Goal: Task Accomplishment & Management: Manage account settings

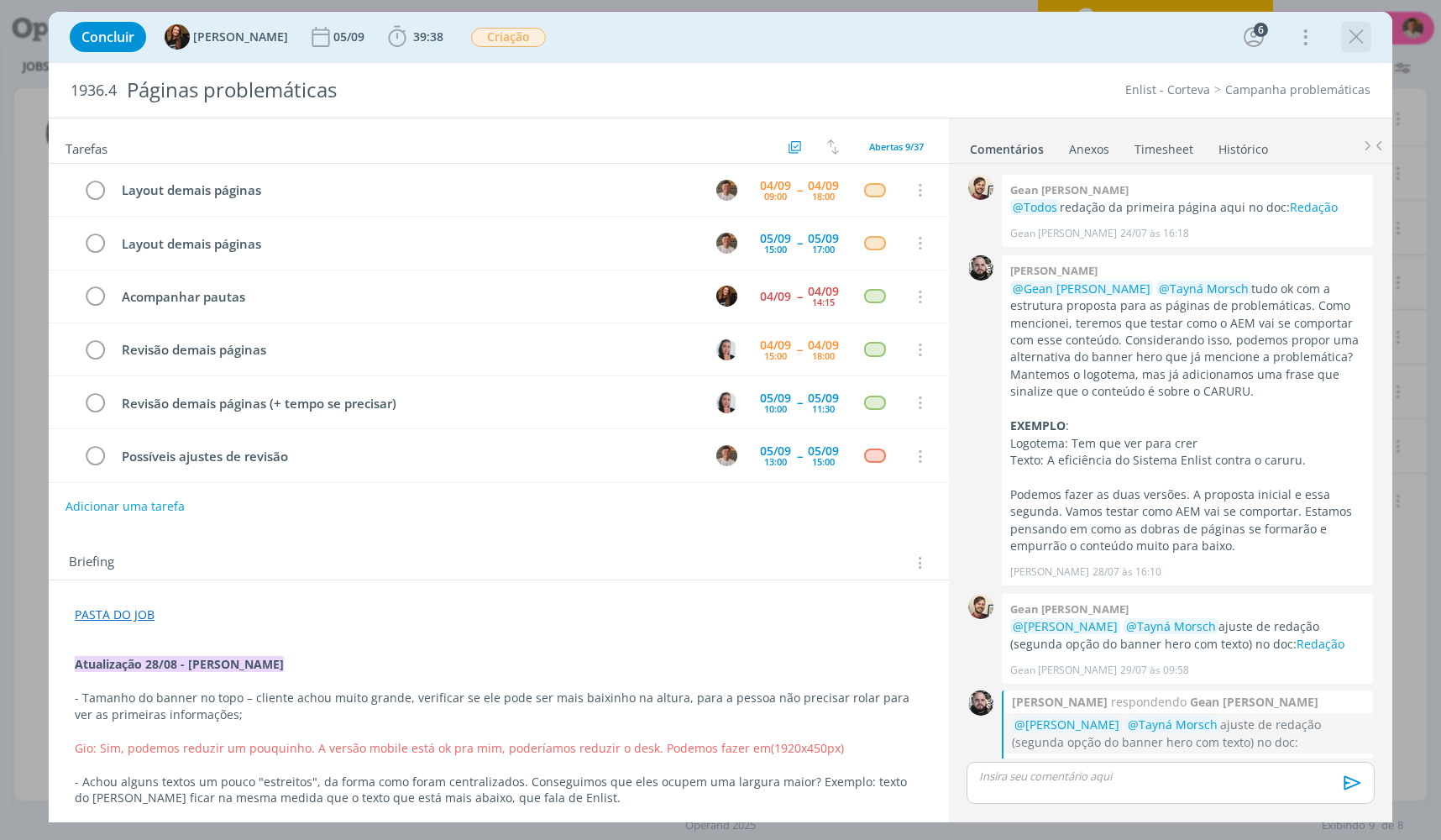
scroll to position [1623, 0]
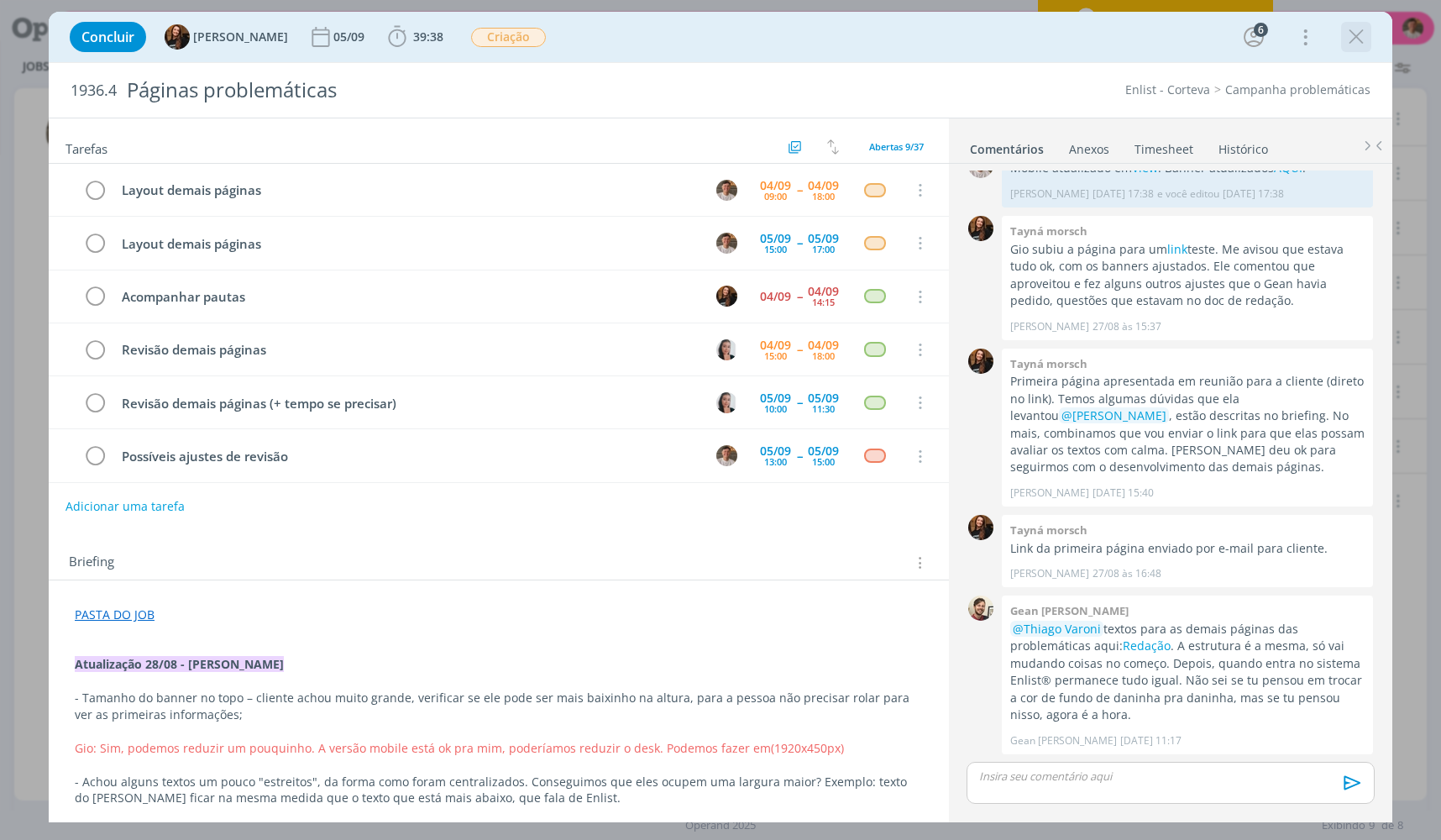
click at [1348, 43] on icon "dialog" at bounding box center [1356, 37] width 26 height 26
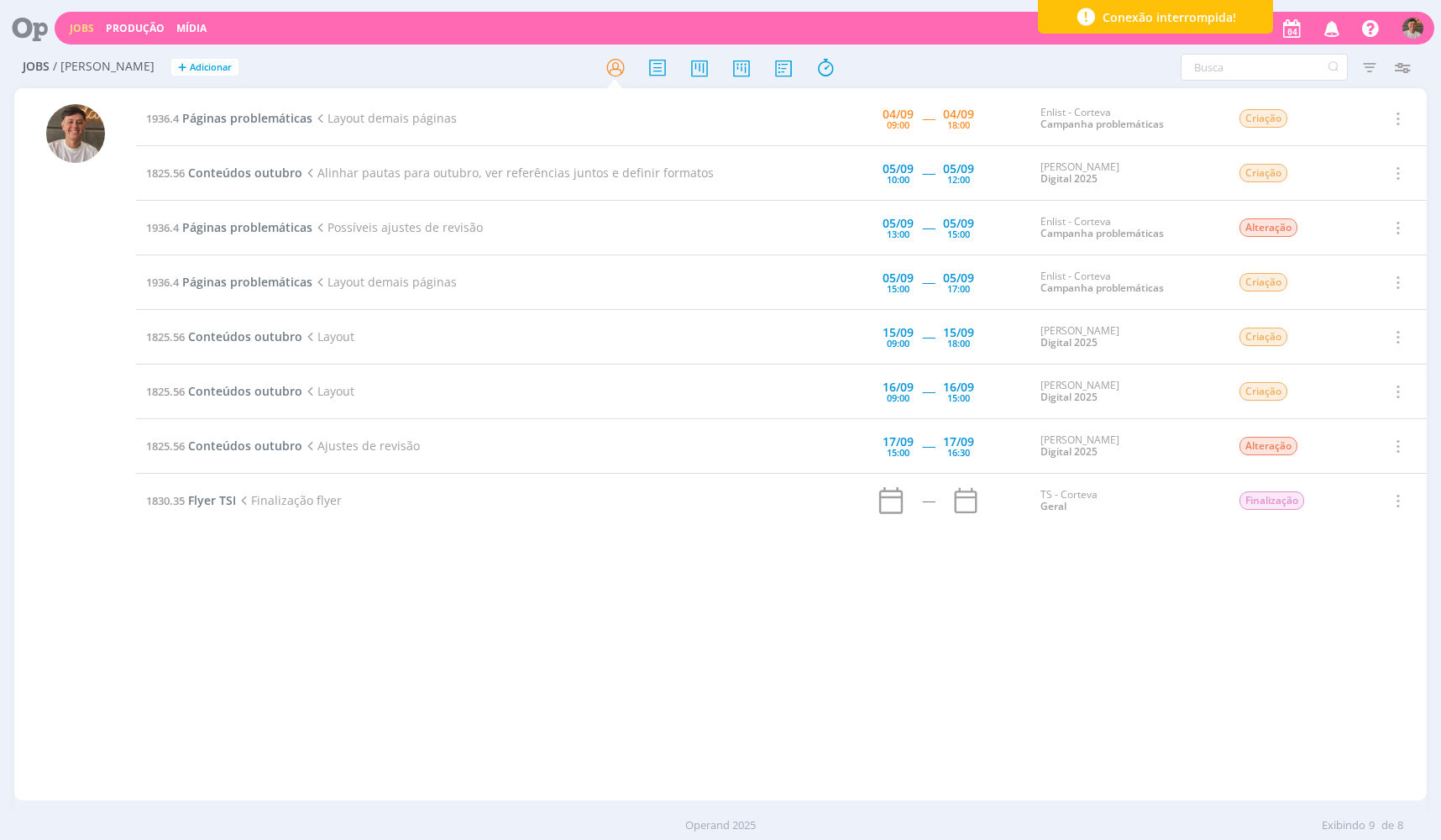
click at [240, 130] on td "1936.4 Páginas problemáticas Layout demais páginas" at bounding box center [430, 119] width 589 height 55
click at [246, 121] on span "Páginas problemáticas" at bounding box center [248, 117] width 130 height 16
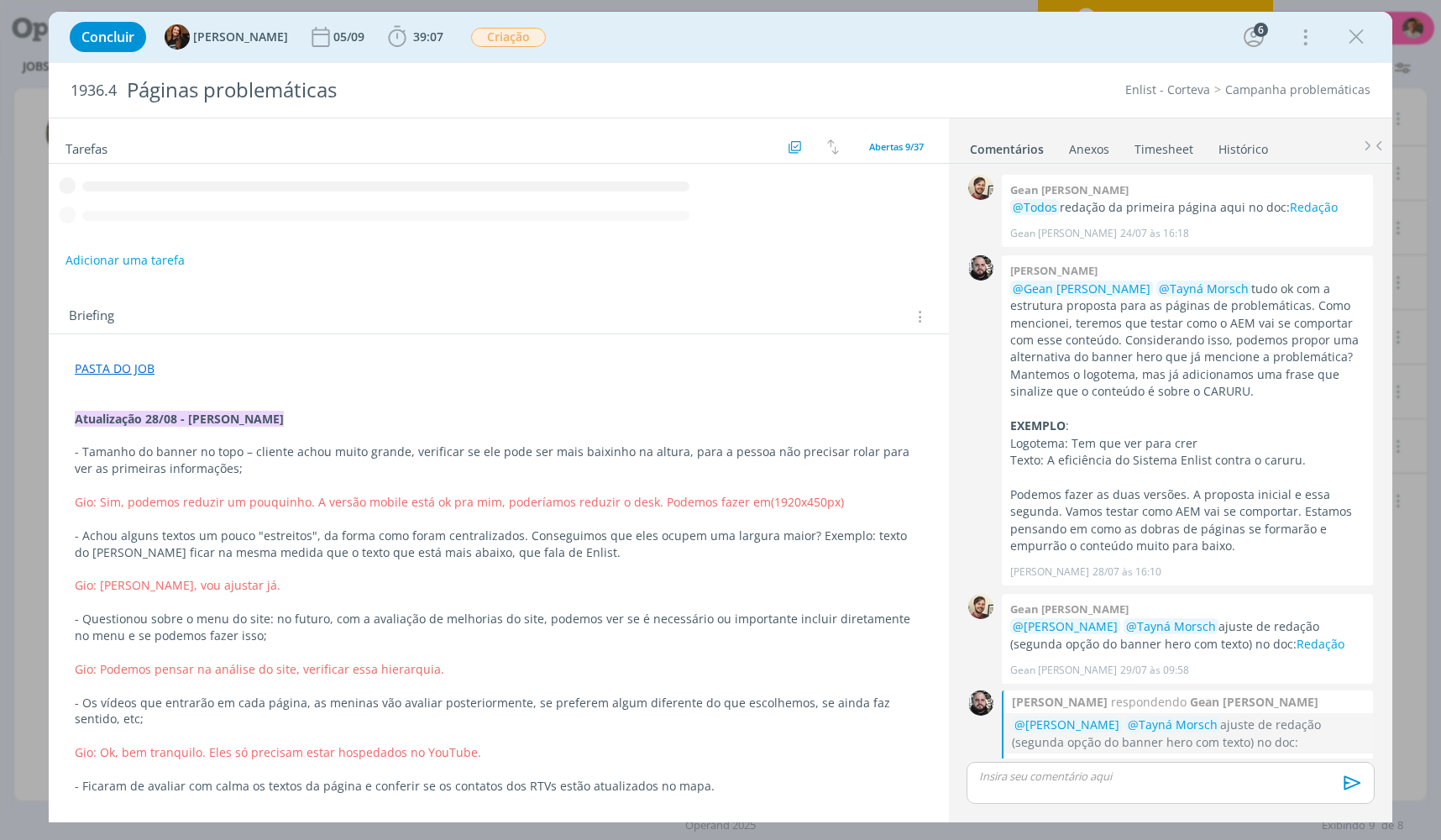
scroll to position [1623, 0]
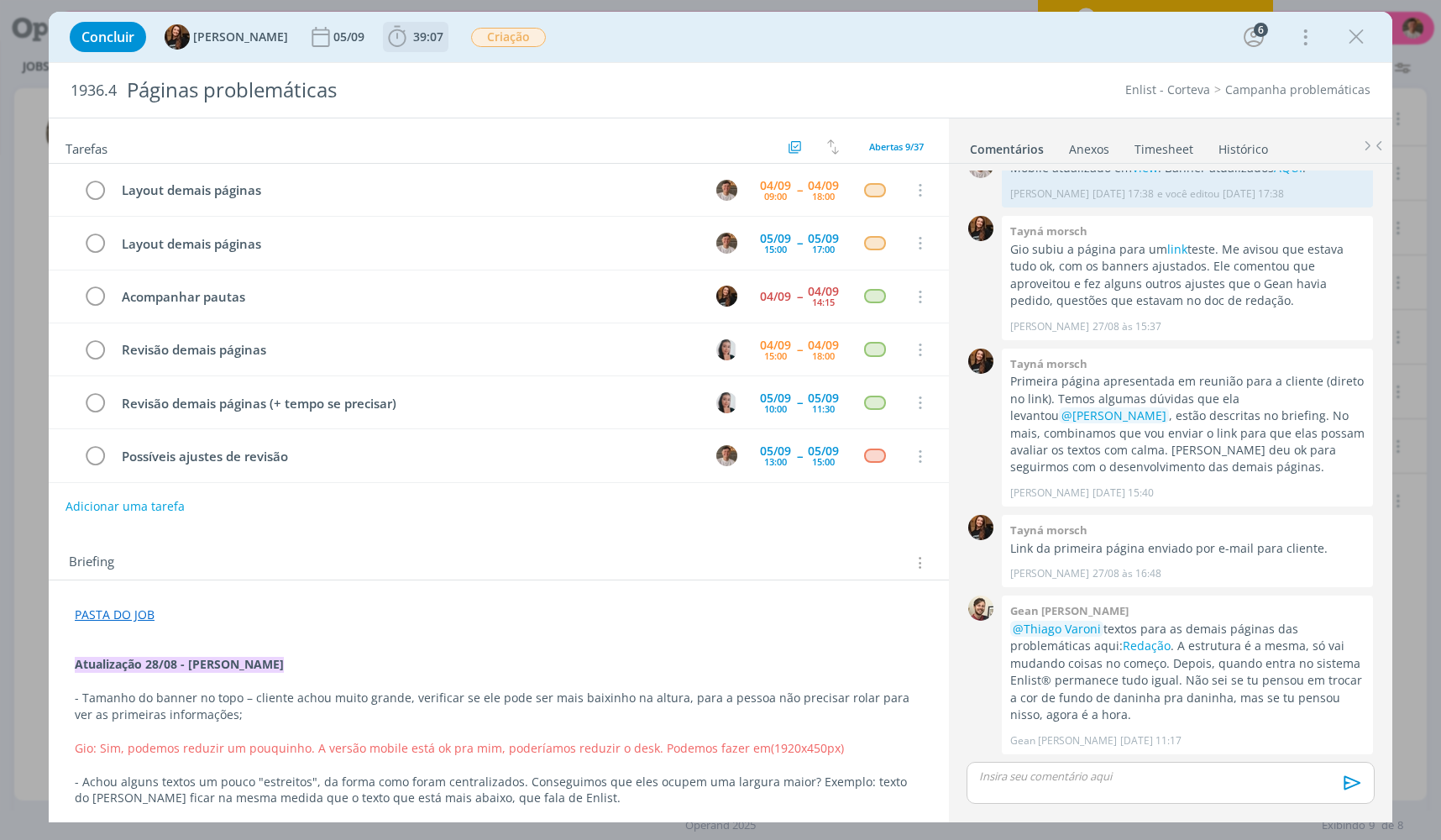
click at [388, 36] on icon "dialog" at bounding box center [397, 37] width 18 height 21
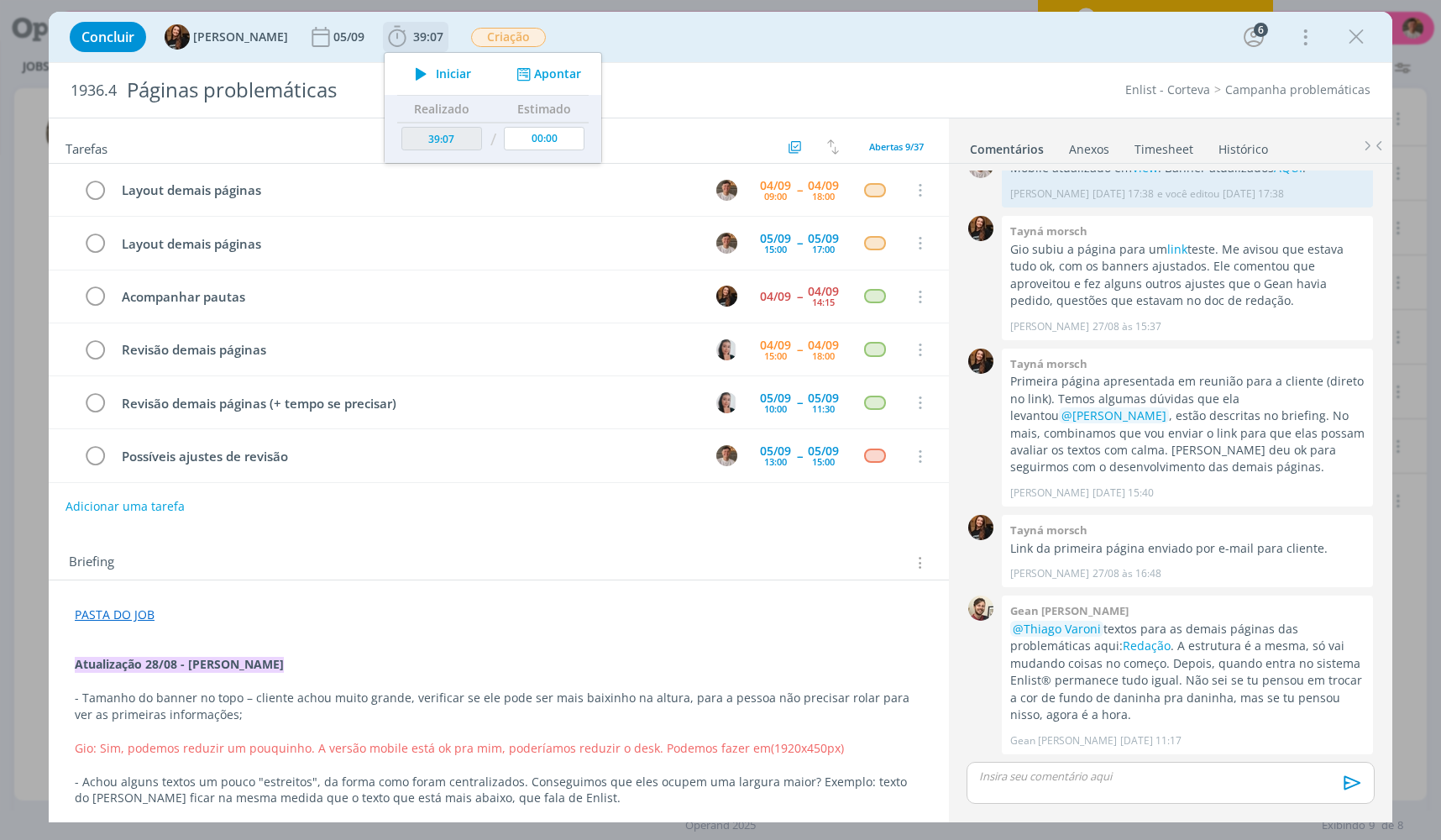
click at [406, 64] on icon "dialog" at bounding box center [420, 74] width 29 height 22
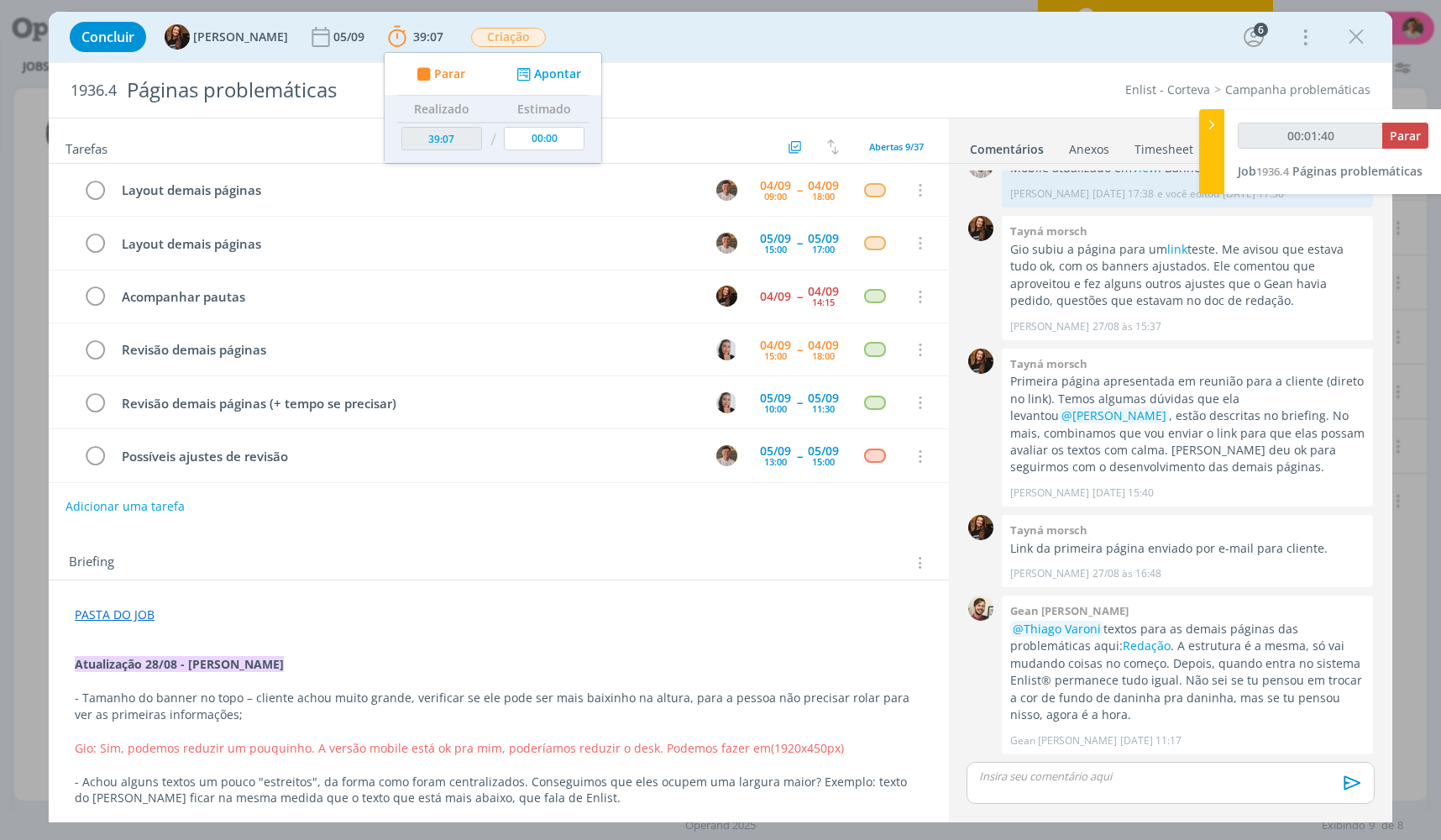
type input "00:01:41"
click at [642, 636] on p "dialog" at bounding box center [499, 632] width 849 height 17
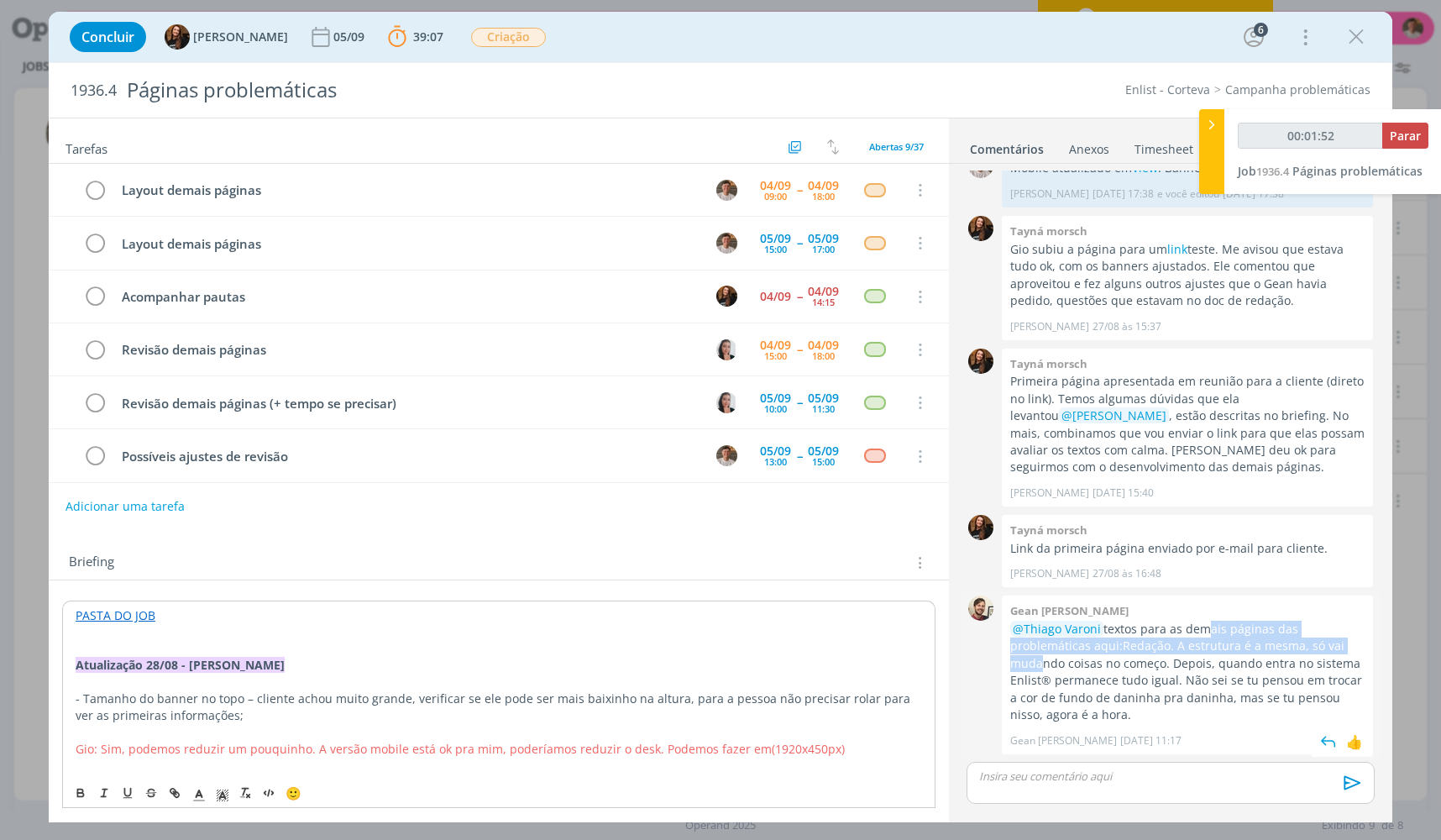
drag, startPoint x: 1200, startPoint y: 625, endPoint x: 1321, endPoint y: 645, distance: 122.6
click at [1321, 645] on p "@Thiago Varoni textos para as demais páginas das problemáticas aqui: Redação . …" at bounding box center [1187, 672] width 354 height 103
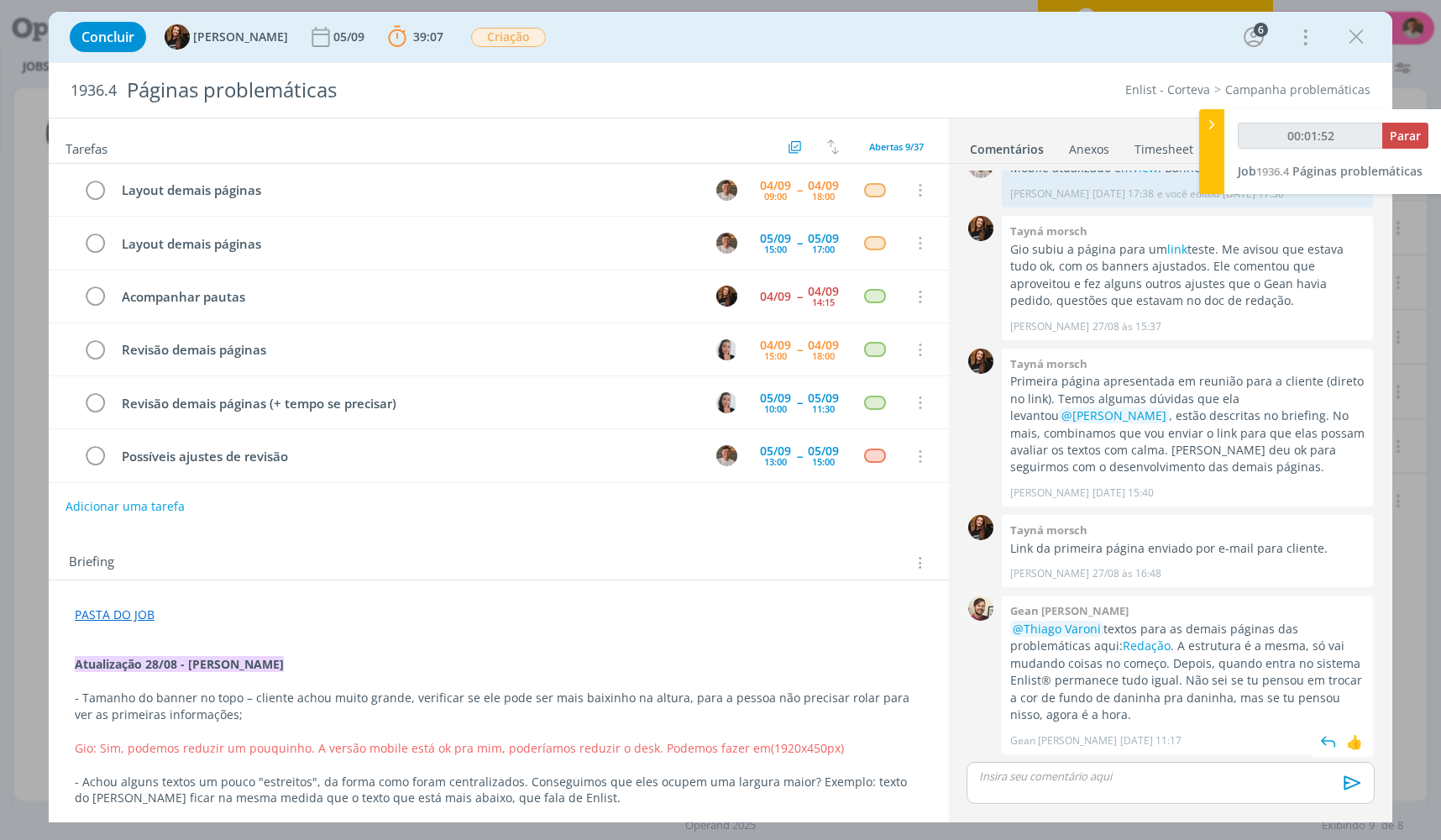
click at [1295, 677] on p "@Thiago Varoni textos para as demais páginas das problemáticas aqui: Redação . …" at bounding box center [1187, 672] width 354 height 103
click at [1142, 727] on div "Gean Paulo Naue 02/09 às 11:17 👍" at bounding box center [1187, 736] width 354 height 24
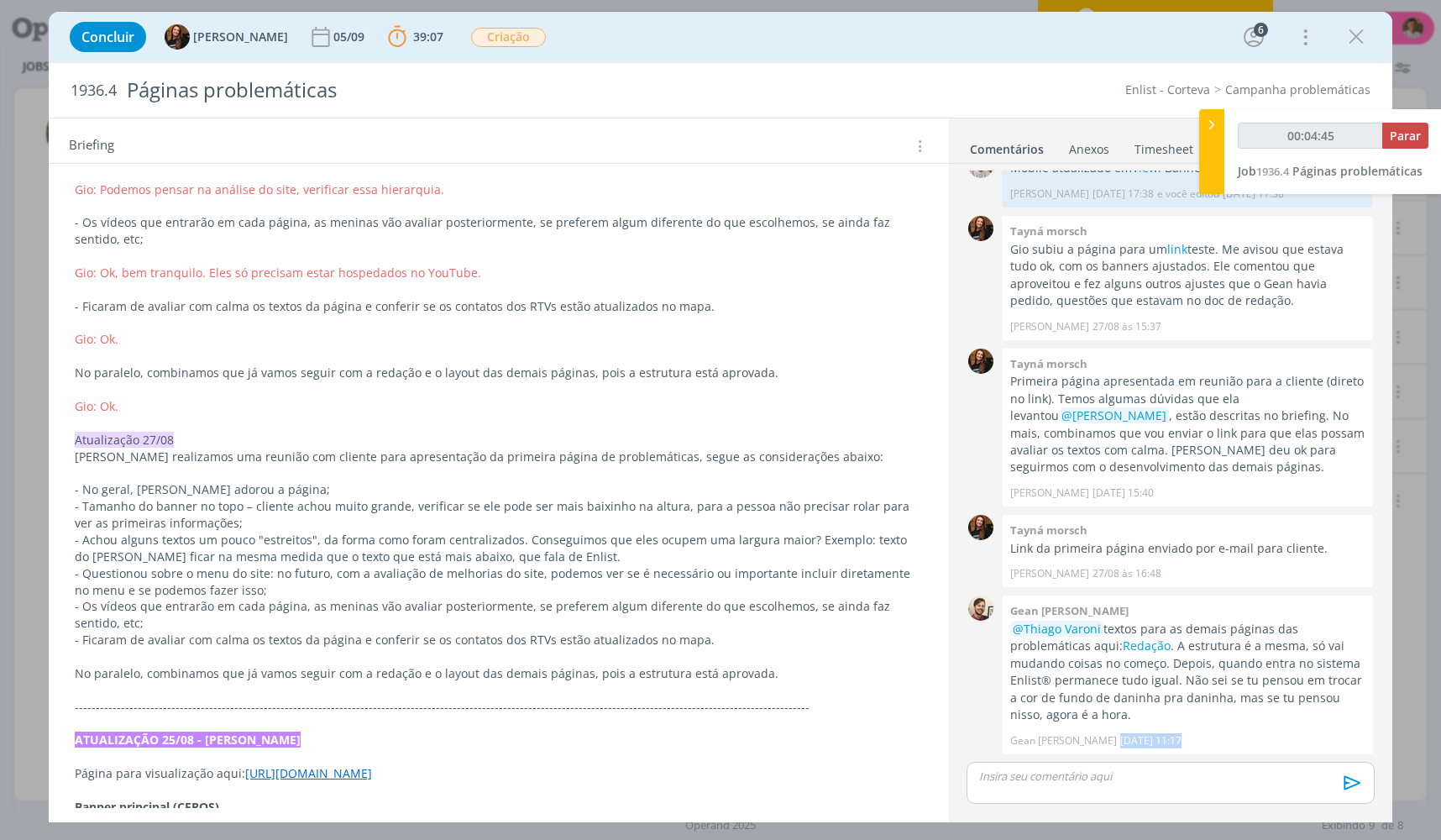
scroll to position [756, 0]
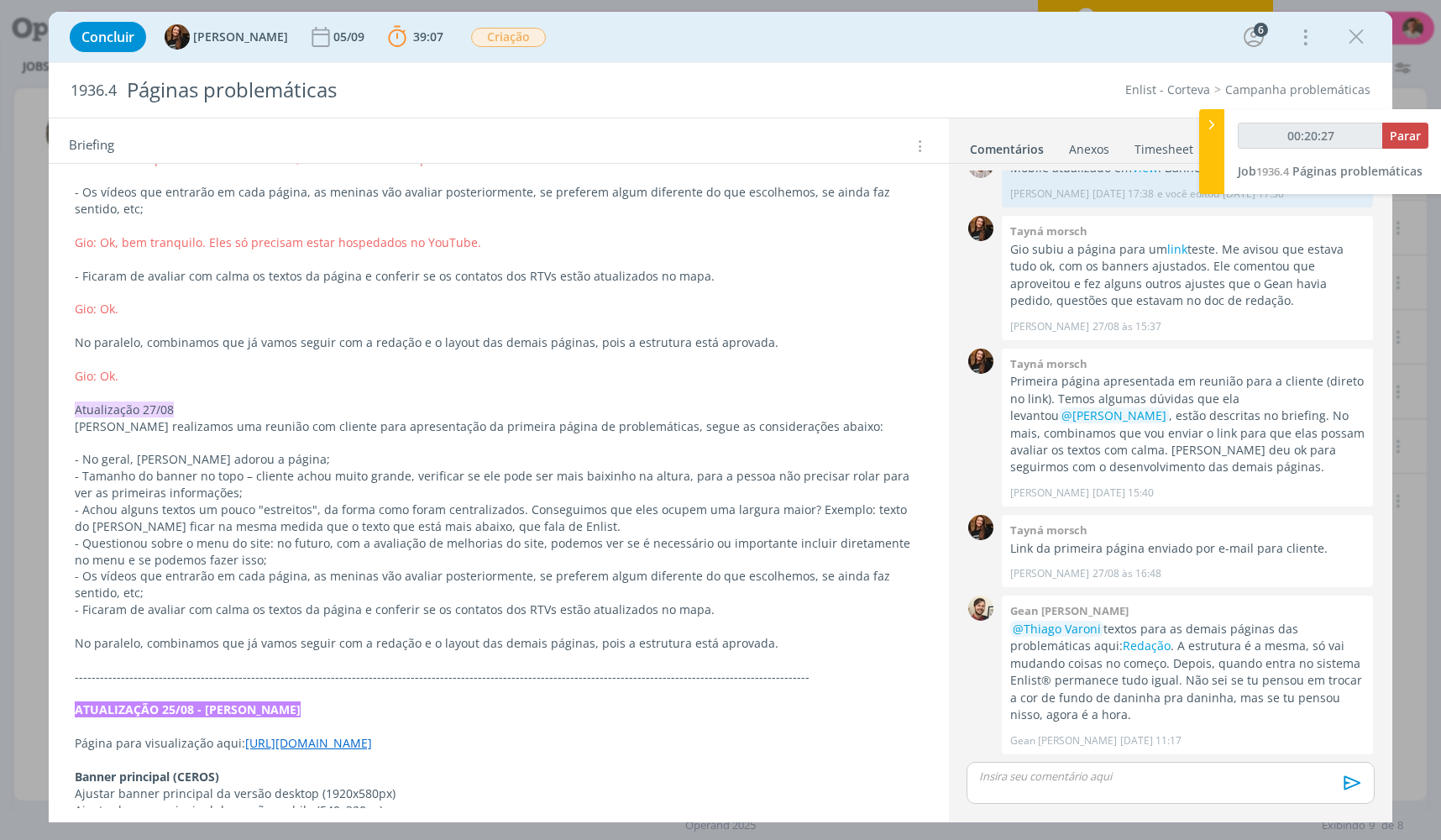
click at [856, 437] on p "dialog" at bounding box center [499, 443] width 849 height 17
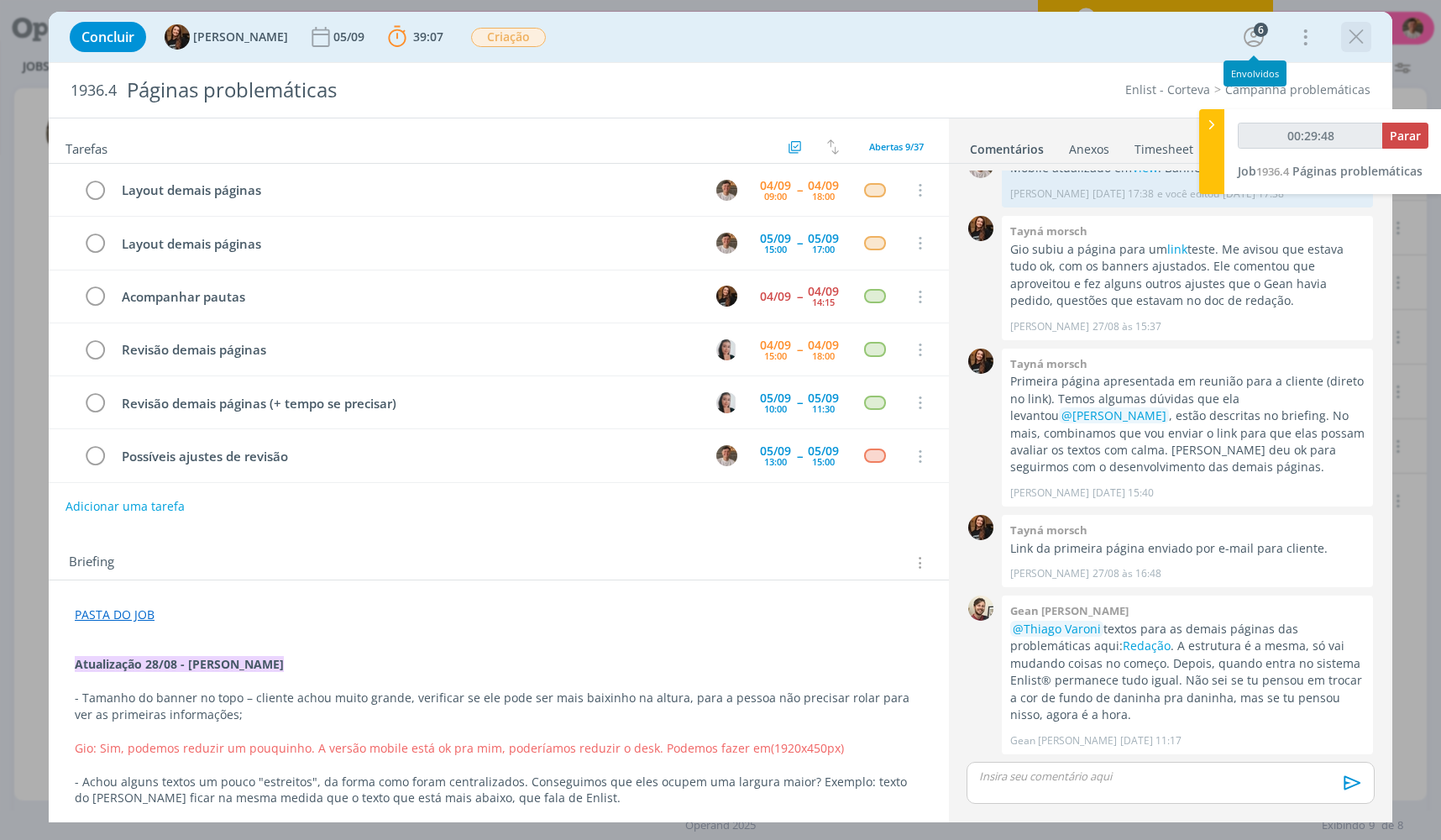
click at [1369, 49] on div "dialog" at bounding box center [1357, 37] width 30 height 30
click at [1357, 43] on icon "dialog" at bounding box center [1356, 37] width 26 height 26
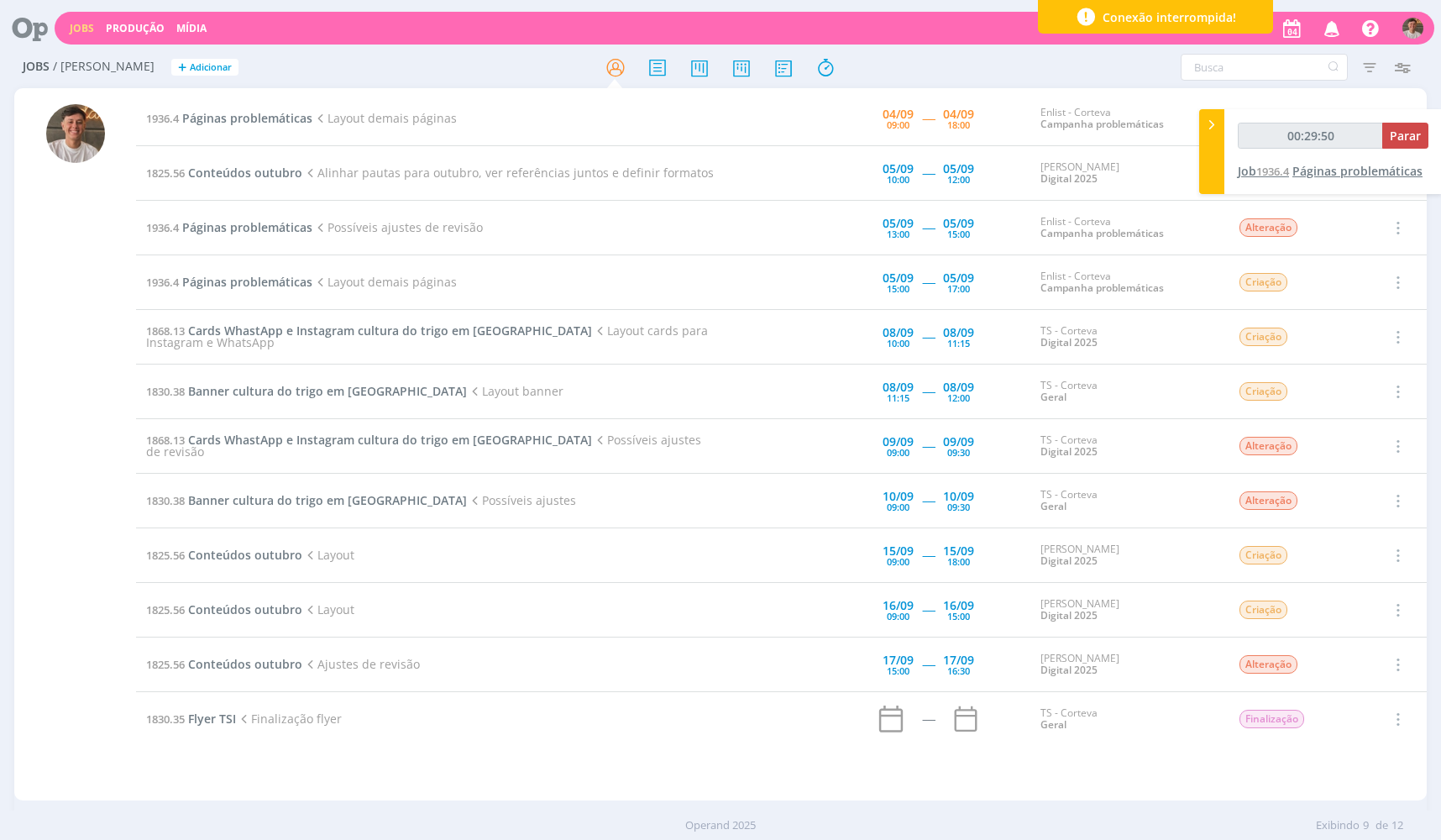
click at [1247, 181] on div "00:29:50 Parar Job 1936.4 Páginas problemáticas" at bounding box center [1333, 152] width 217 height 85
click at [1271, 176] on span "1936.4" at bounding box center [1273, 171] width 33 height 15
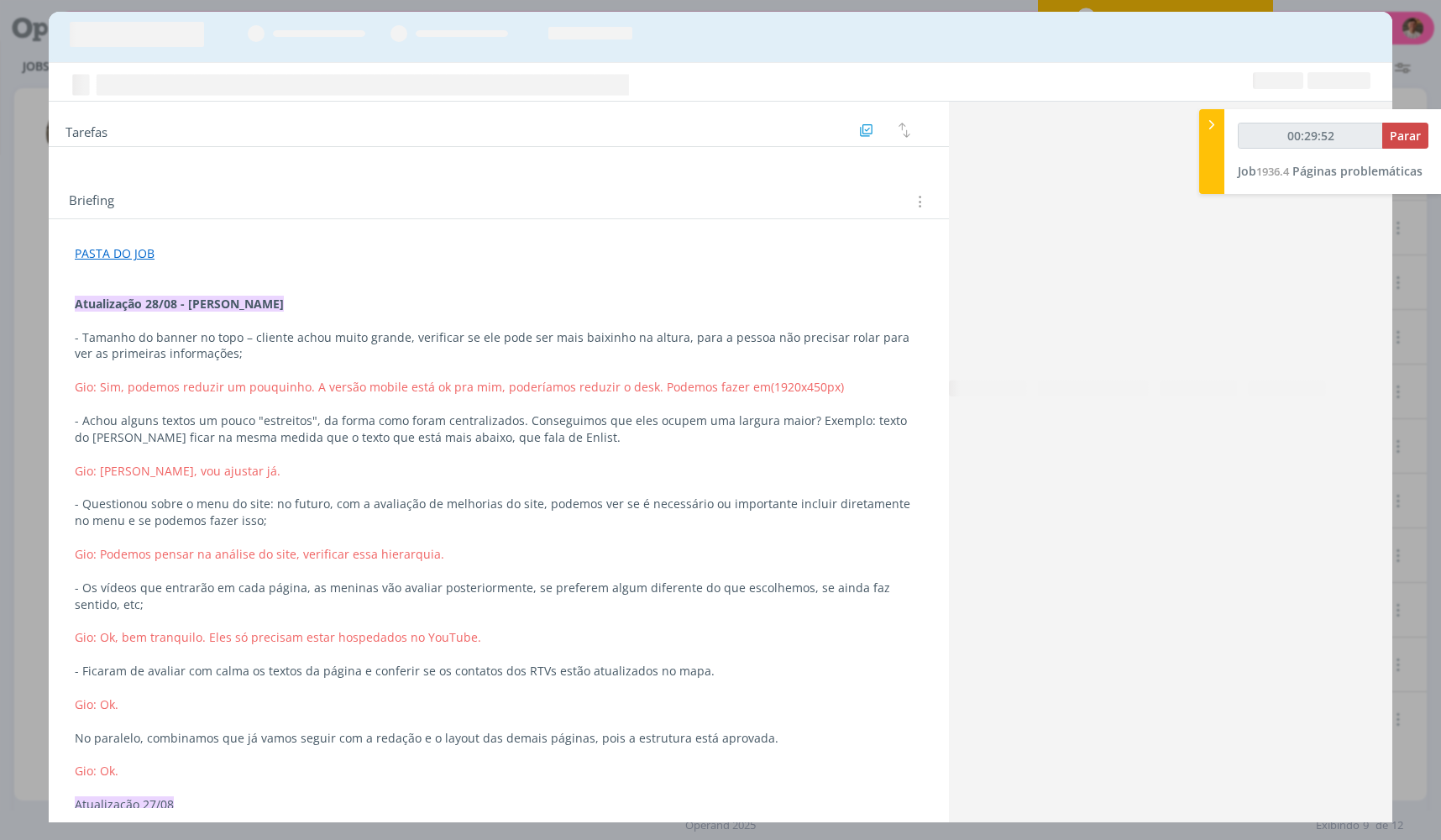
type input "00:29:53"
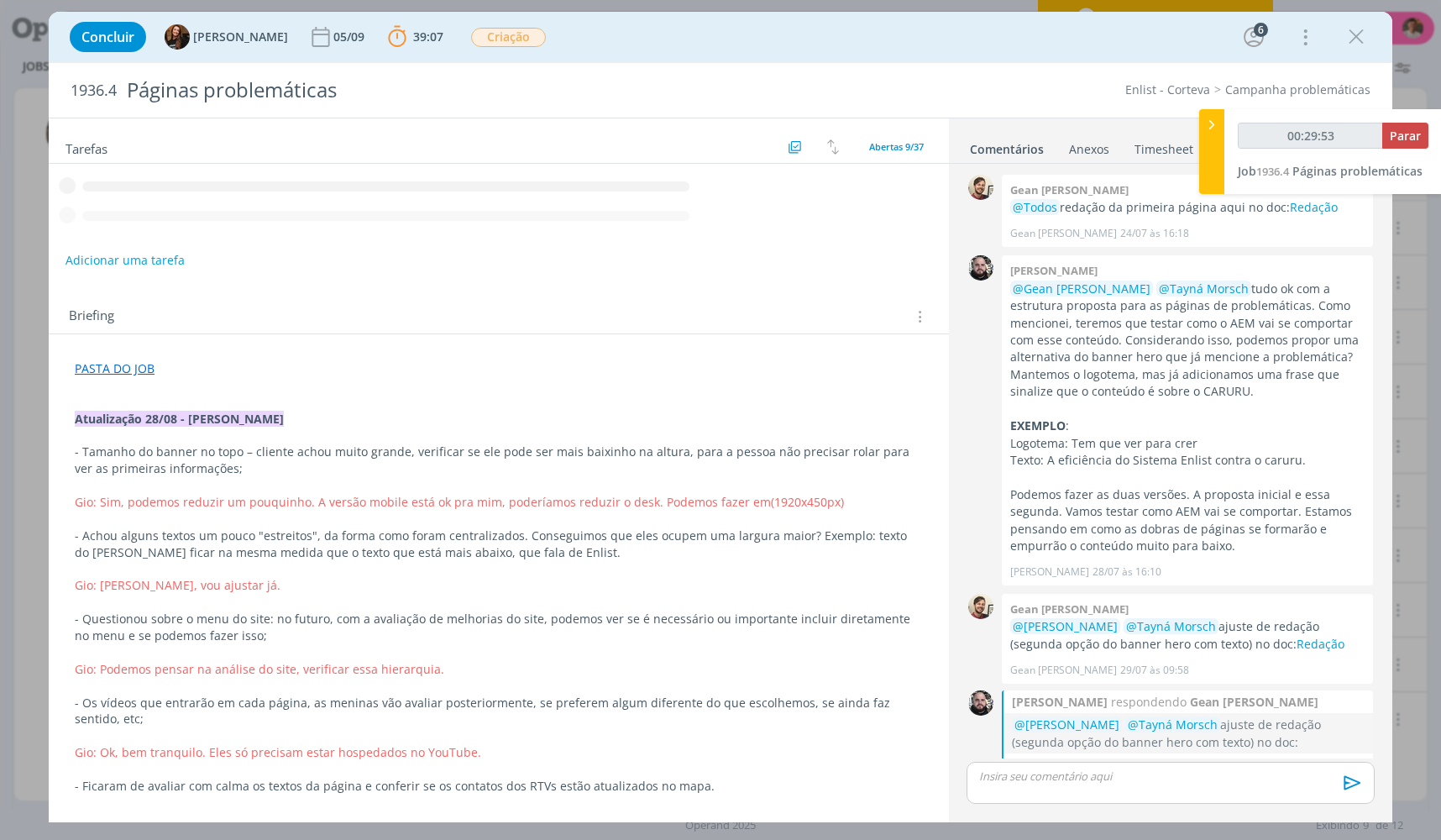
scroll to position [1623, 0]
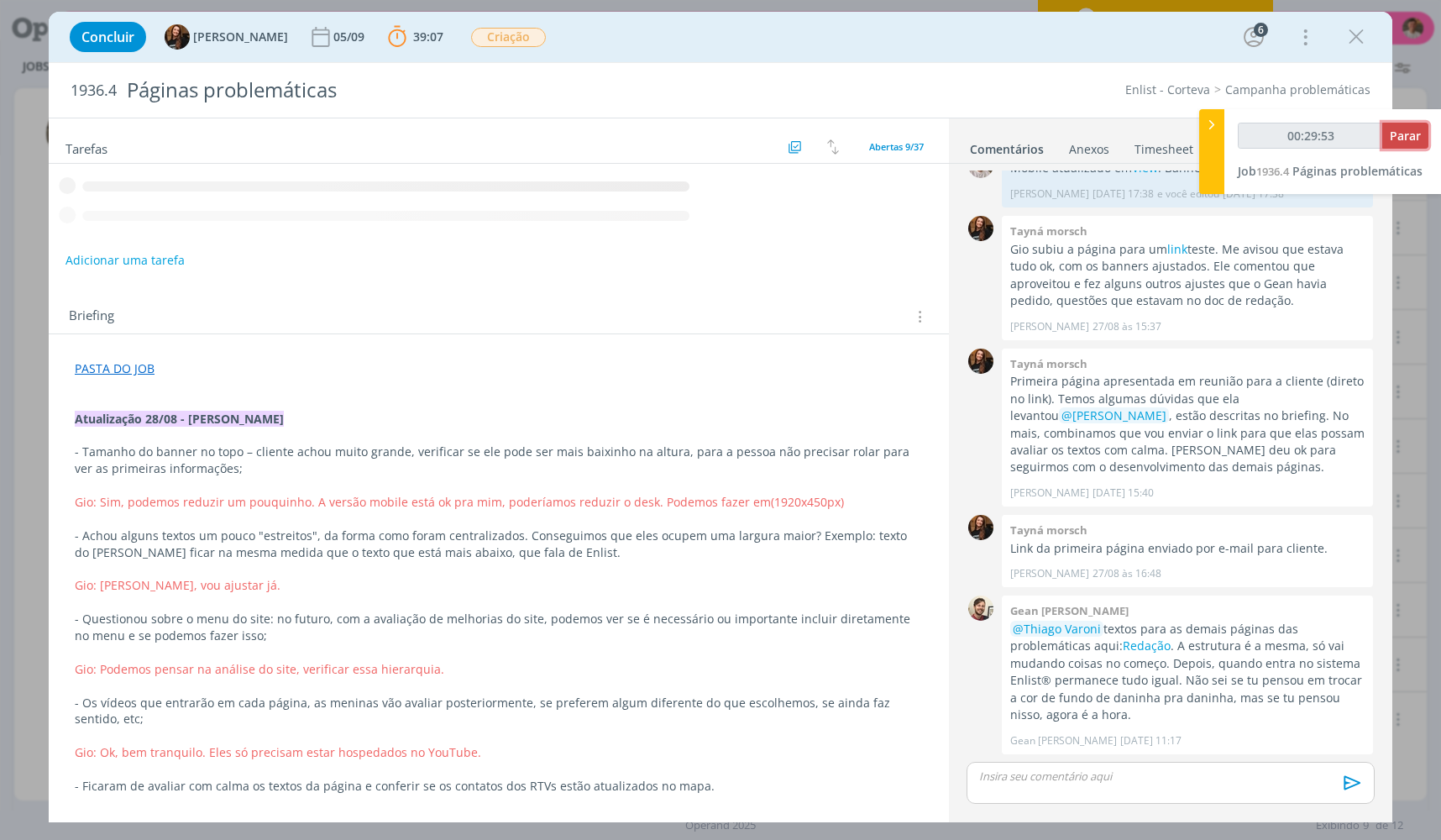
click at [1419, 138] on span "Parar" at bounding box center [1405, 135] width 31 height 16
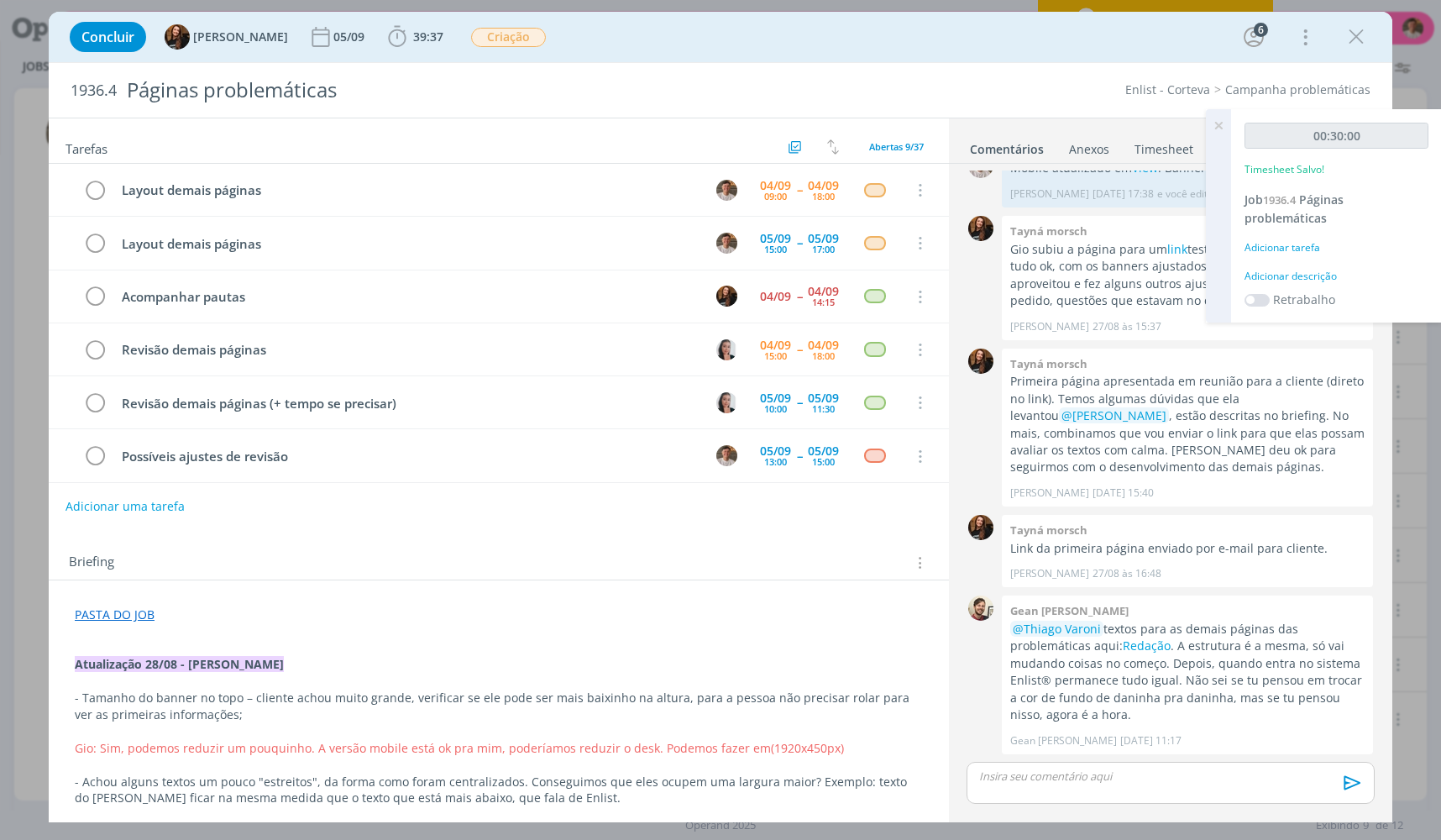
click at [1296, 271] on div "Adicionar descrição" at bounding box center [1336, 276] width 184 height 15
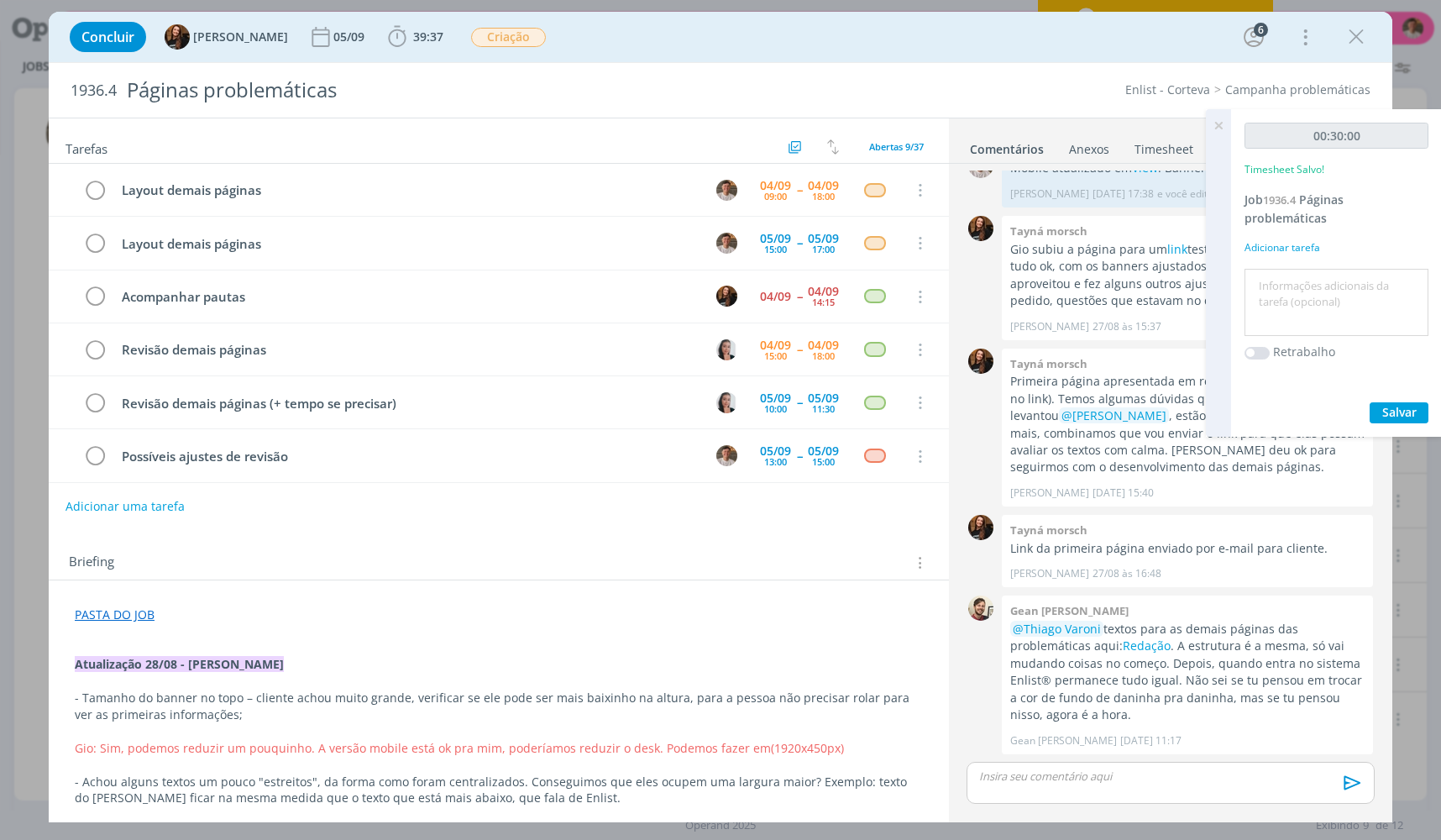
click at [1296, 273] on textarea at bounding box center [1337, 302] width 176 height 60
type textarea "layout"
click at [1370, 403] on button "Salvar" at bounding box center [1399, 413] width 59 height 21
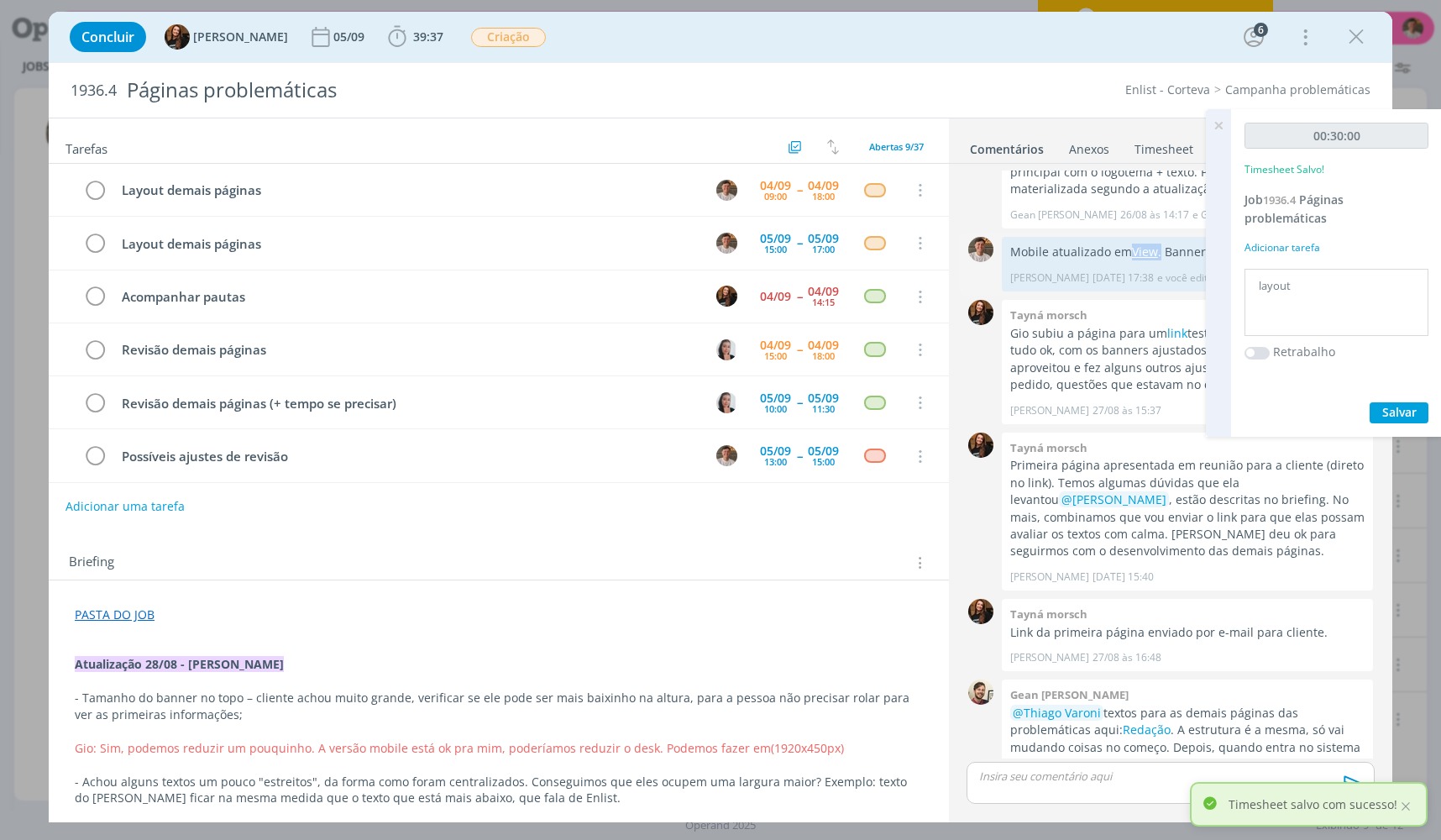
drag, startPoint x: 1159, startPoint y: 251, endPoint x: 1133, endPoint y: 252, distance: 26.0
click at [1133, 252] on p "Mobile atualizado em View . Banner atualizados AQUI ." at bounding box center [1187, 252] width 354 height 17
drag, startPoint x: 1127, startPoint y: 252, endPoint x: 1155, endPoint y: 252, distance: 28.0
click at [1155, 252] on p "Mobile atualizado em View . Banner atualizados AQUI ." at bounding box center [1187, 252] width 354 height 17
copy p "View"
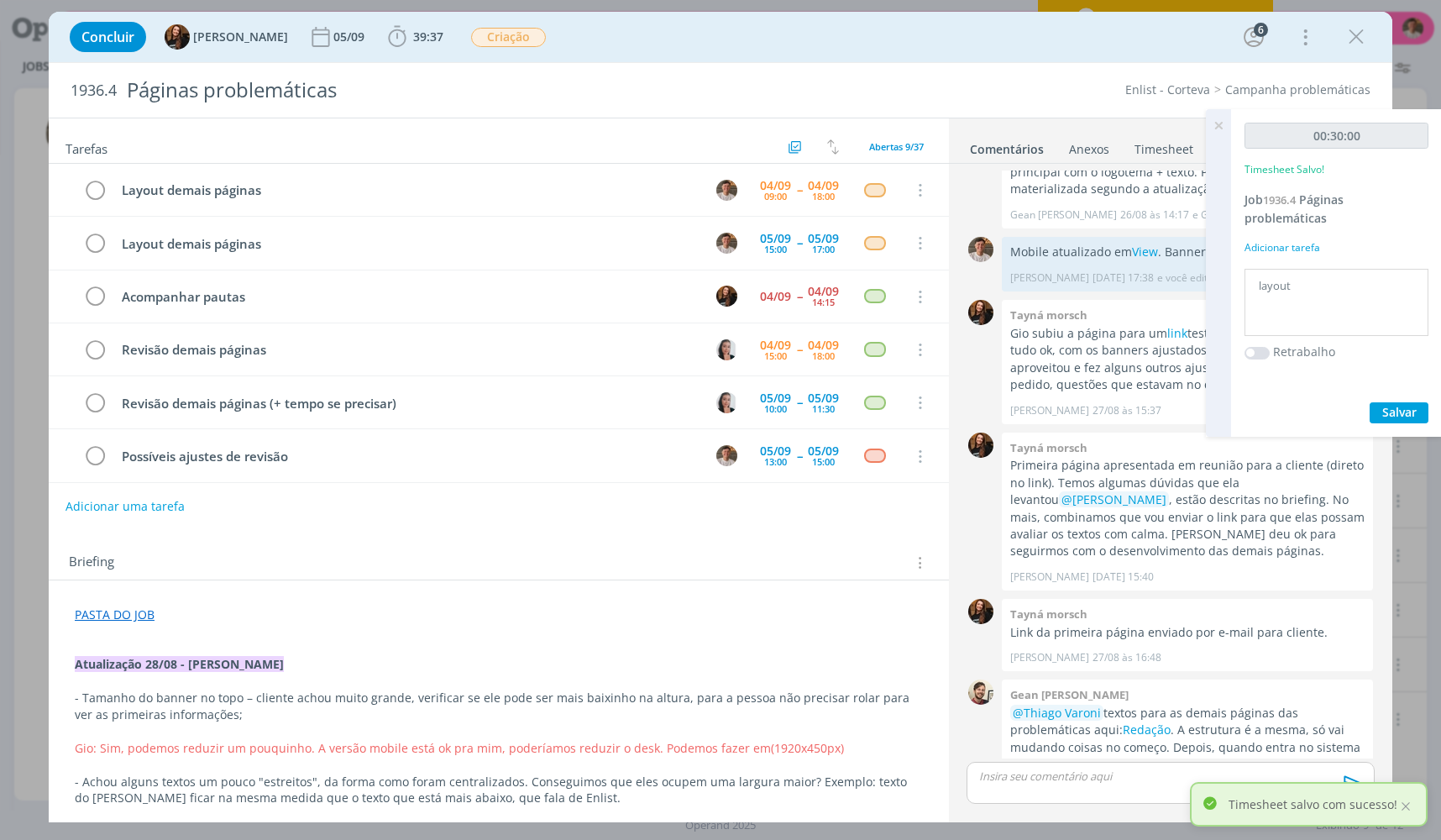
click at [1070, 789] on div "dialog" at bounding box center [1171, 782] width 408 height 42
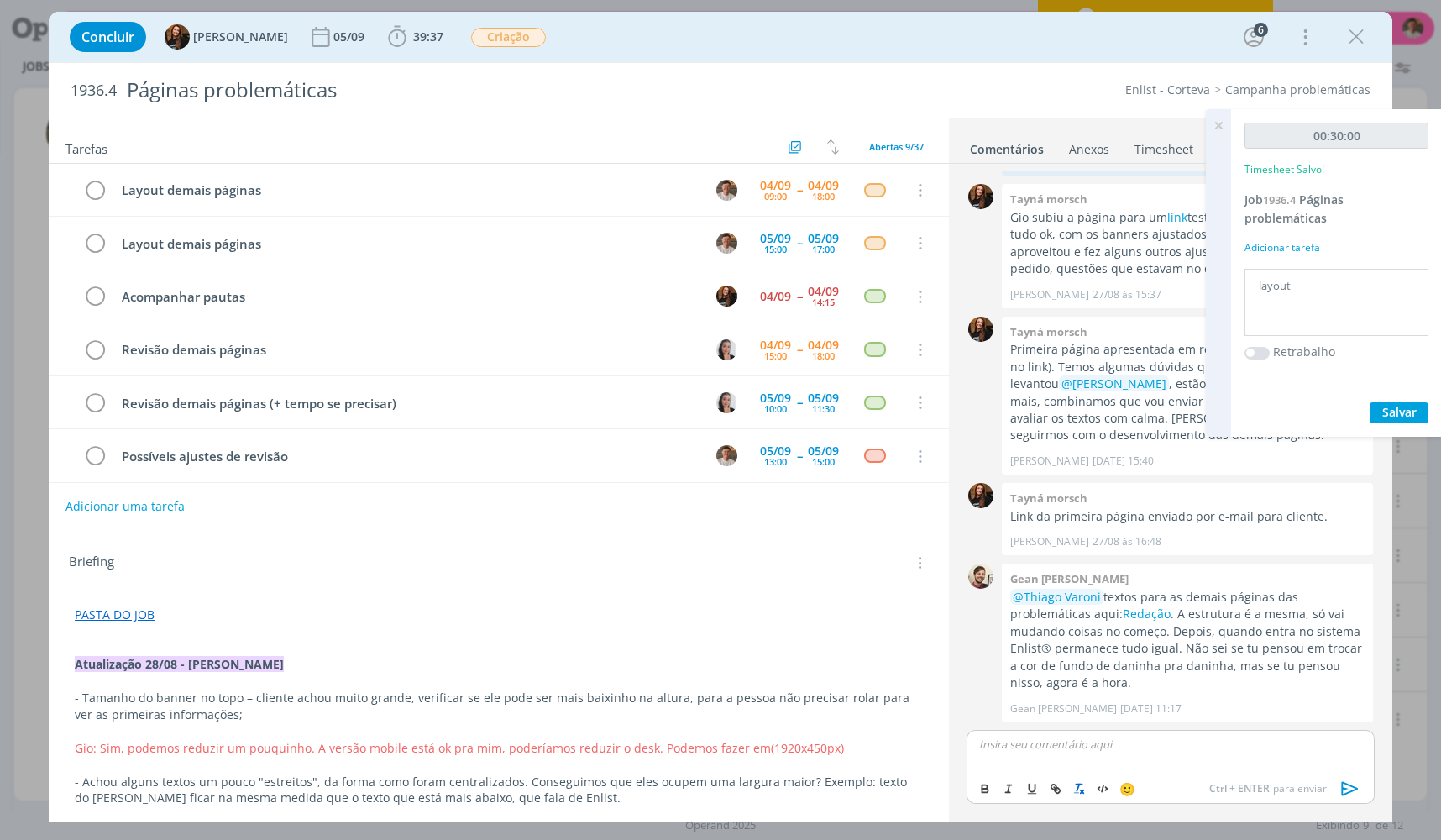
scroll to position [1736, 0]
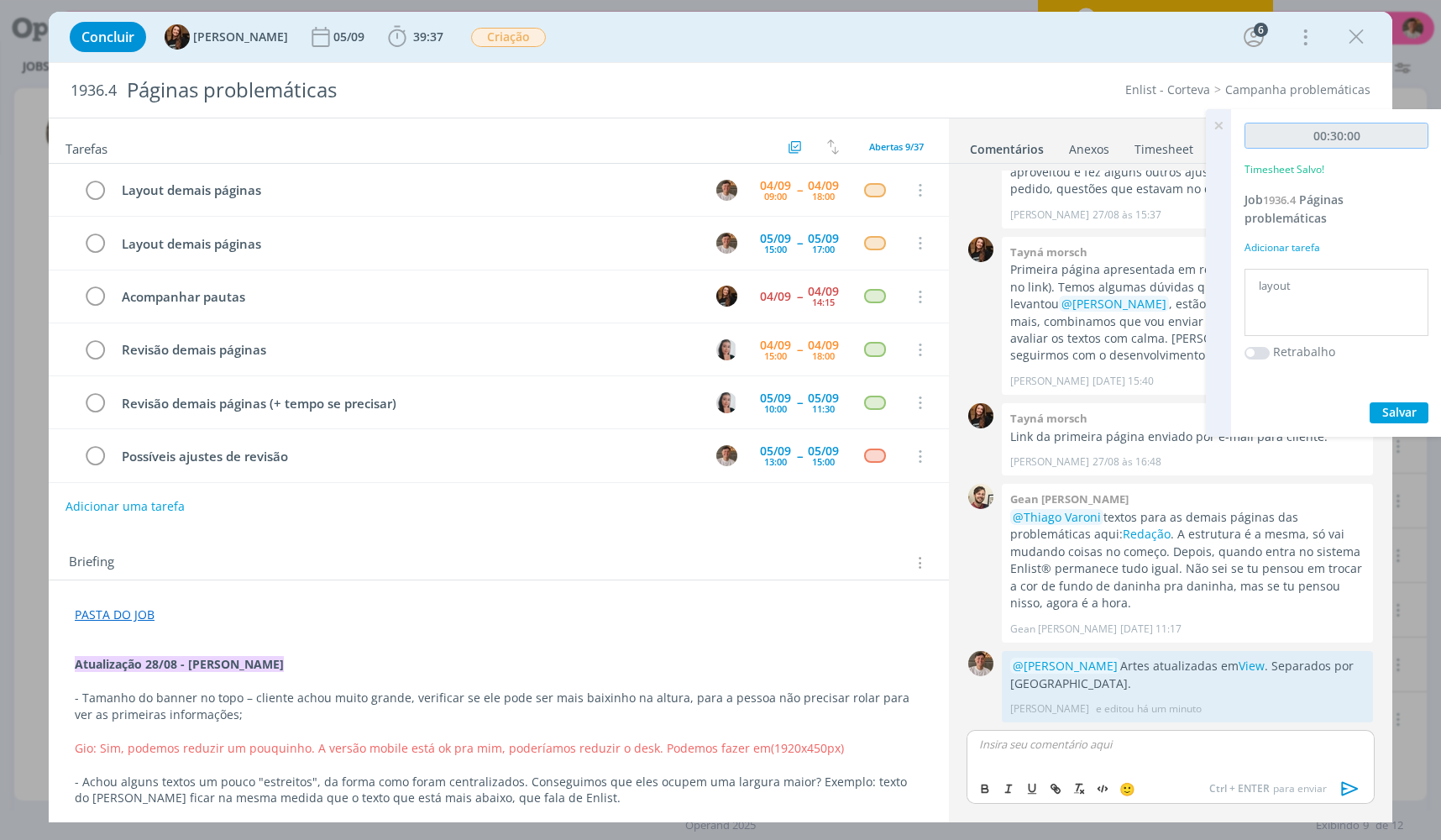
drag, startPoint x: 1248, startPoint y: 138, endPoint x: 1239, endPoint y: 138, distance: 9.0
click at [1245, 139] on input "00:30:00" at bounding box center [1336, 136] width 184 height 26
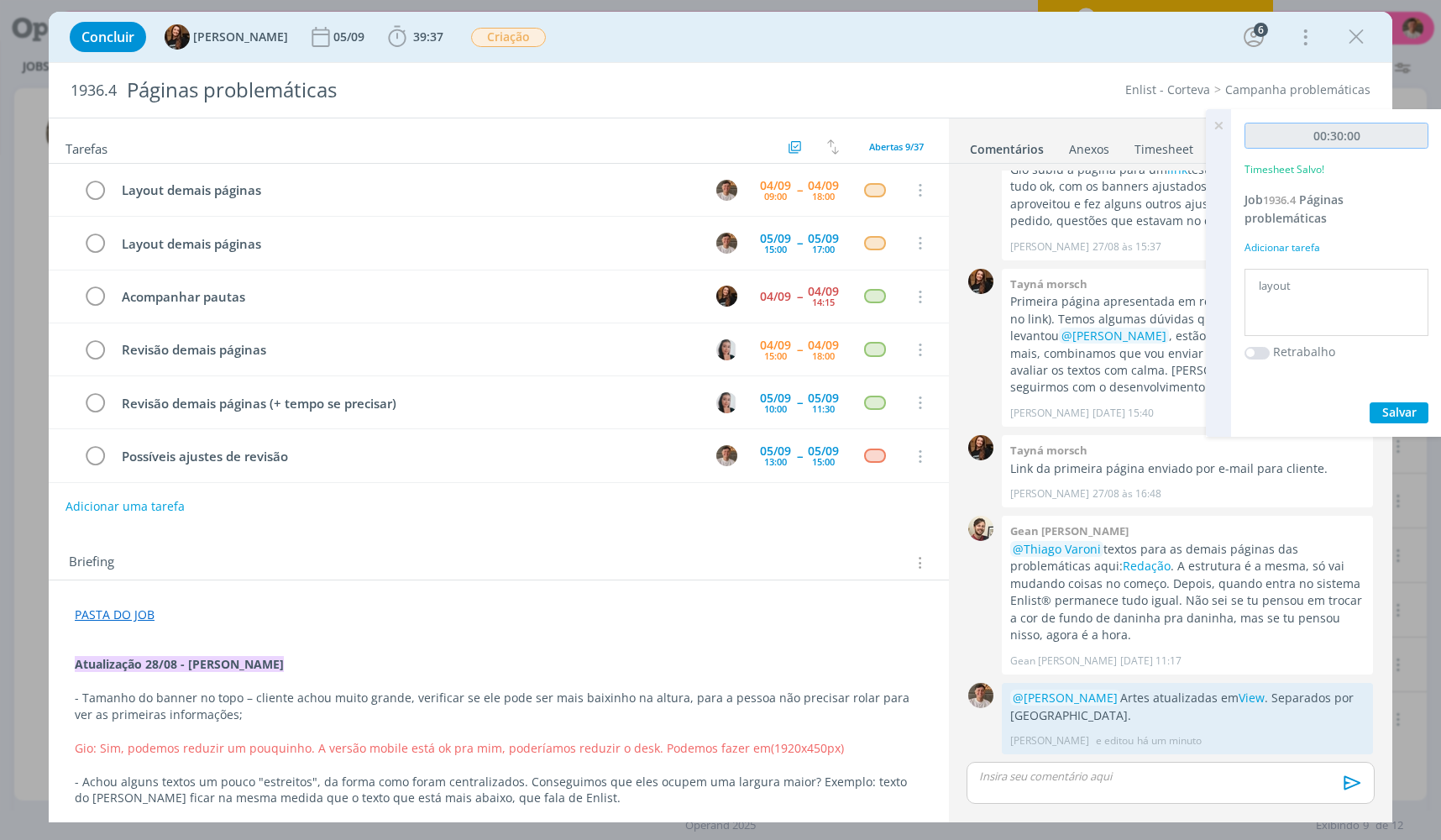
scroll to position [1704, 0]
click at [1236, 135] on div "00:30:00 Timesheet Salvo! Job 1936.4 Páginas problemáticas Adicionar tarefa lay…" at bounding box center [1336, 273] width 211 height 328
drag, startPoint x: 1222, startPoint y: 127, endPoint x: 1192, endPoint y: 146, distance: 35.5
click at [1218, 129] on icon at bounding box center [1219, 126] width 30 height 33
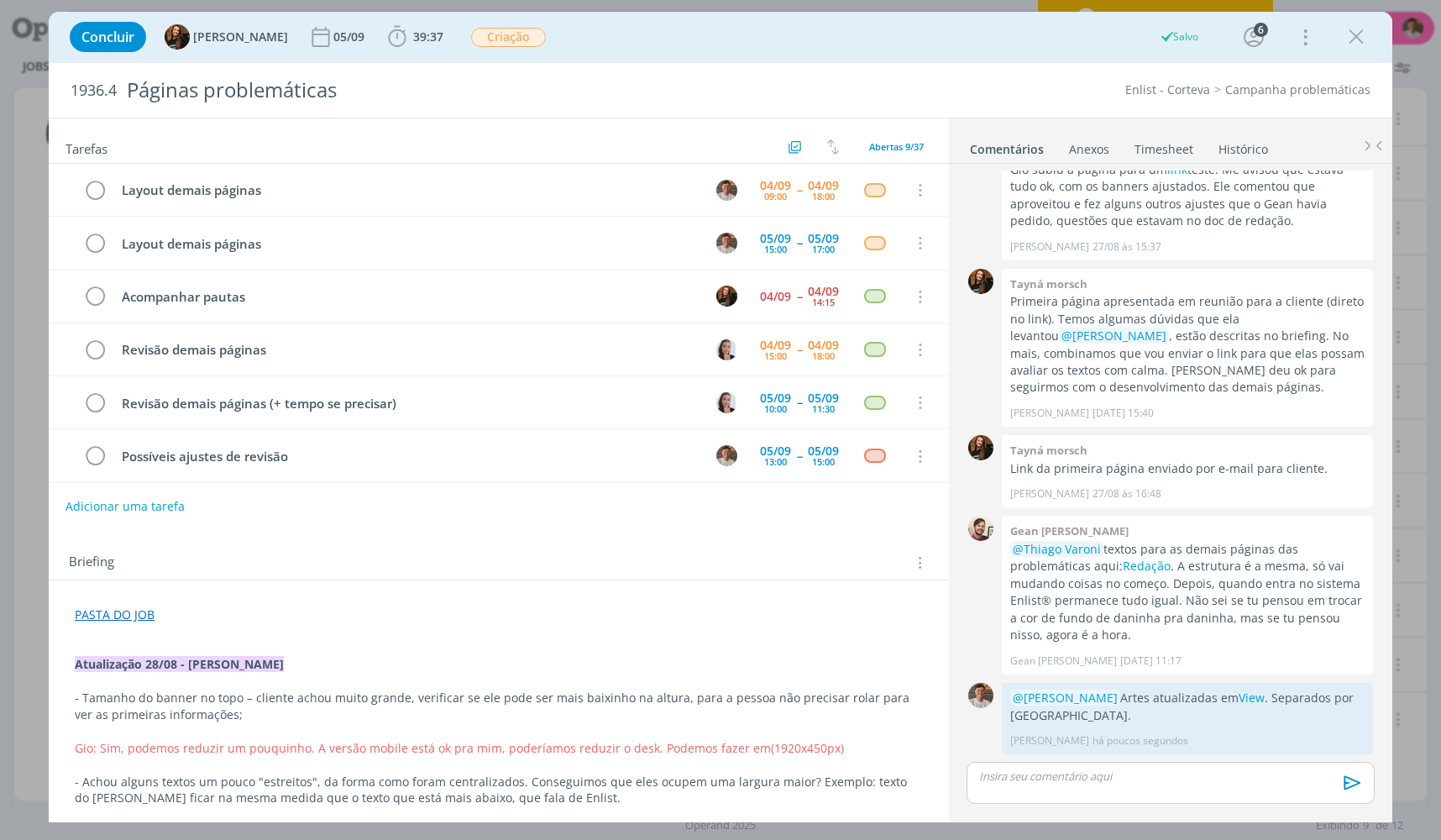
click at [1192, 146] on link "Timesheet" at bounding box center [1164, 146] width 60 height 25
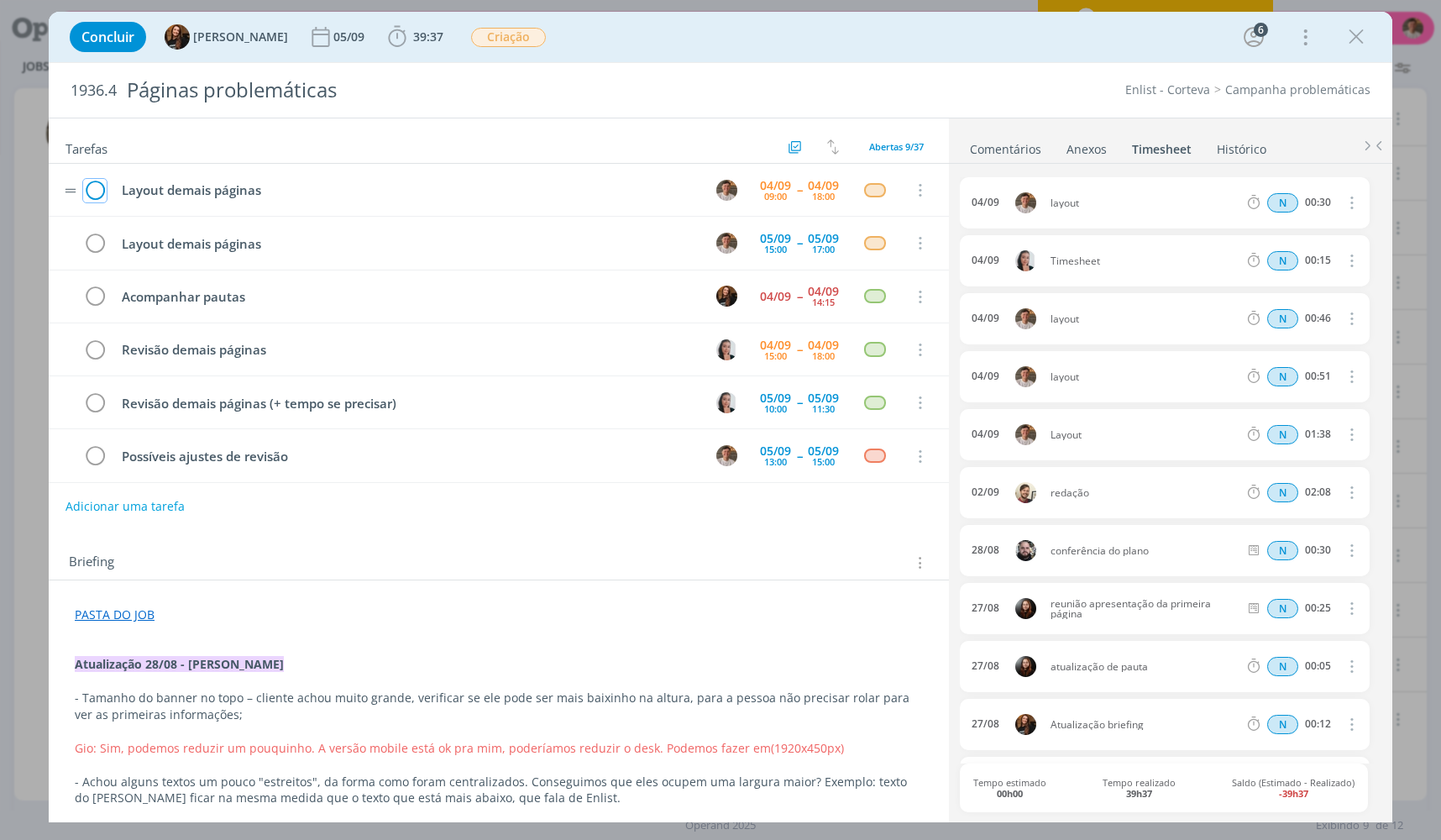
click at [99, 184] on icon "dialog" at bounding box center [94, 190] width 24 height 26
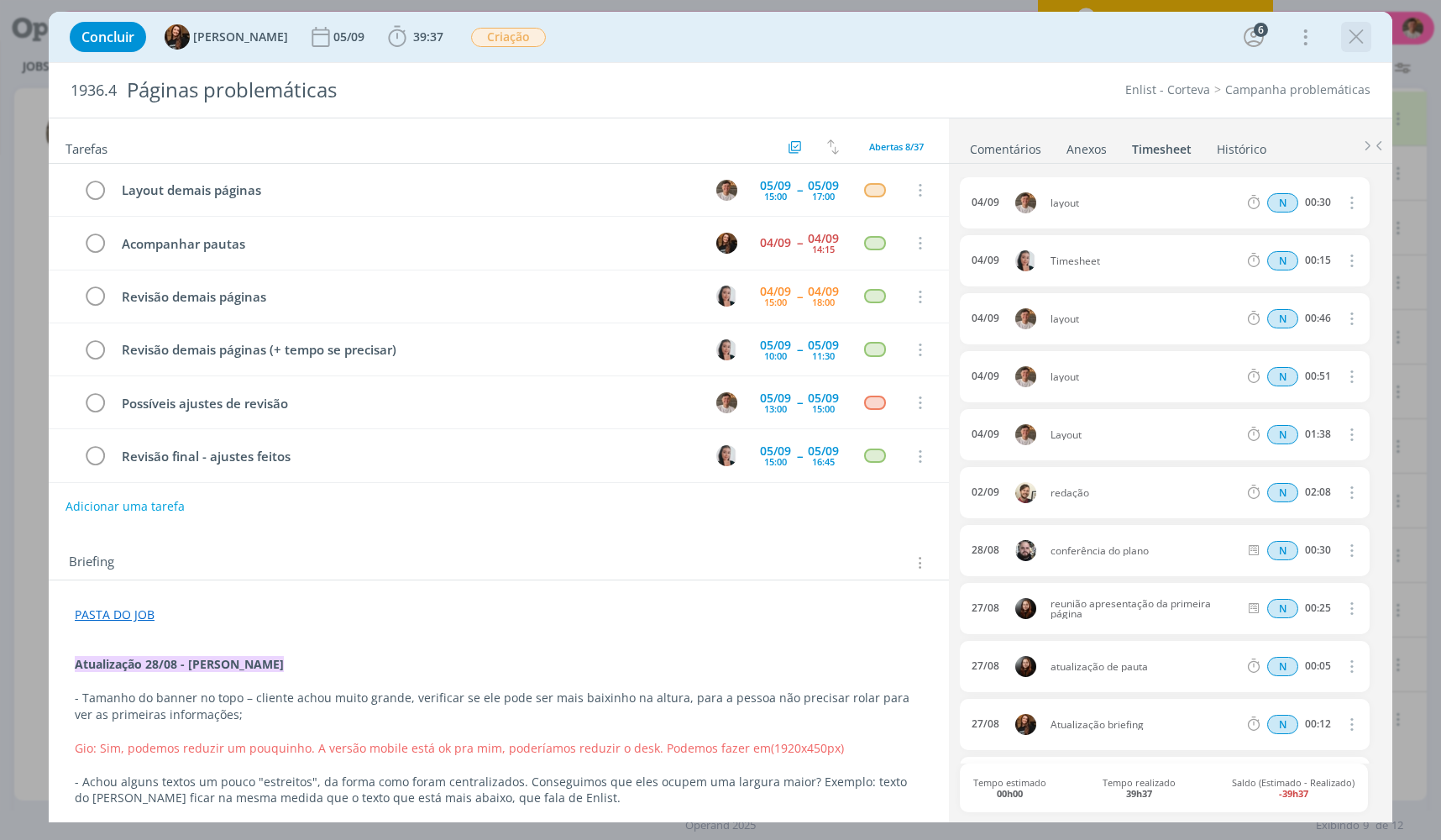
click at [1353, 32] on icon "dialog" at bounding box center [1356, 37] width 26 height 26
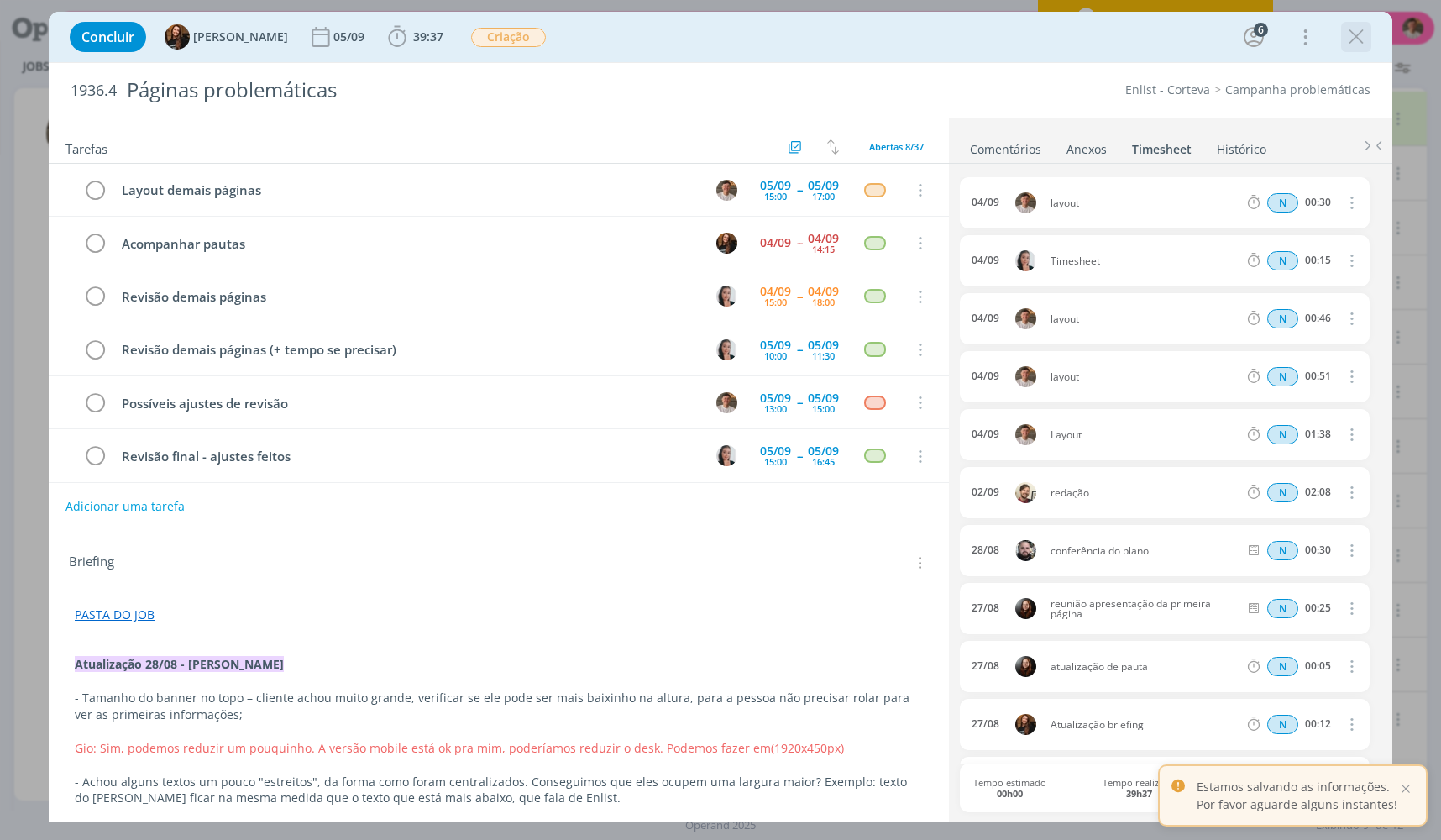
click at [1354, 36] on icon "dialog" at bounding box center [1356, 37] width 26 height 26
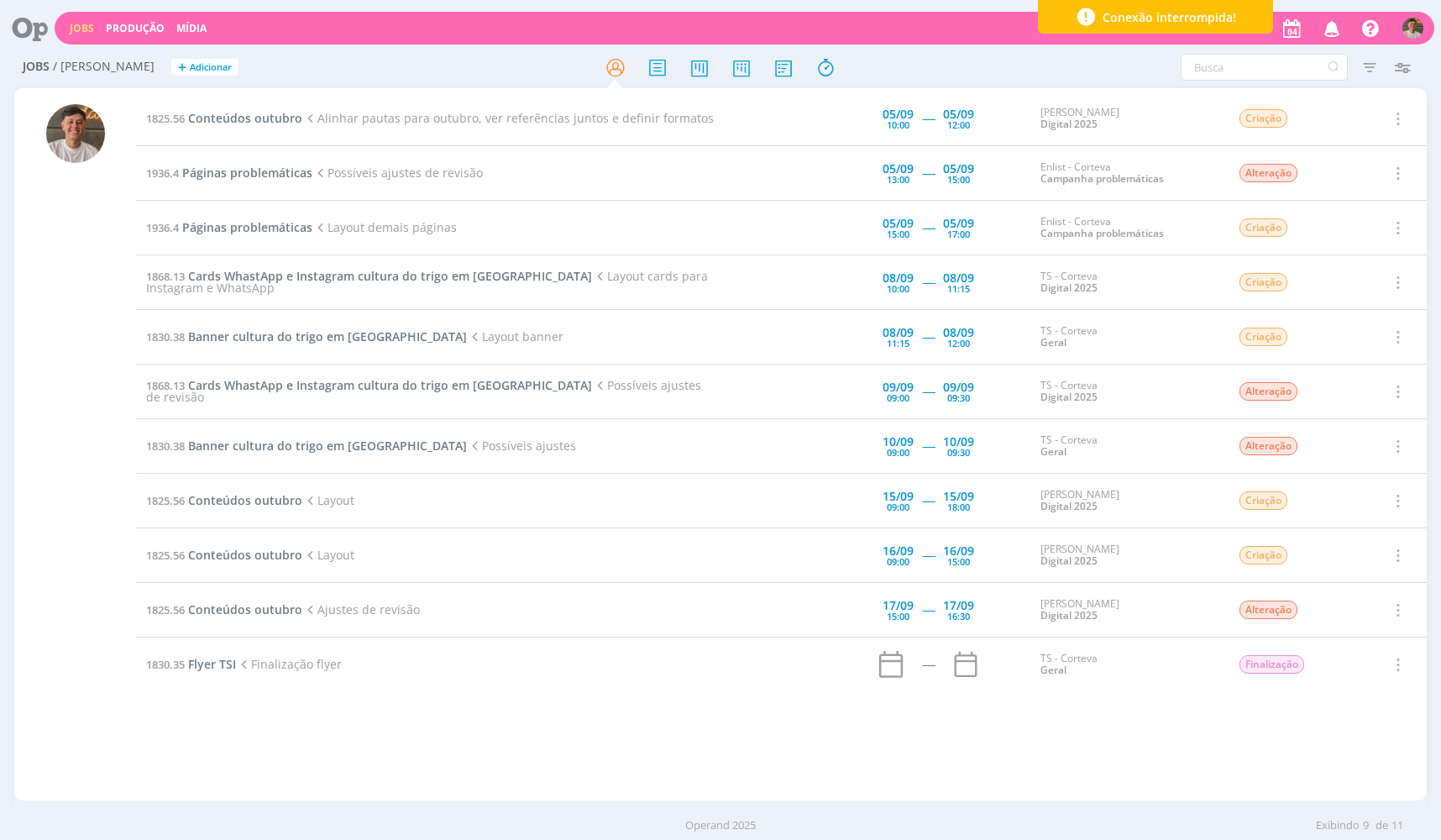
click at [693, 777] on div "1825.56 Conteúdos outubro Alinhar pautas para outubro, ver referências juntos e…" at bounding box center [781, 444] width 1291 height 706
click at [667, 776] on div "1825.56 Conteúdos outubro Alinhar pautas para outubro, ver referências juntos e…" at bounding box center [781, 444] width 1291 height 706
drag, startPoint x: 689, startPoint y: 828, endPoint x: 745, endPoint y: 820, distance: 56.6
click at [742, 820] on div "Operand 2025 Exibindo 9 de 11" at bounding box center [720, 826] width 1441 height 17
click at [763, 828] on div "Operand 2025 Exibindo 9 de 11" at bounding box center [720, 826] width 1441 height 17
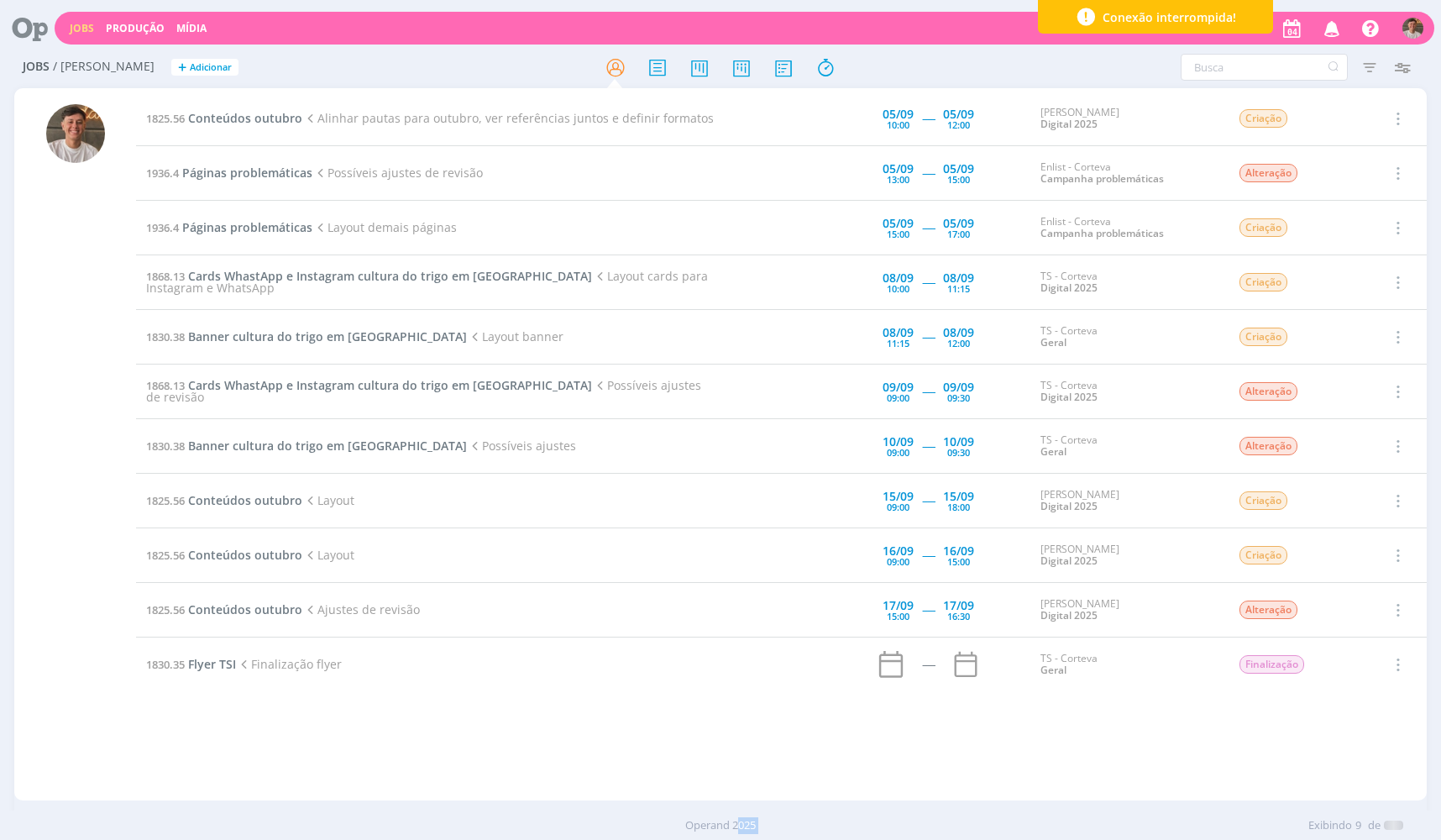
drag, startPoint x: 763, startPoint y: 828, endPoint x: 681, endPoint y: 815, distance: 83.0
click at [681, 815] on div "Operand 2025 Exibindo 9 de" at bounding box center [720, 825] width 1441 height 29
click at [1329, 19] on icon "button" at bounding box center [1332, 27] width 29 height 28
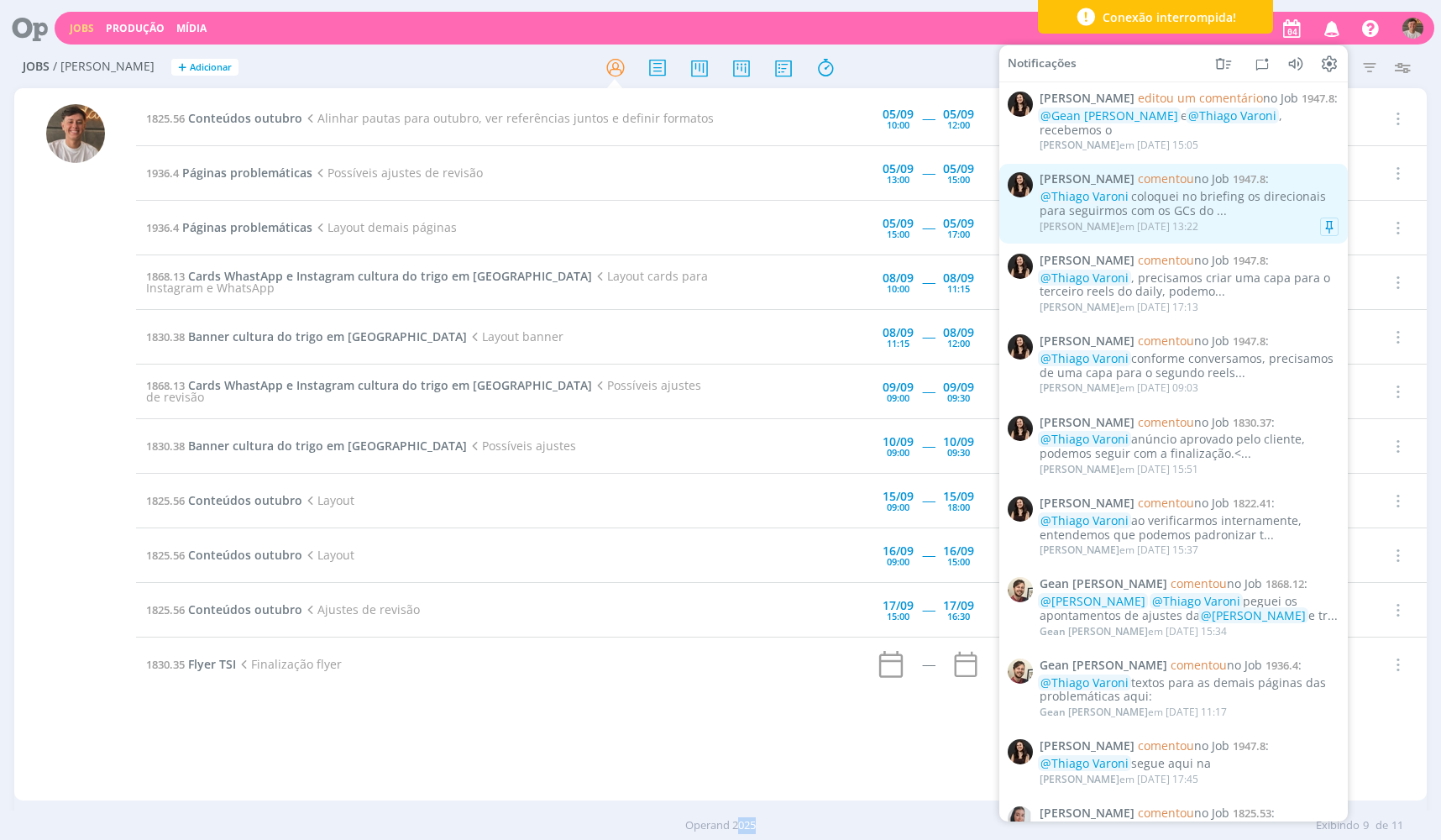
click at [1191, 197] on div "@Thiago Varoni coloquei no briefing os direcionais para seguirmos com os GCs do…" at bounding box center [1190, 204] width 299 height 28
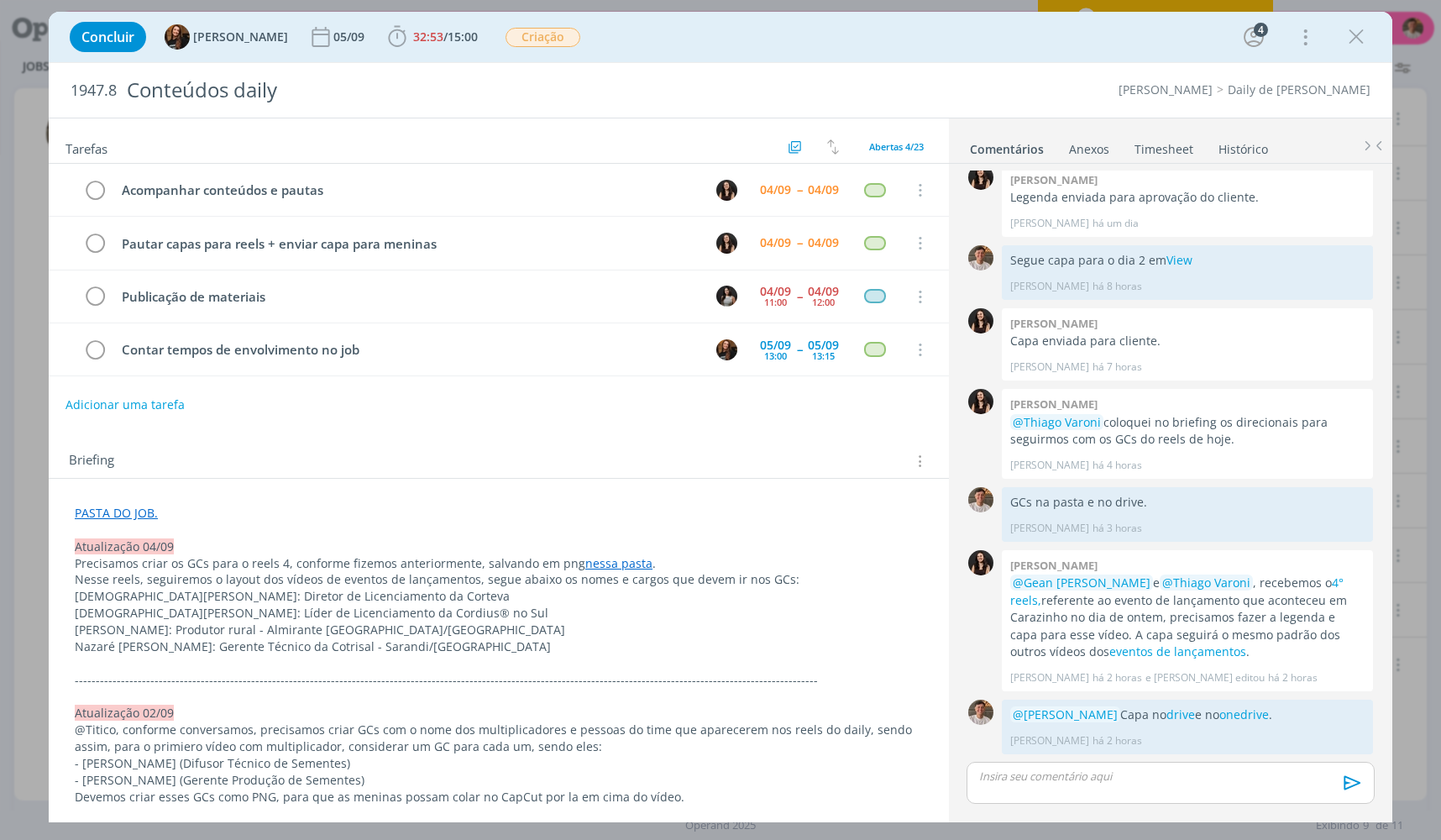
scroll to position [1312, 0]
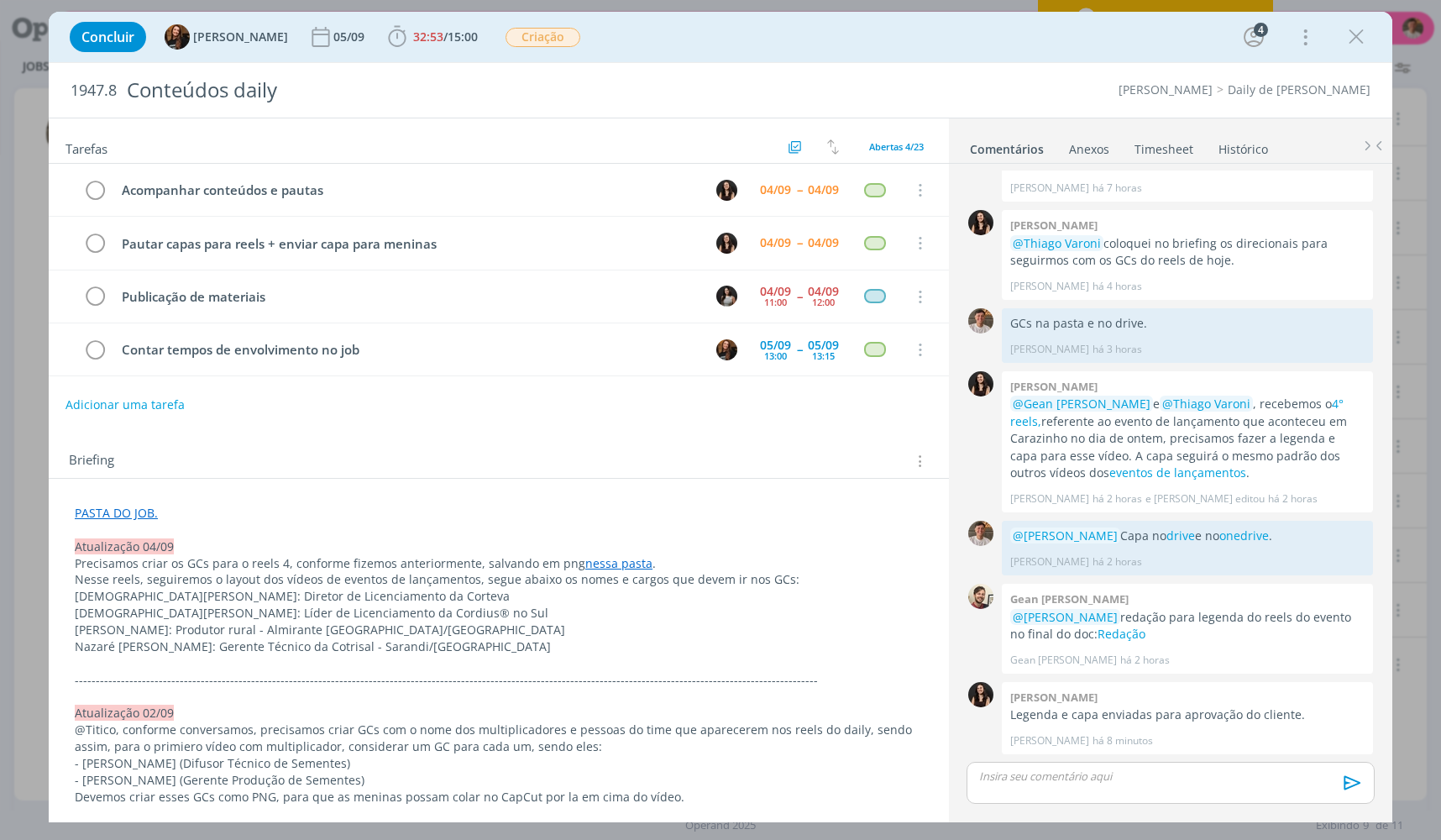
click at [589, 558] on link "nessa pasta" at bounding box center [619, 563] width 67 height 16
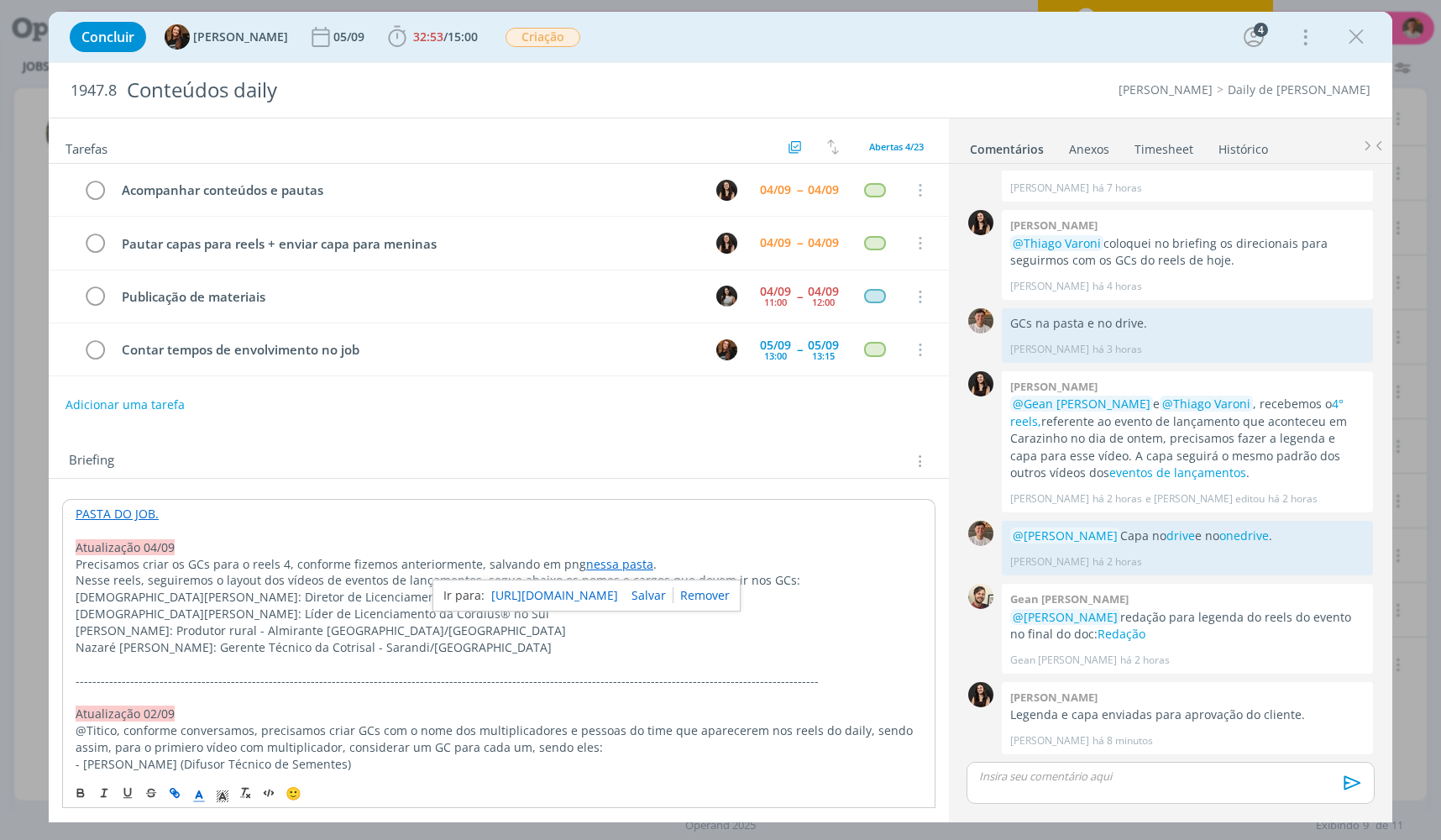
click at [613, 599] on link "https://drive.google.com/drive/folders/1Uk2I709_bHCPtIp7BaGMOe4213pjyaq1" at bounding box center [555, 595] width 127 height 22
drag, startPoint x: 1373, startPoint y: 36, endPoint x: 1364, endPoint y: 36, distance: 9.0
click at [1373, 36] on div "Concluir Tayná Morsch 05/09 32:53 / 15:00 Iniciar Apontar Data * 04/09/2025 Hor…" at bounding box center [721, 37] width 1319 height 41
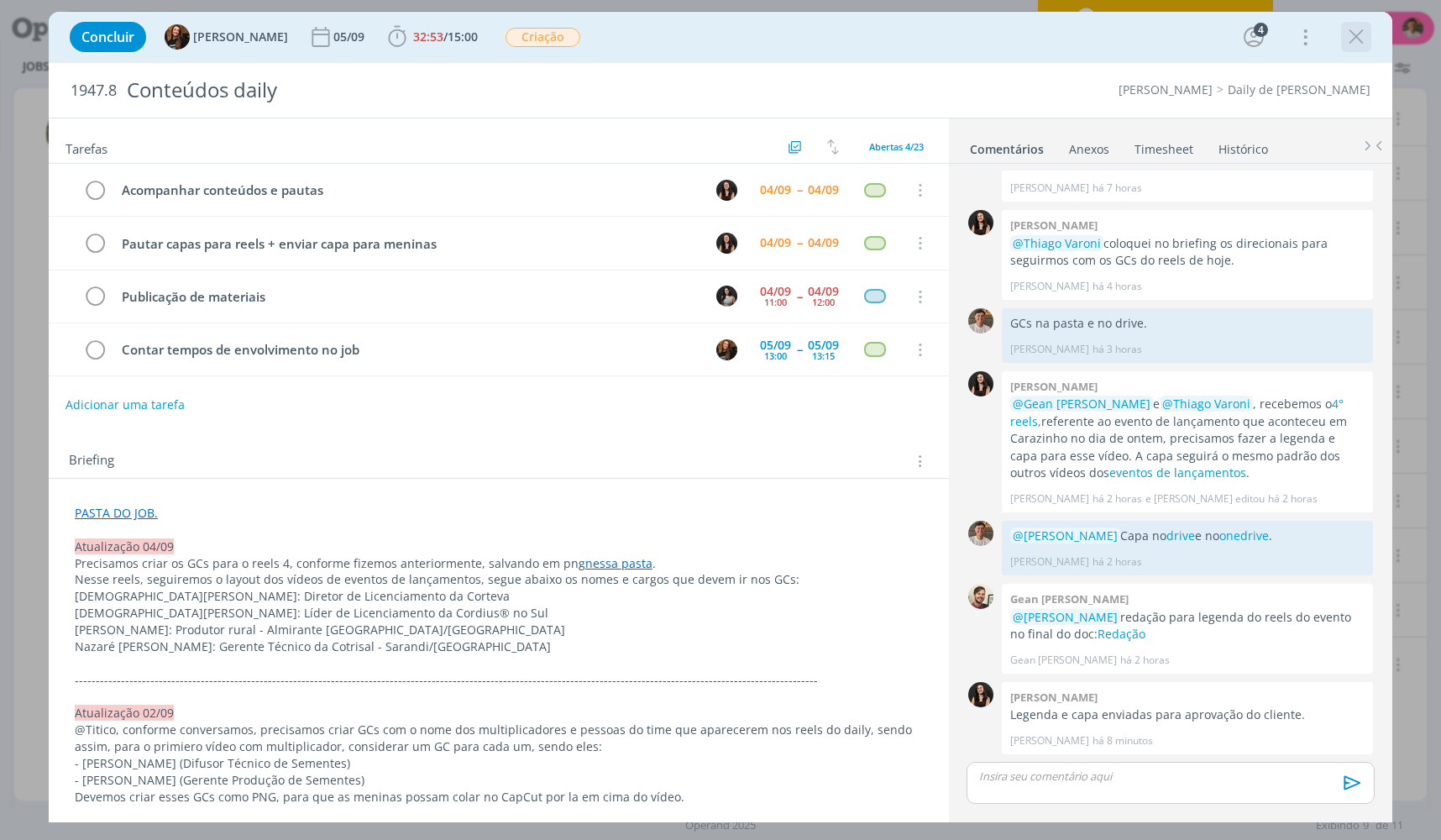
click at [1364, 36] on icon "dialog" at bounding box center [1356, 37] width 26 height 26
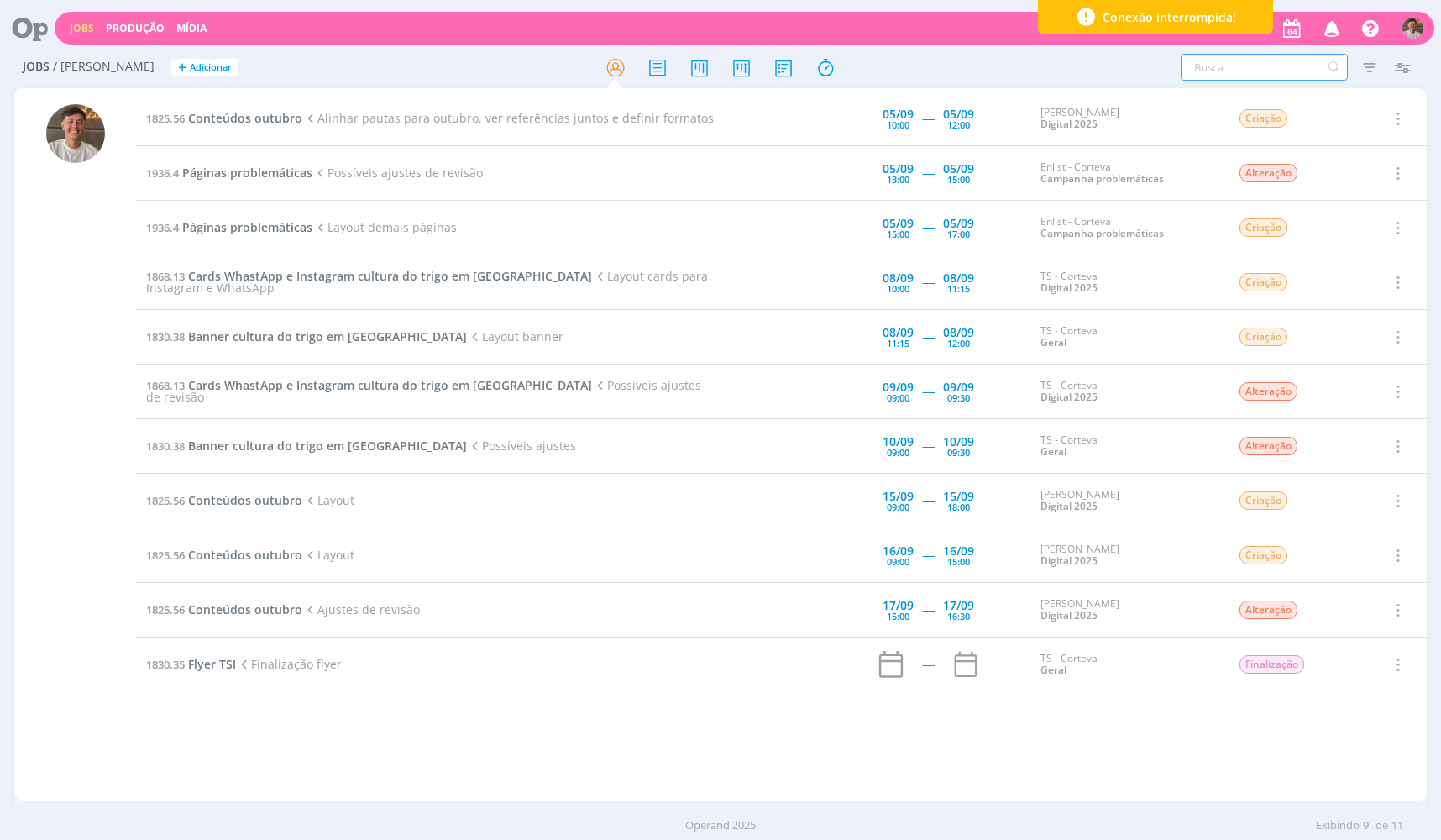
drag, startPoint x: 1184, startPoint y: 74, endPoint x: 1353, endPoint y: 37, distance: 173.0
click at [1184, 73] on input "text" at bounding box center [1264, 67] width 167 height 26
click at [1337, 35] on icon "button" at bounding box center [1332, 27] width 29 height 28
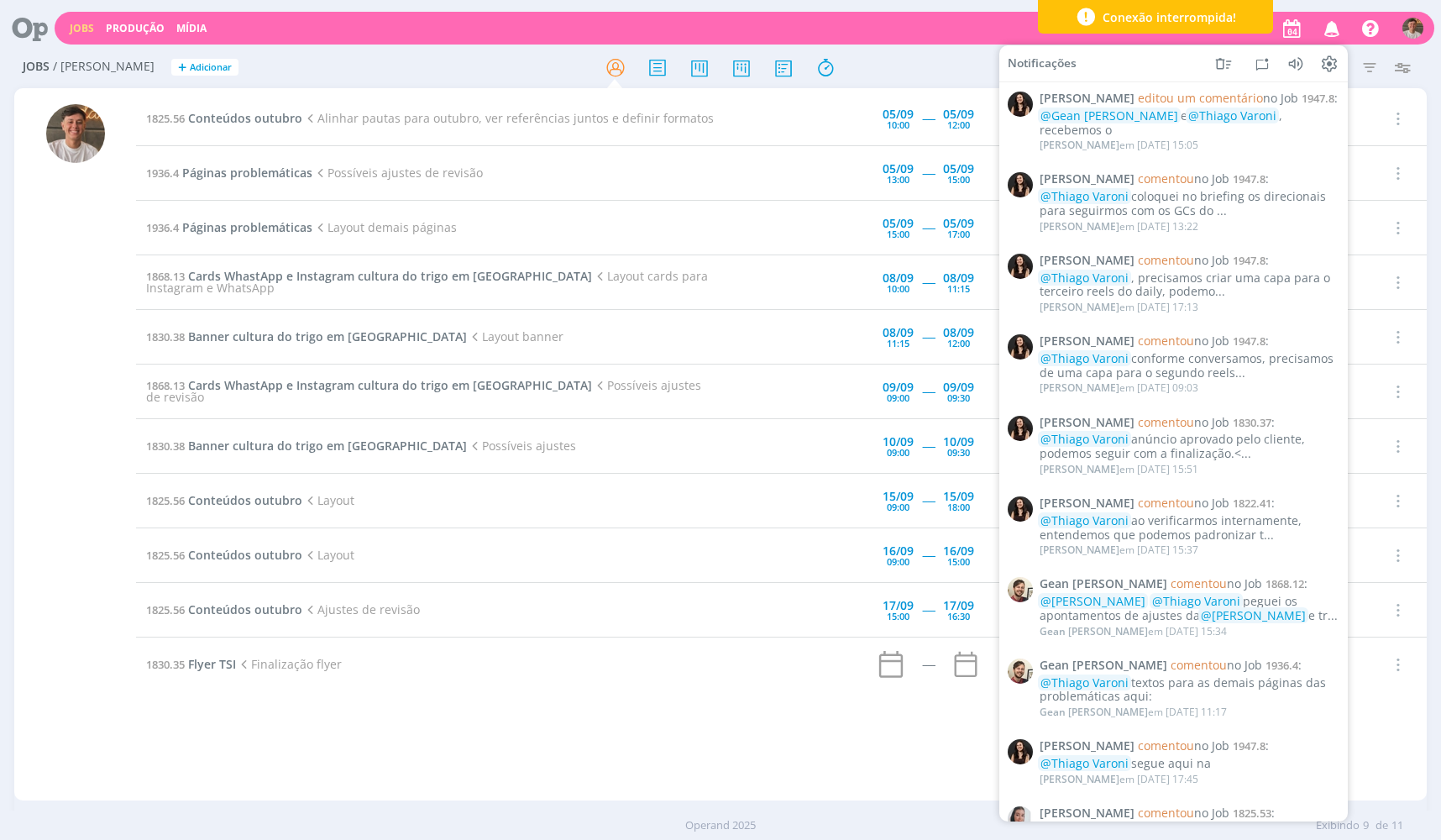
click at [1415, 36] on img "button" at bounding box center [1414, 28] width 21 height 21
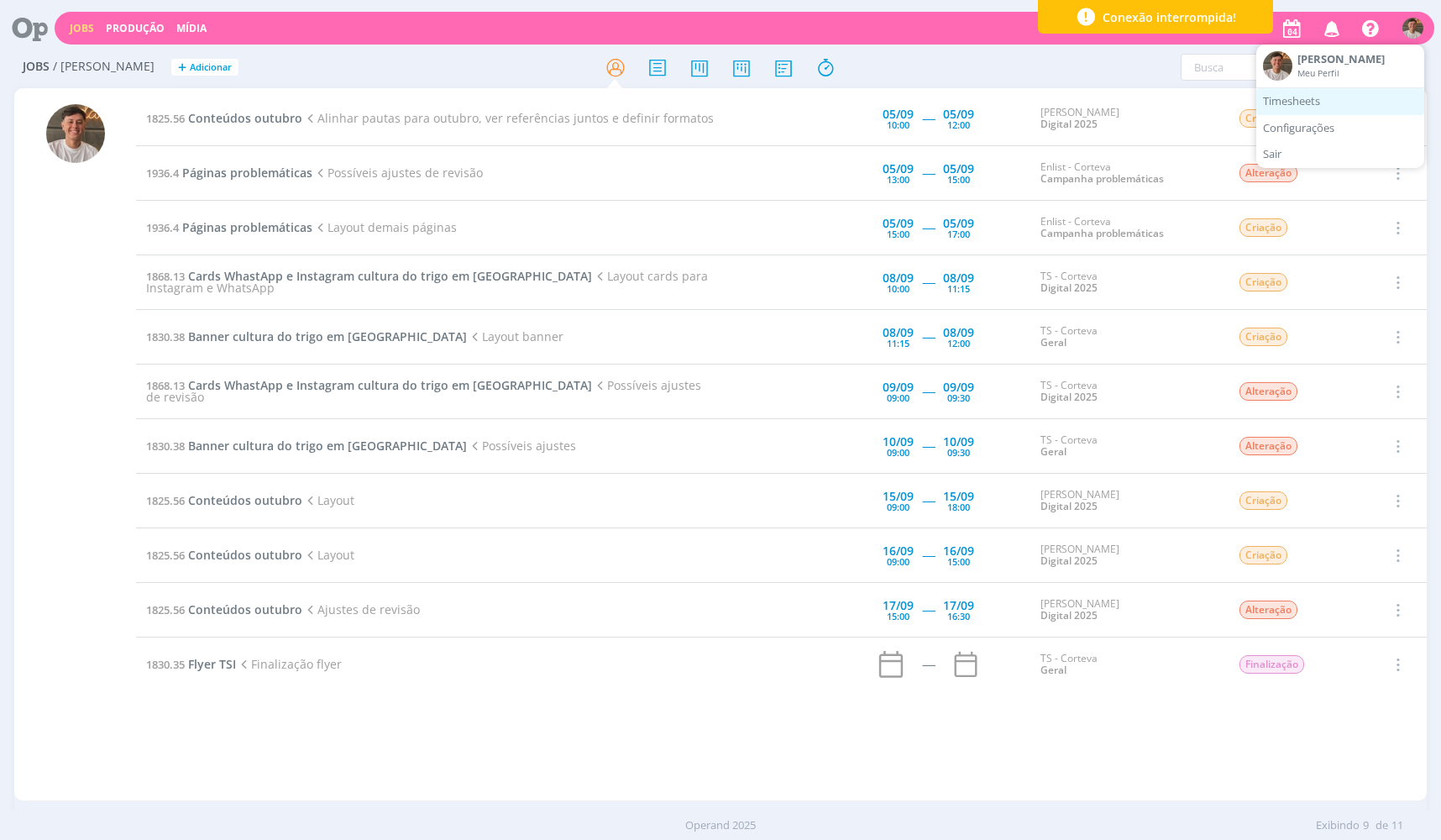
click at [1319, 113] on link "Timesheets" at bounding box center [1341, 101] width 168 height 26
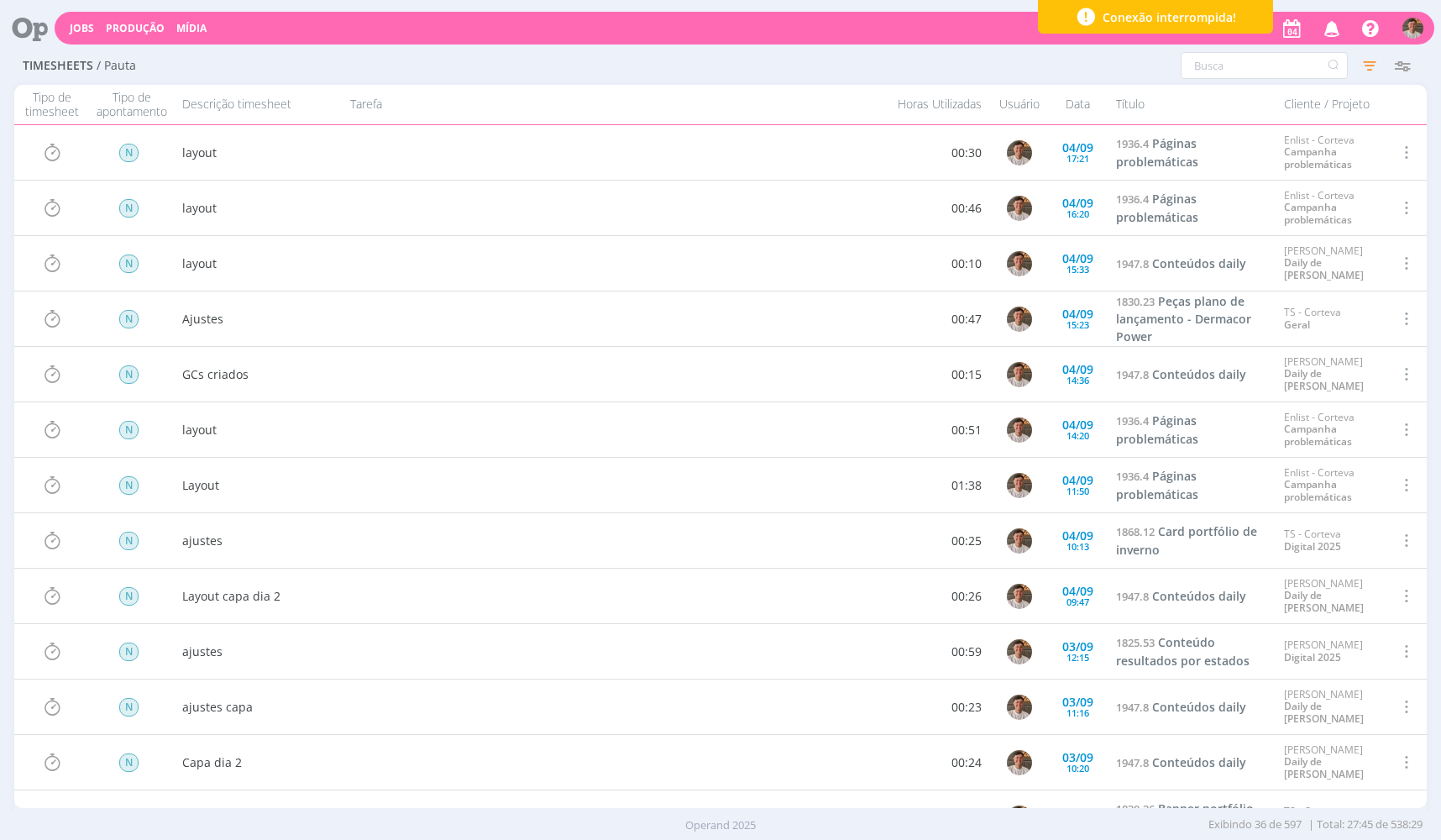
click at [26, 16] on icon at bounding box center [24, 27] width 34 height 33
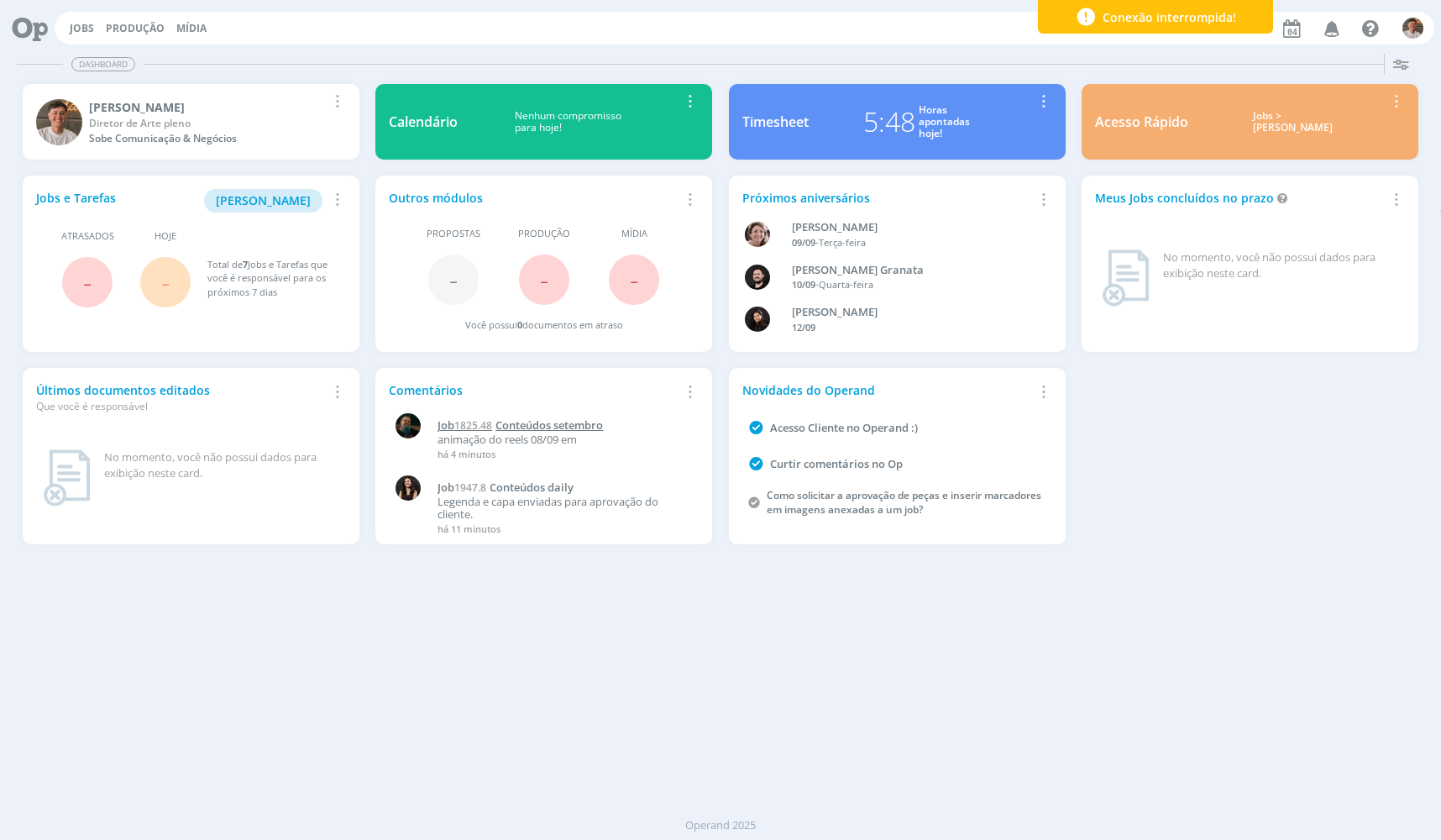
click at [566, 432] on span "Conteúdos setembro" at bounding box center [549, 425] width 108 height 15
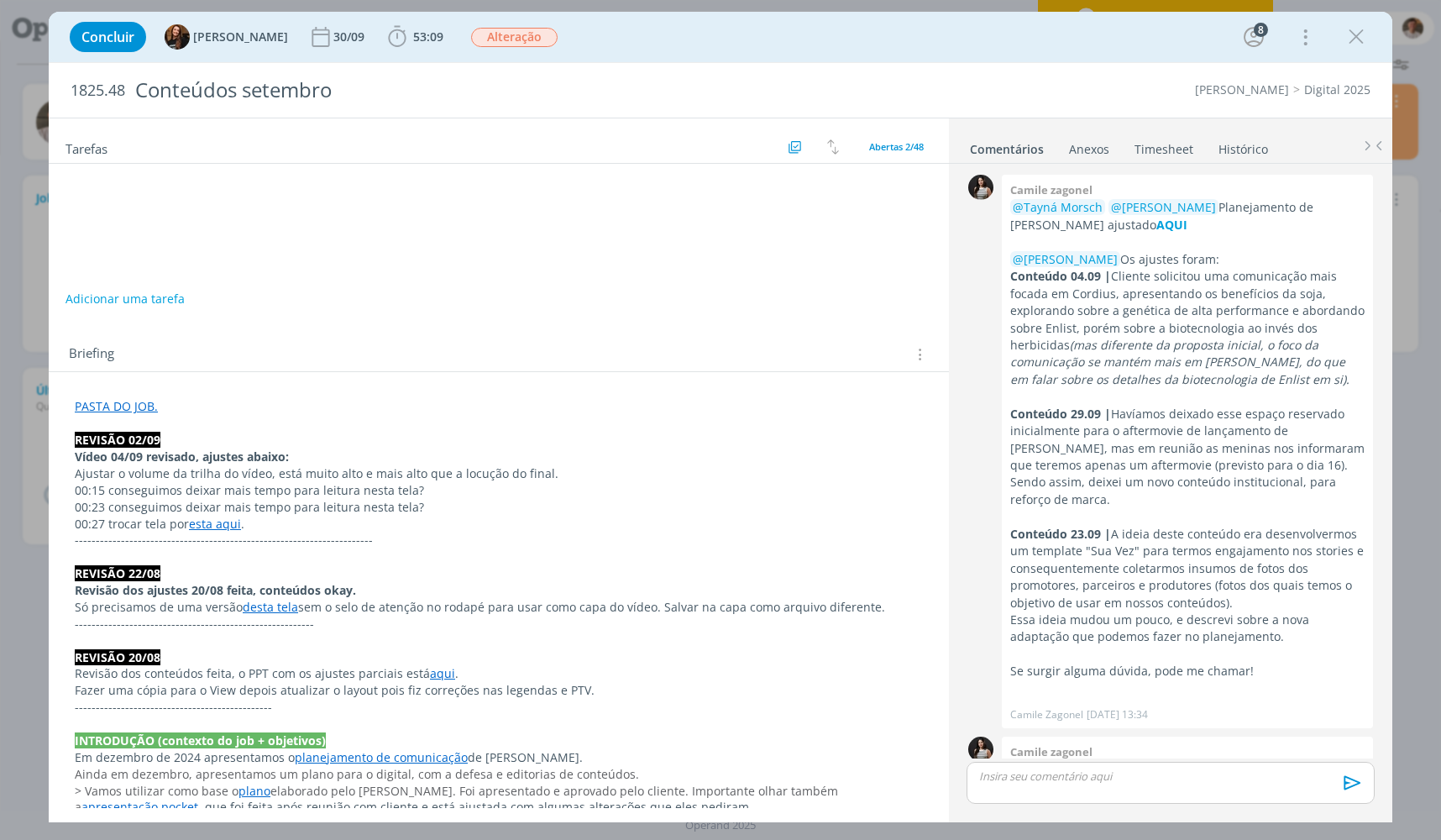
scroll to position [2047, 0]
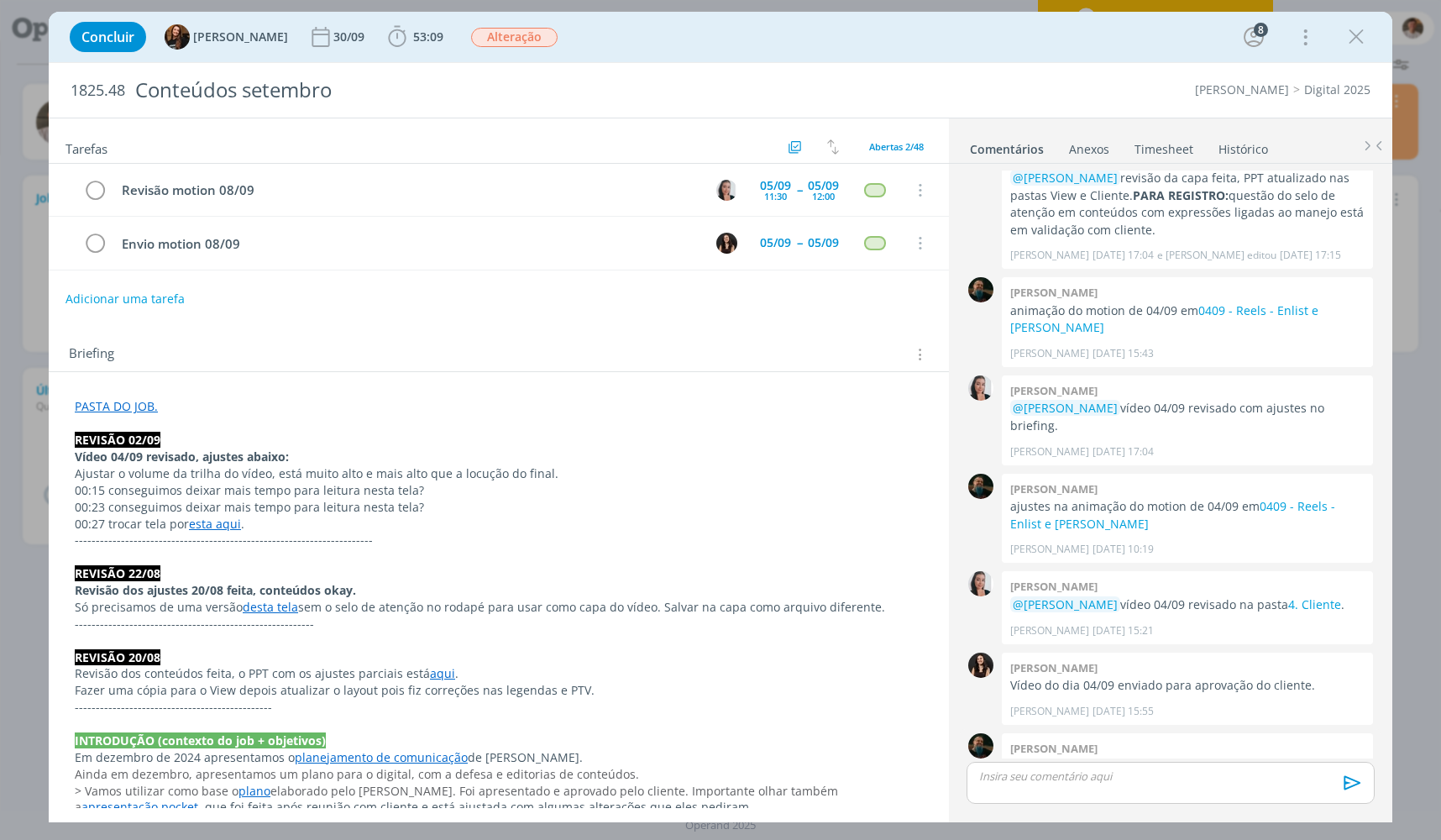
click at [1237, 758] on link "0809 - Reels - Velocidade" at bounding box center [1239, 765] width 140 height 16
click at [1344, 35] on icon "dialog" at bounding box center [1356, 37] width 26 height 26
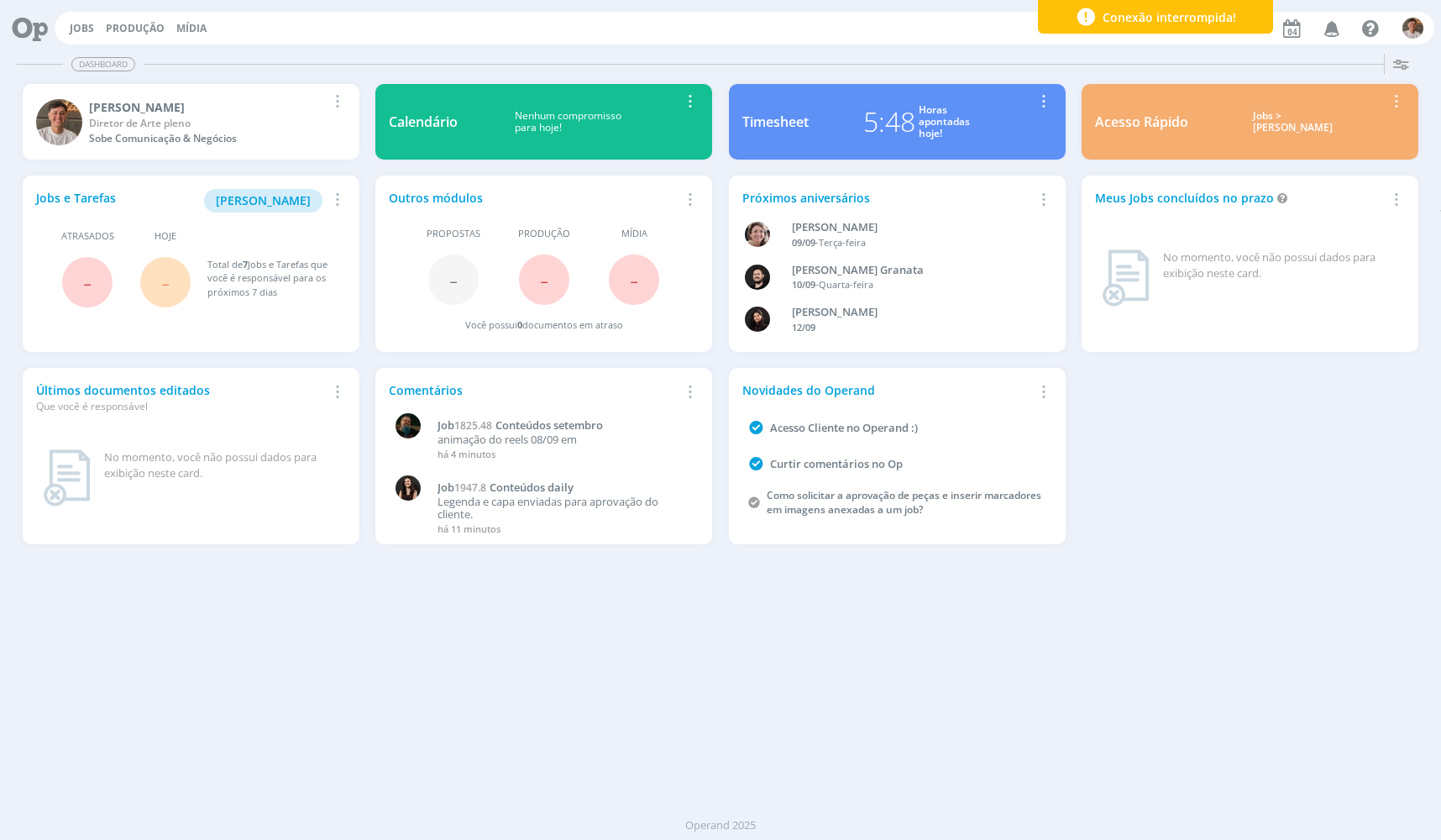
click at [1408, 34] on img "button" at bounding box center [1414, 28] width 21 height 21
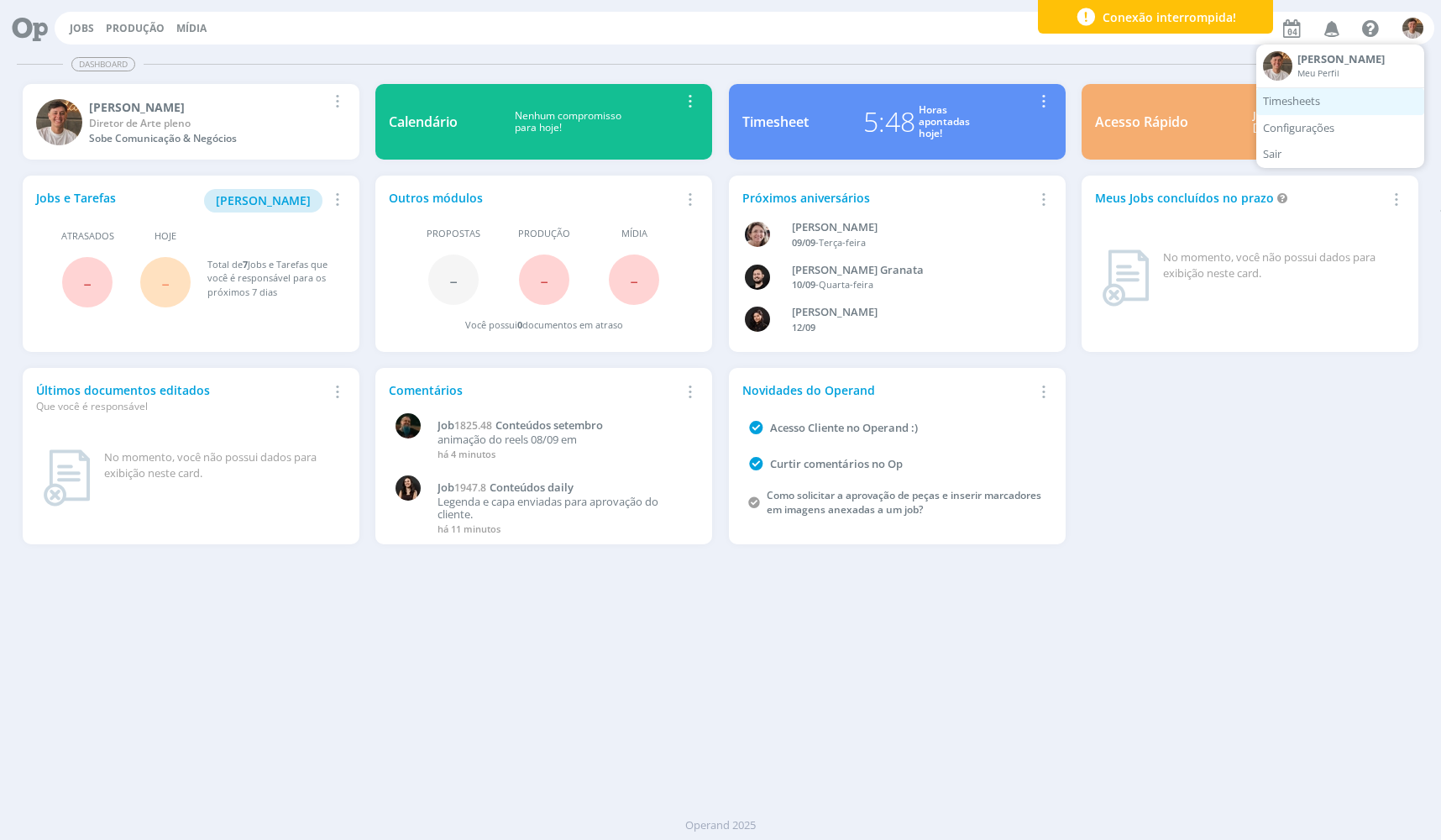
click at [1373, 94] on link "Timesheets" at bounding box center [1341, 101] width 168 height 26
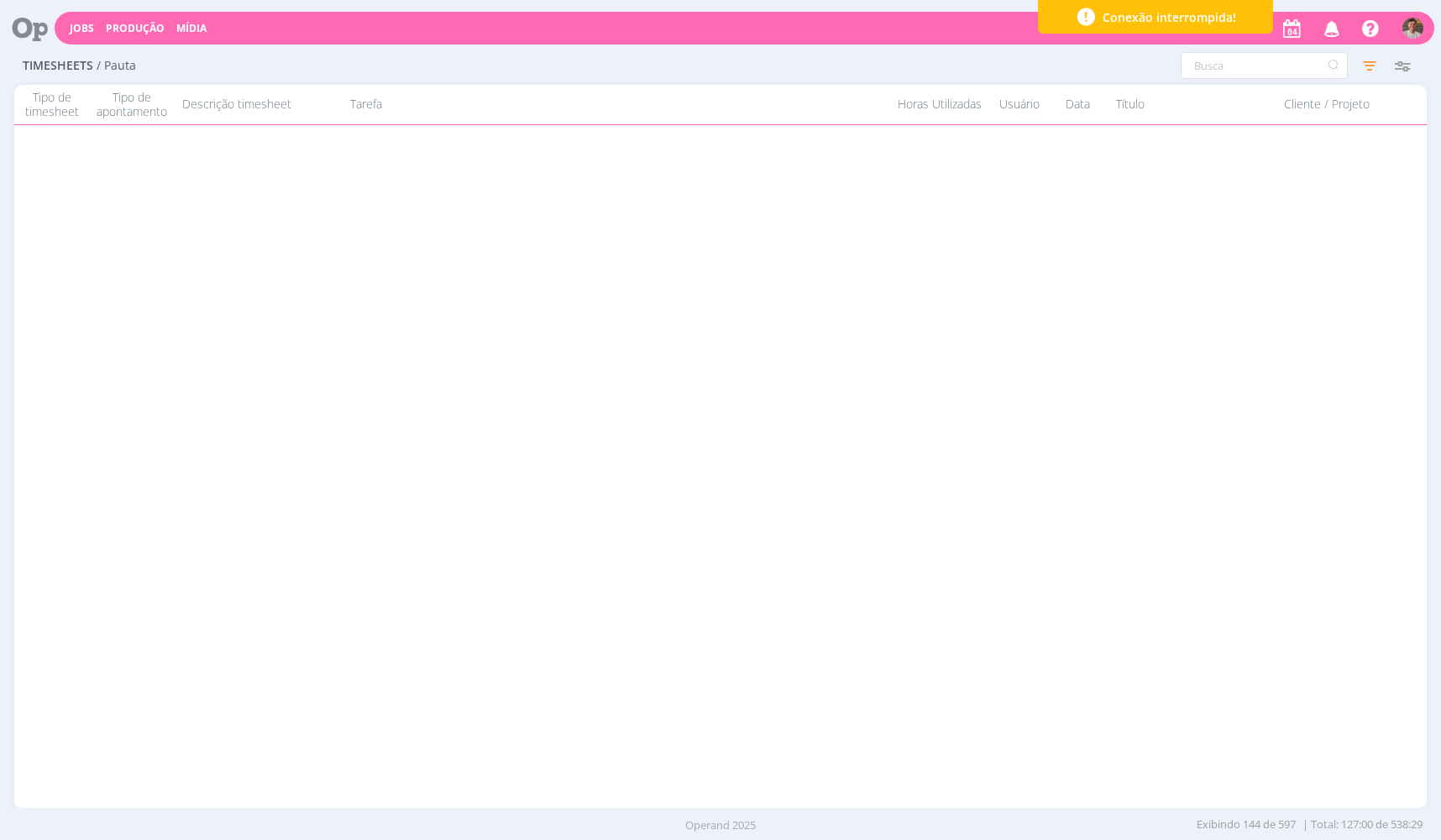
scroll to position [369, 0]
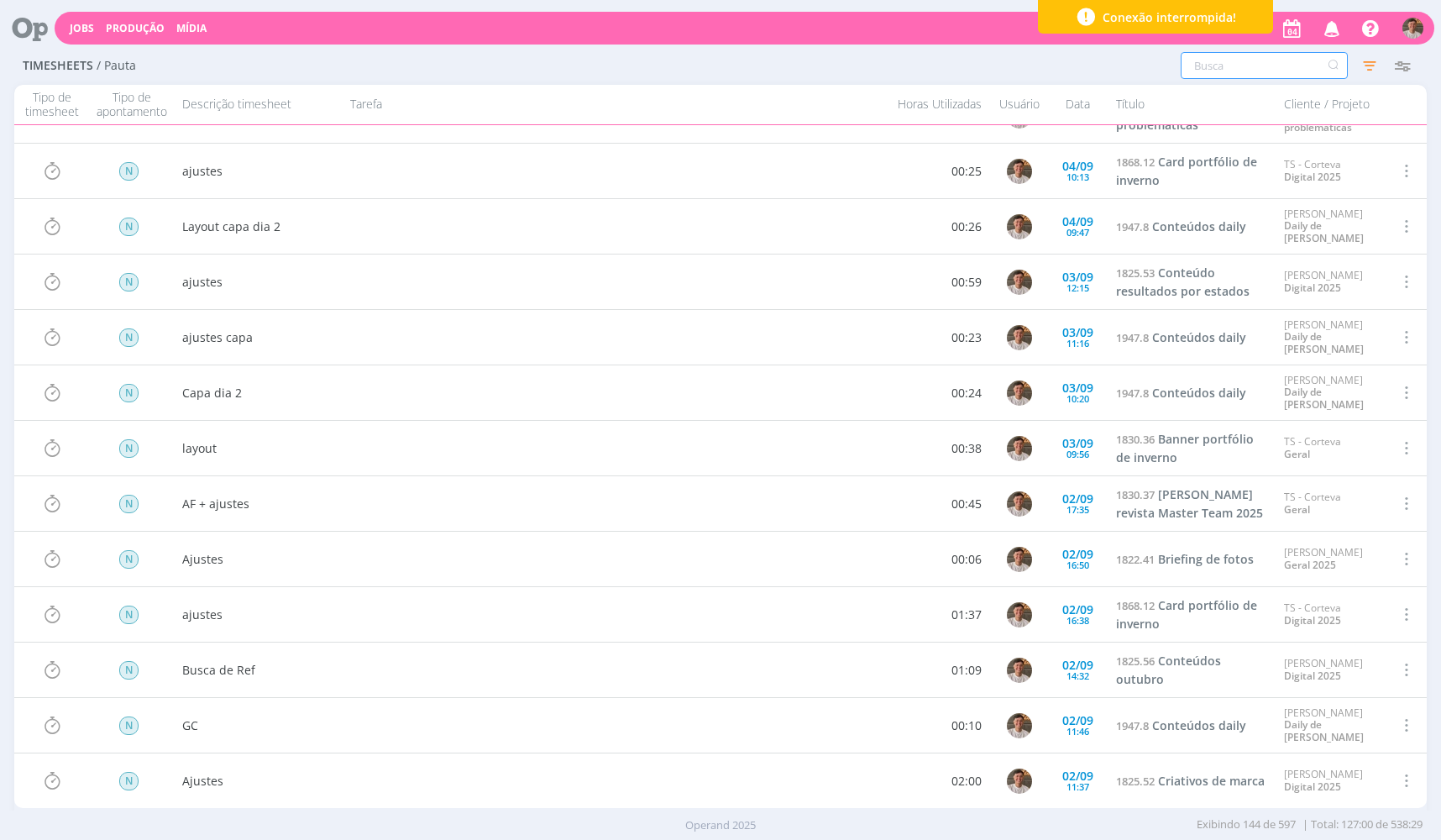
click at [1224, 53] on input "text" at bounding box center [1264, 65] width 167 height 26
click at [1229, 65] on input "text" at bounding box center [1264, 65] width 167 height 26
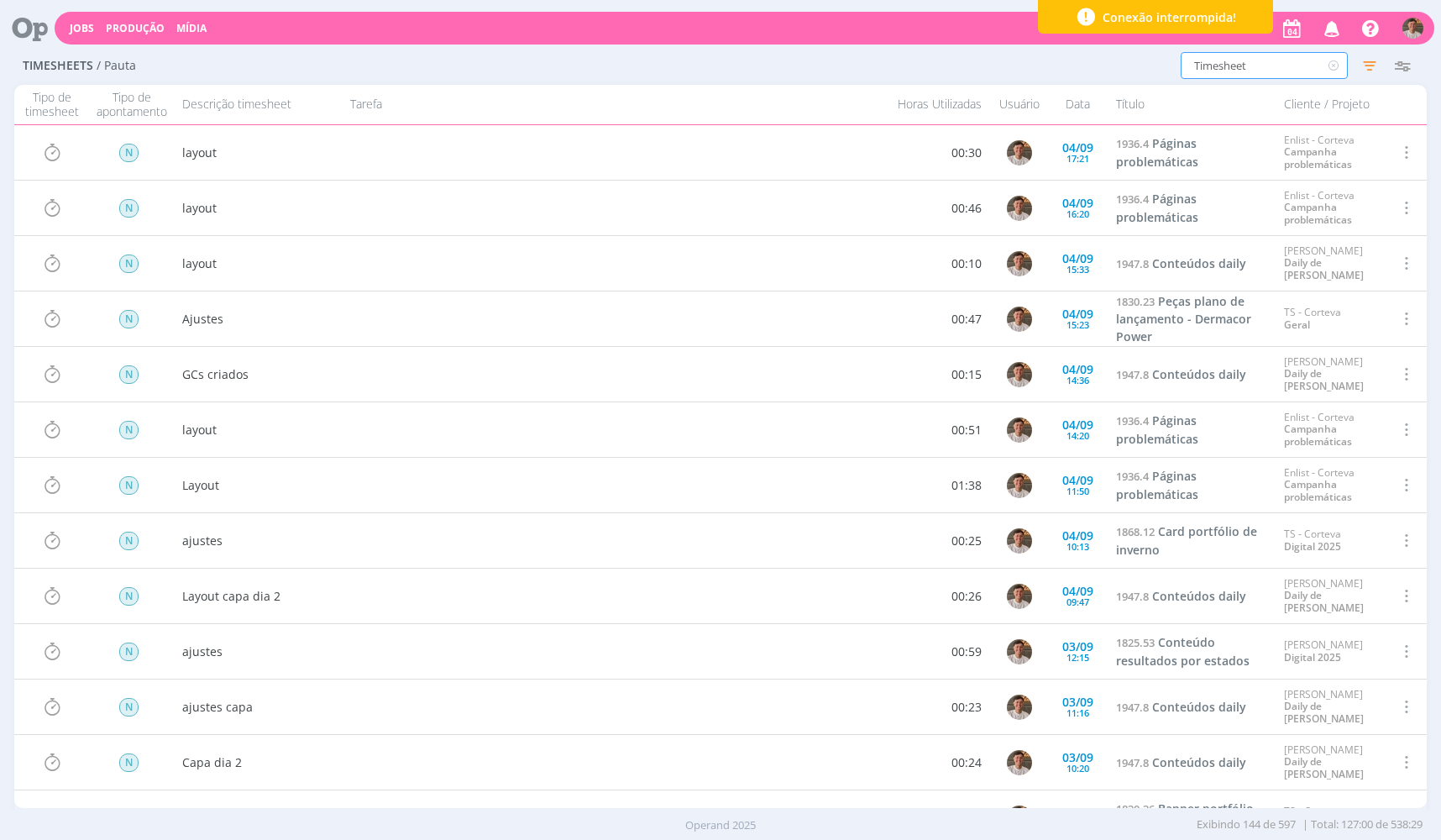
type input "Timesheet"
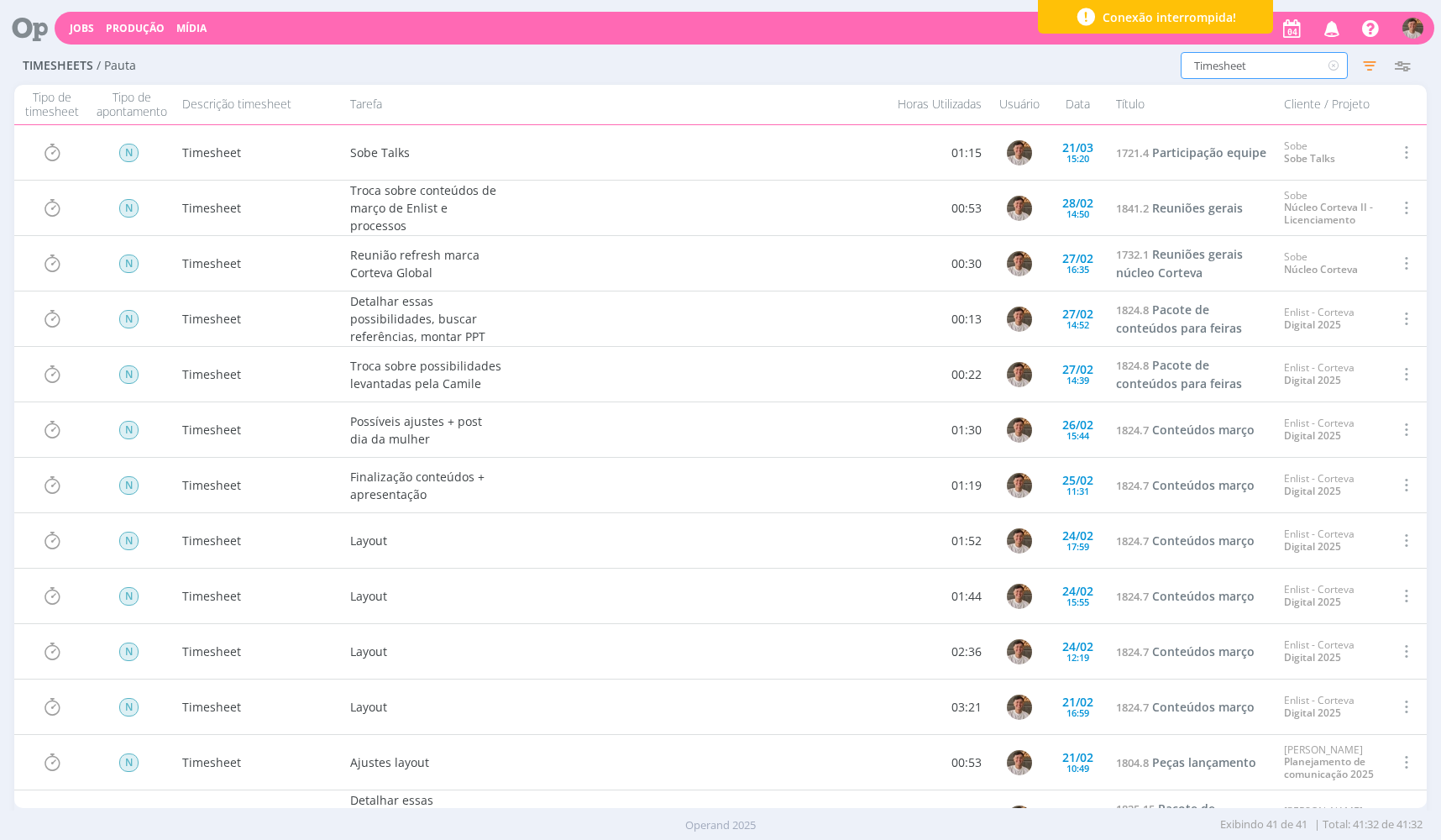
scroll to position [510, 0]
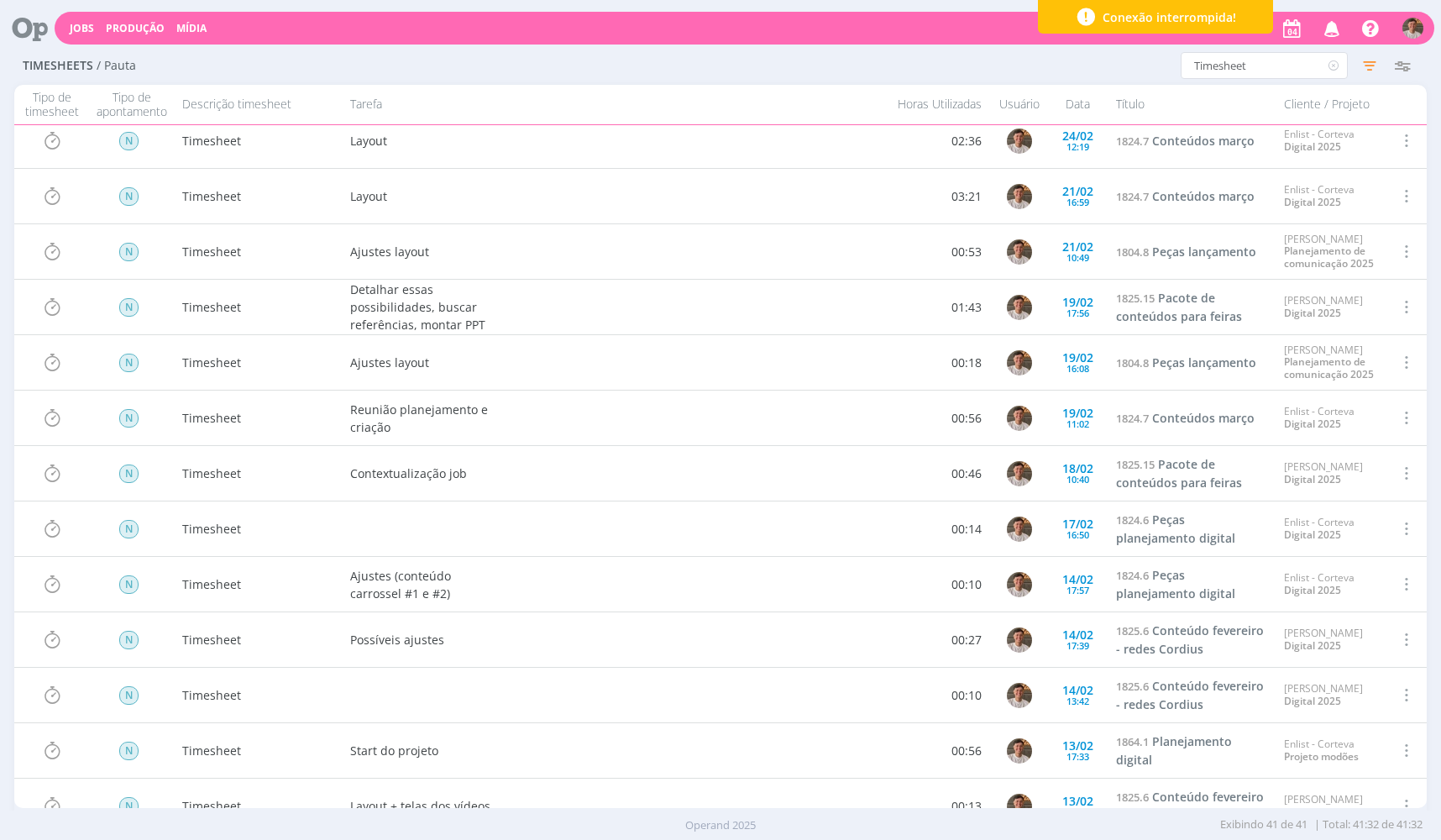
click at [1435, 213] on div "Timesheets / Pauta Timesheet Configurar exibição Ordenação Ordenação padrão Tip…" at bounding box center [720, 446] width 1441 height 797
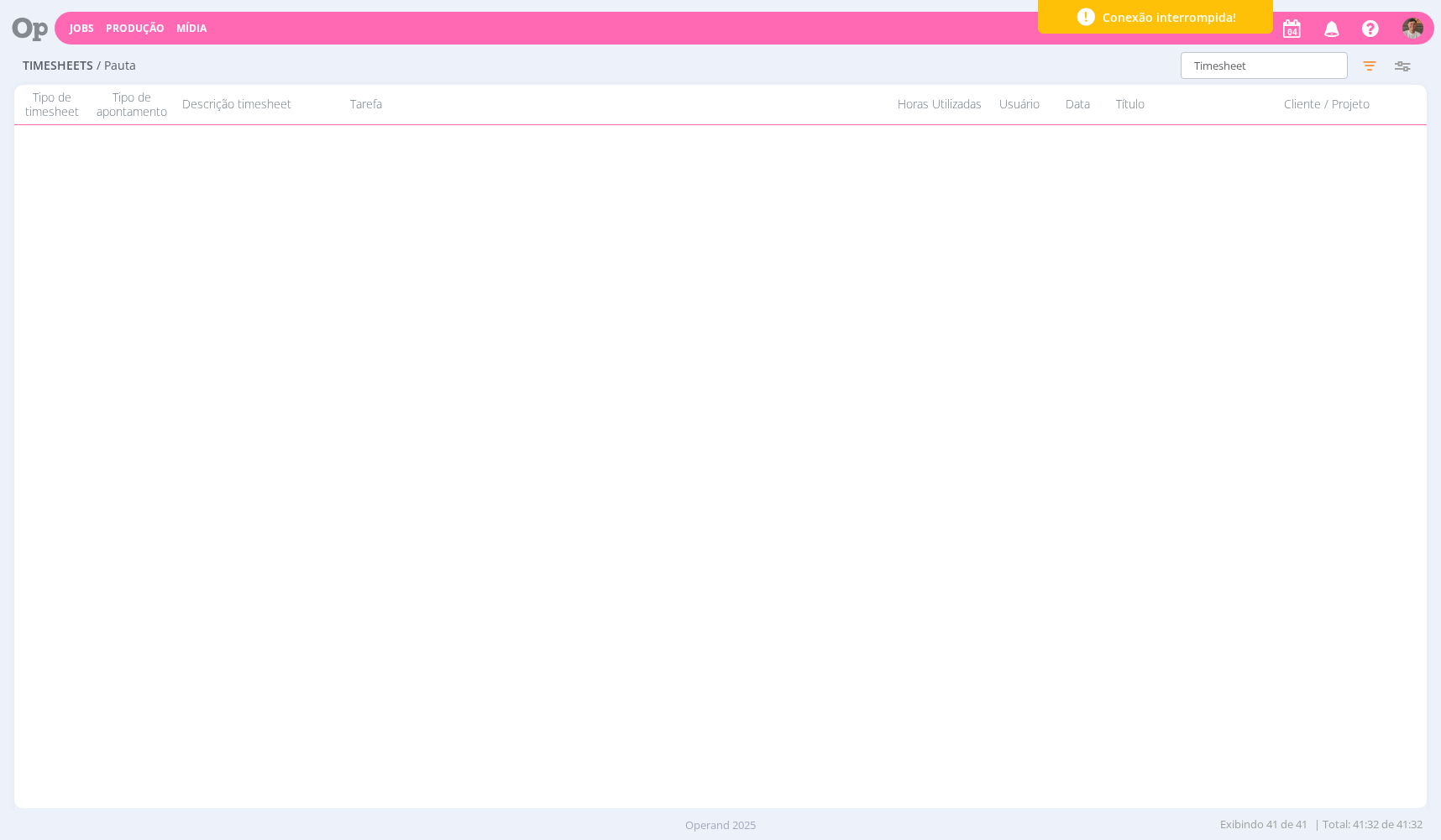
scroll to position [194, 0]
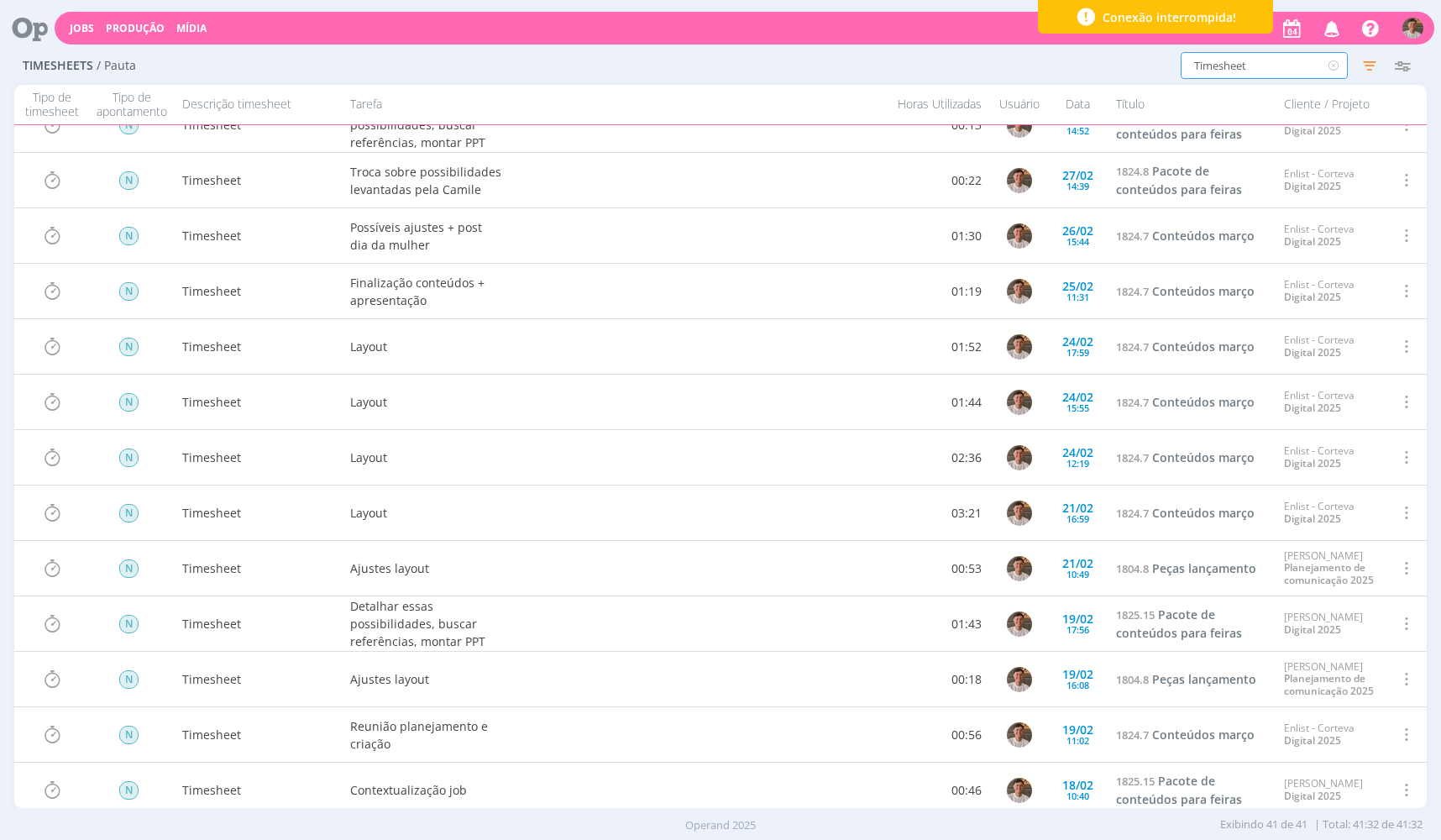
drag, startPoint x: 1311, startPoint y: 57, endPoint x: 1122, endPoint y: 87, distance: 191.4
click at [1122, 87] on div "Timesheets / Pauta Timesheet Configurar exibição Ordenação Ordenação padrão Tip…" at bounding box center [720, 446] width 1441 height 797
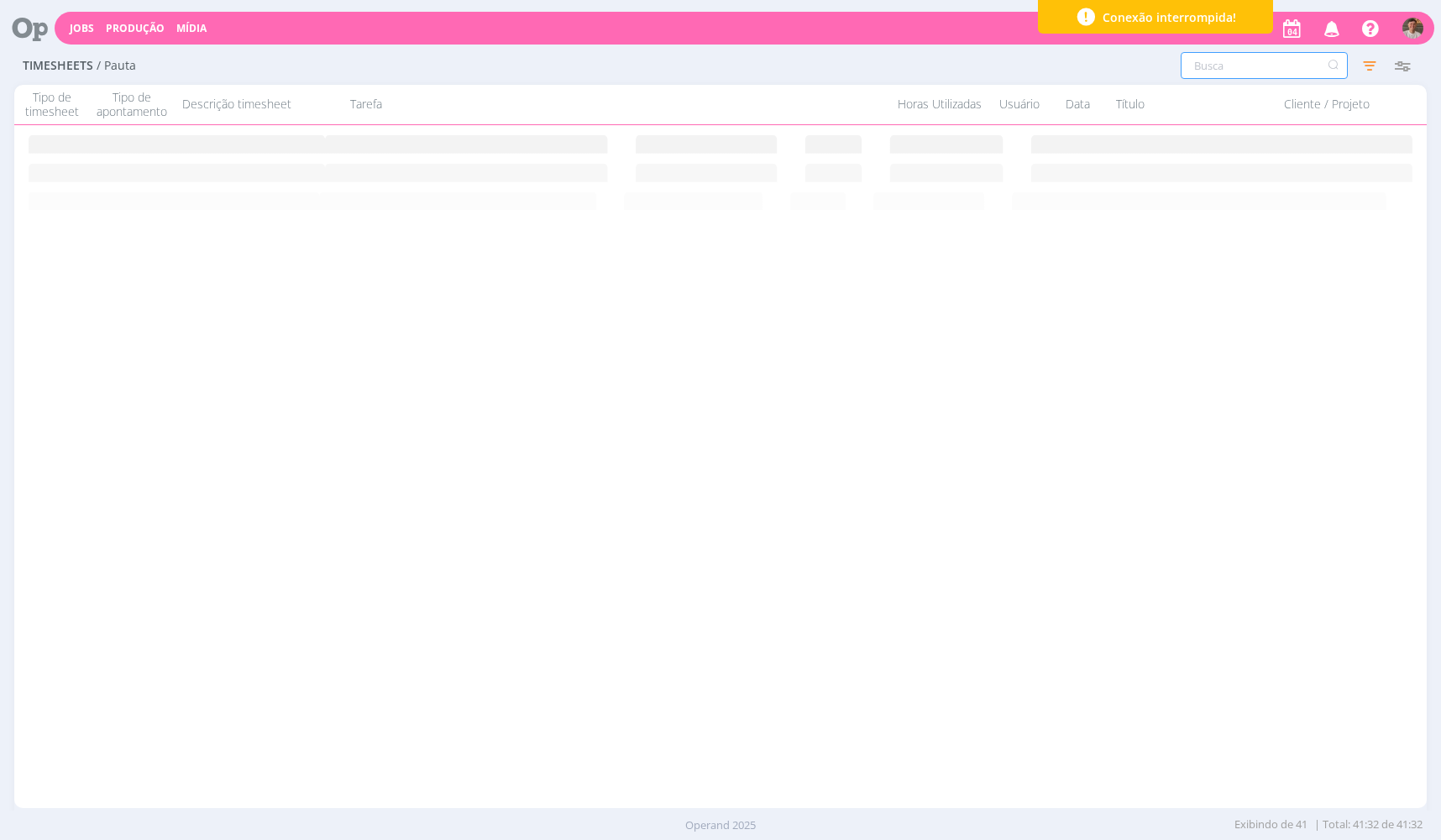
scroll to position [0, 0]
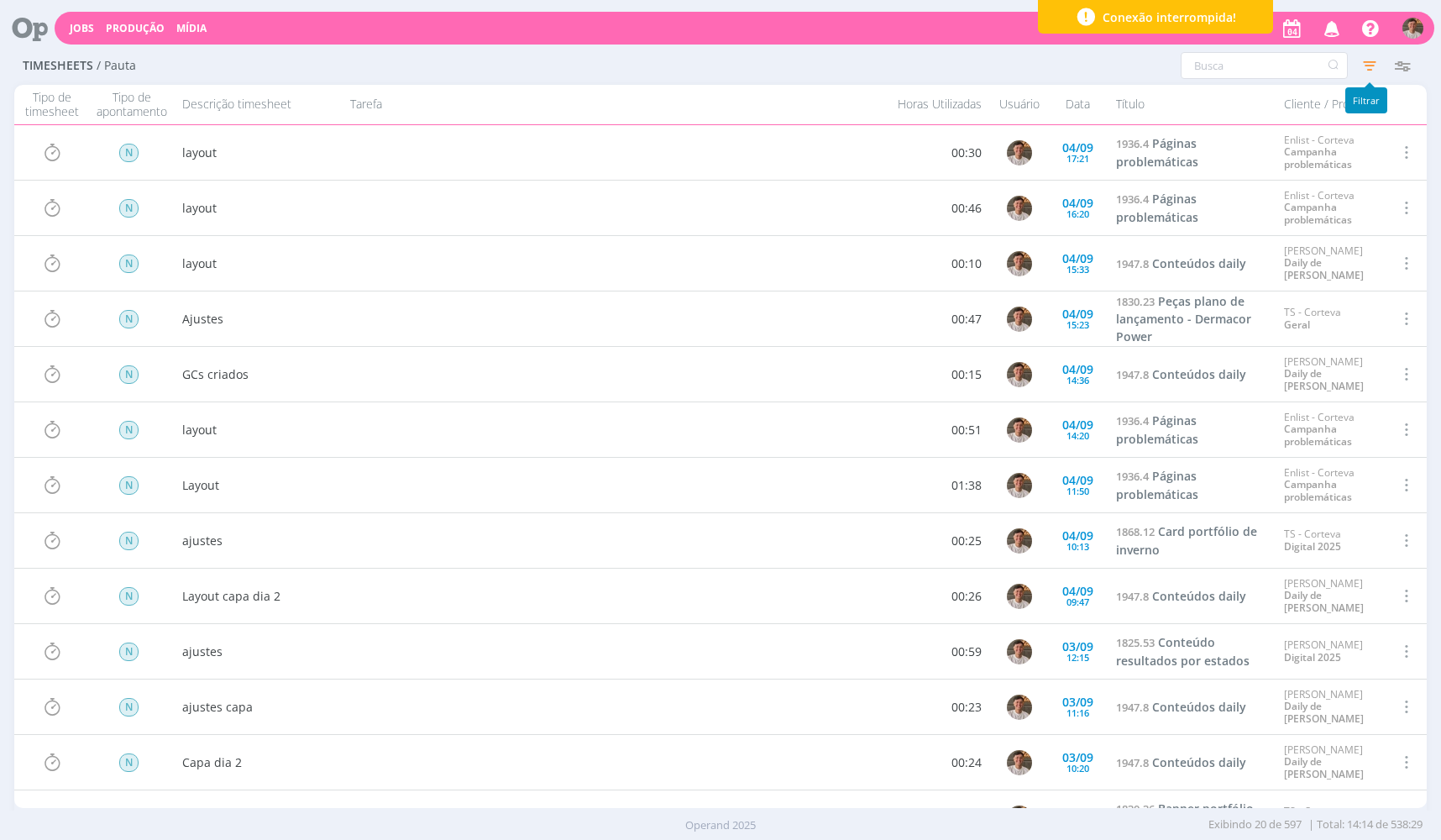
click at [1374, 62] on icon "button" at bounding box center [1370, 65] width 30 height 30
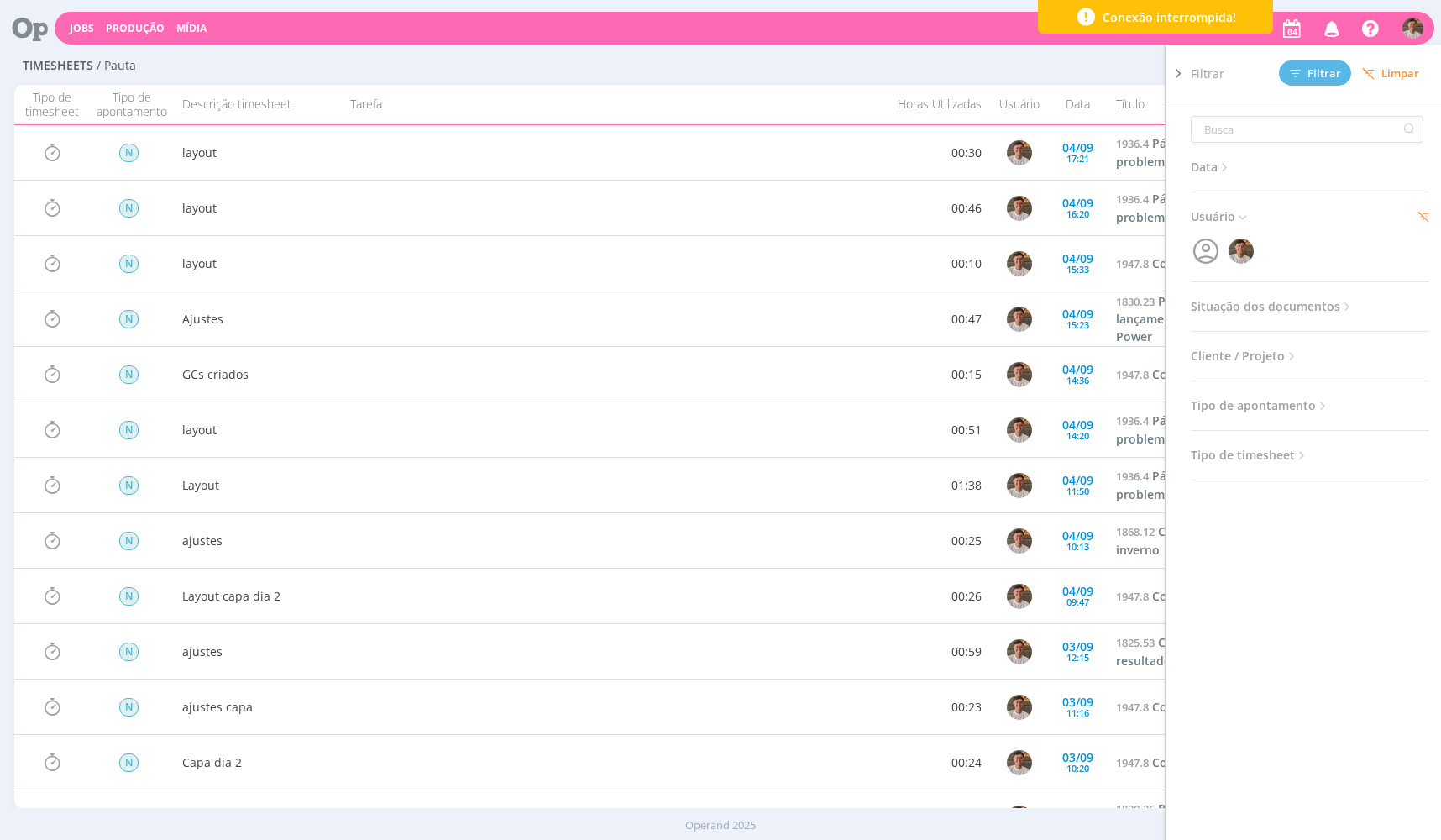
click at [1189, 76] on div at bounding box center [1178, 436] width 26 height 783
click at [1177, 72] on icon at bounding box center [1178, 73] width 17 height 18
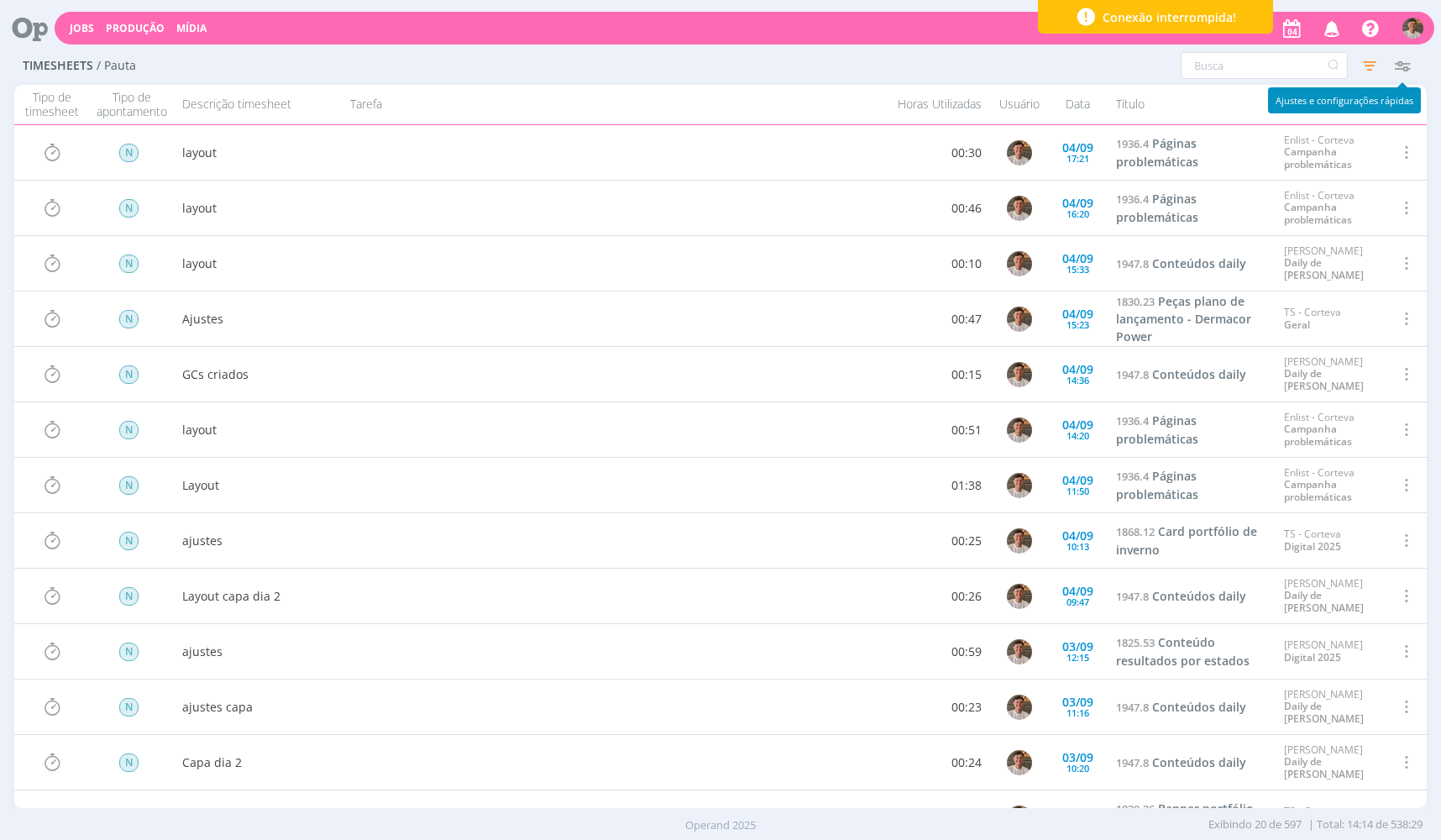
click at [1411, 66] on icon "button" at bounding box center [1402, 65] width 30 height 30
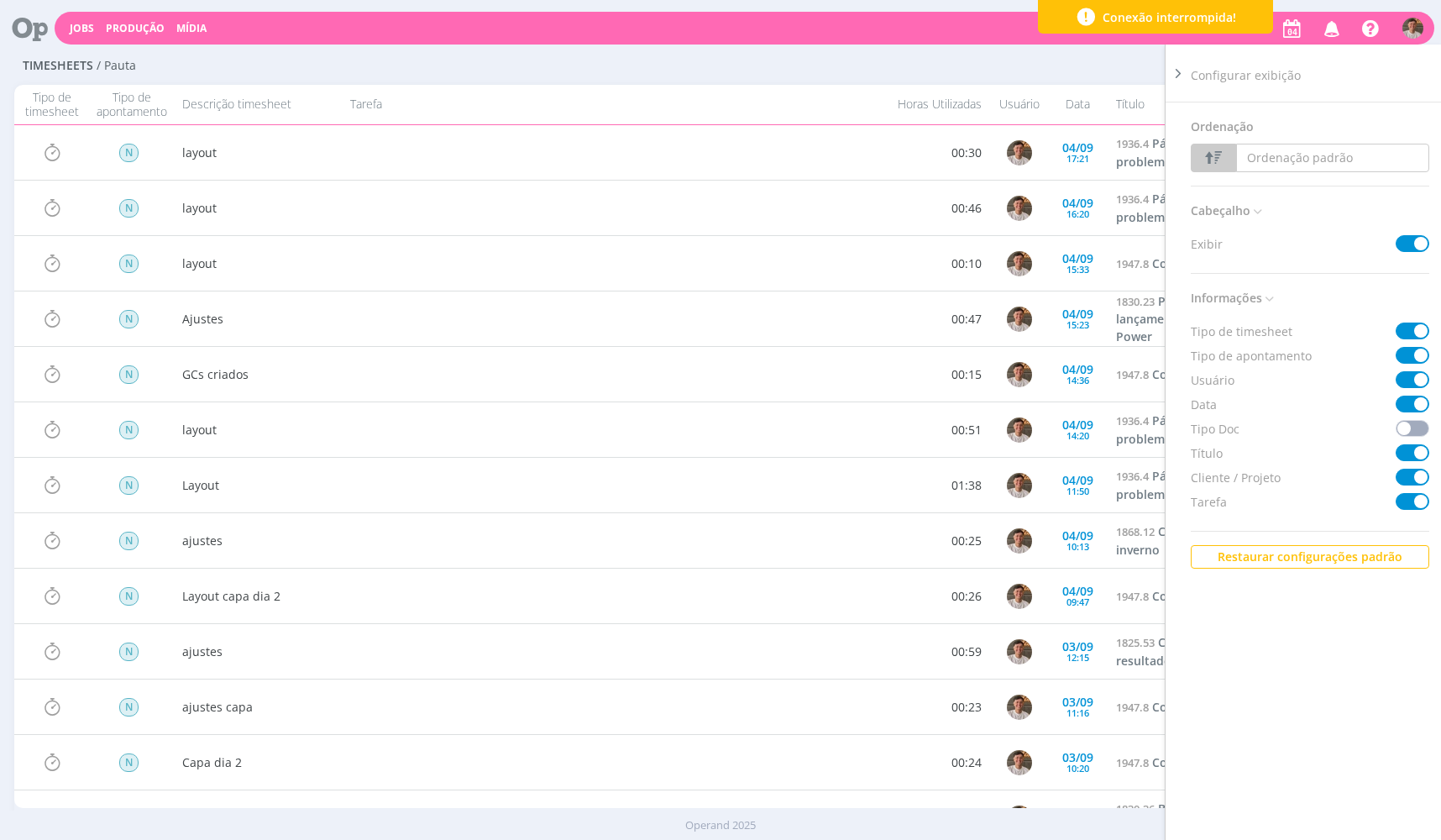
click at [895, 66] on div "Timesheets / Pauta Configurar exibição Ordenação Ordenação padrão Tipo de times…" at bounding box center [720, 66] width 1413 height 39
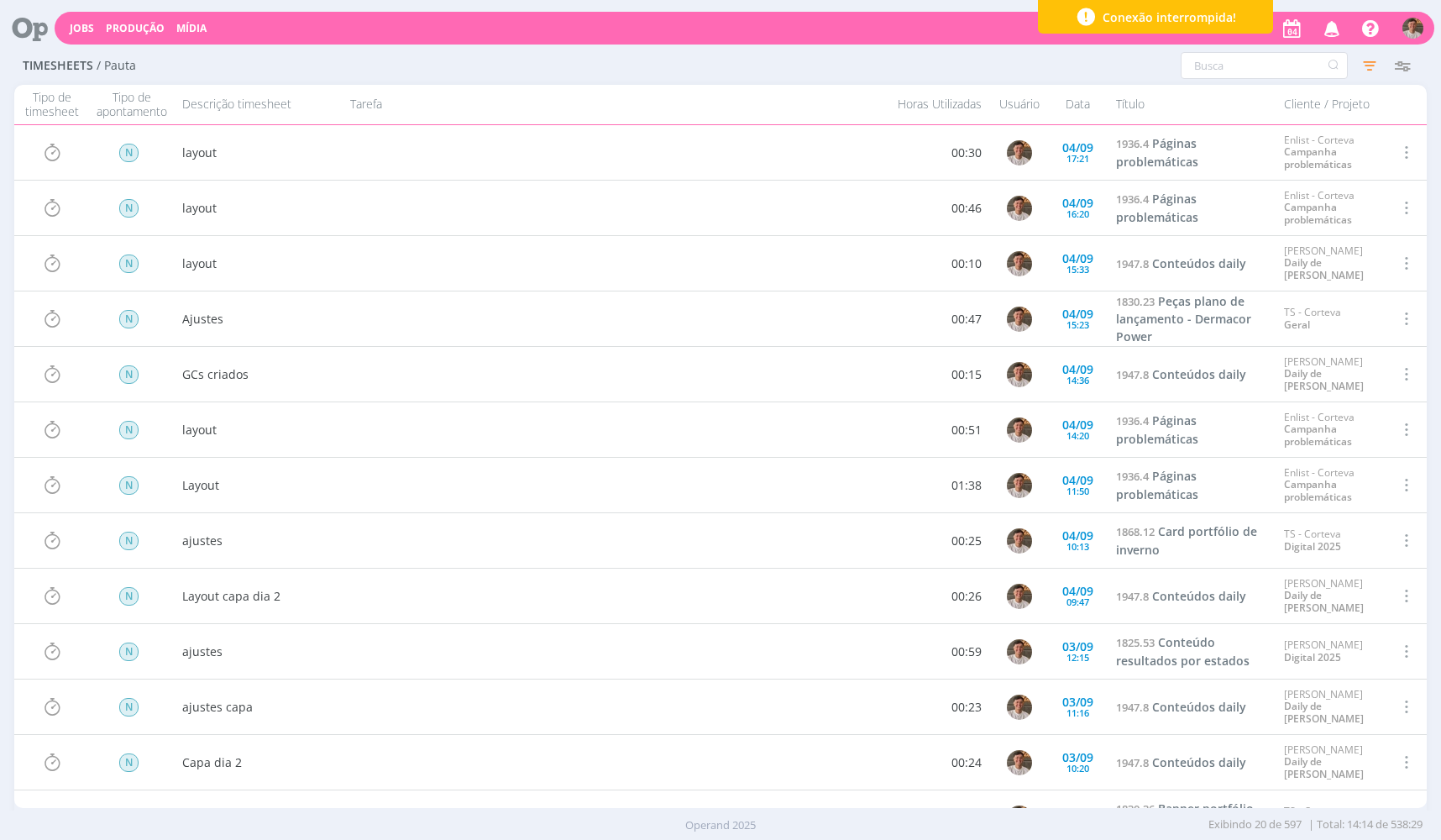
click at [26, 33] on icon at bounding box center [24, 27] width 34 height 33
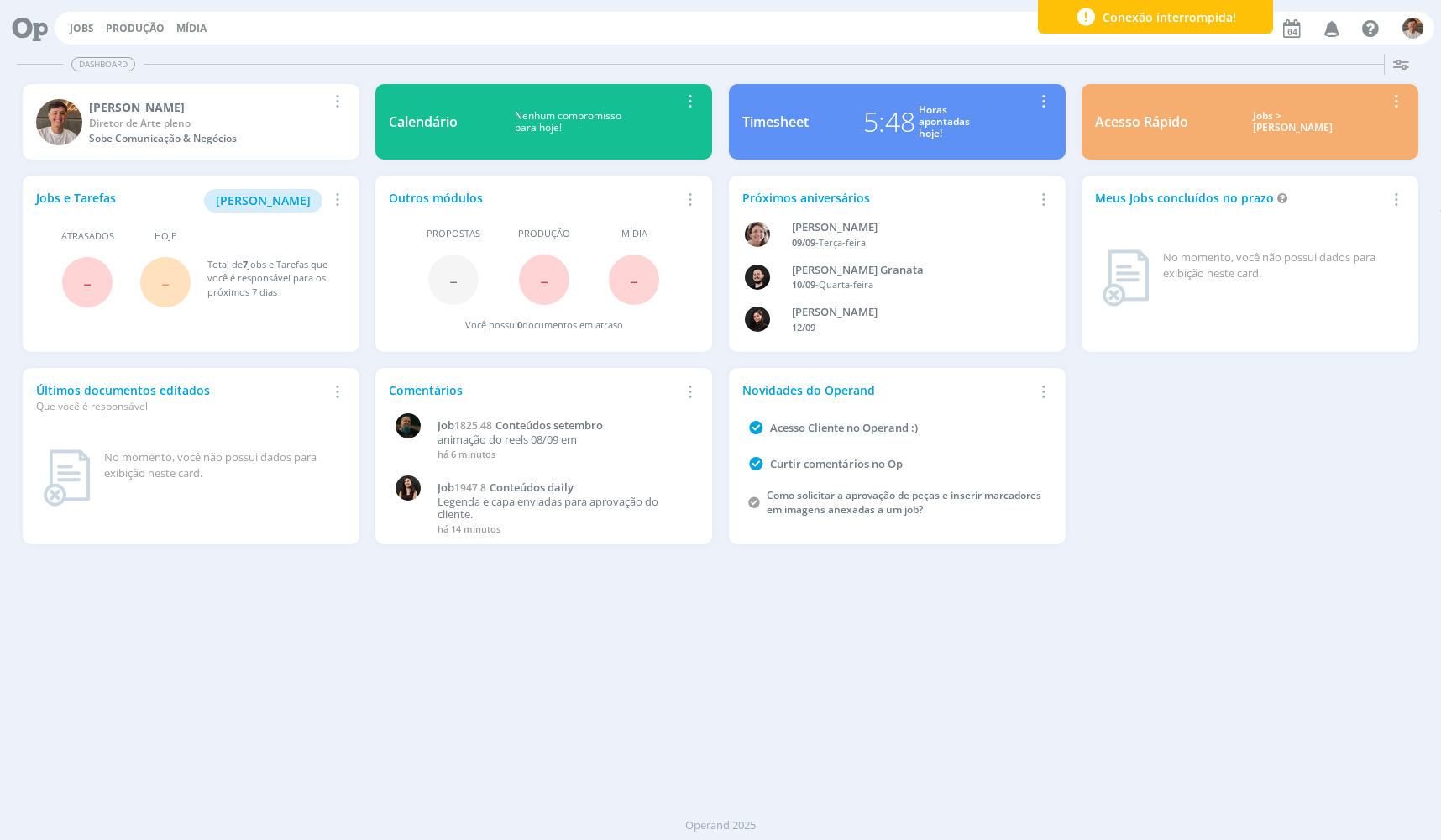
click at [876, 125] on div "5:48" at bounding box center [889, 122] width 52 height 41
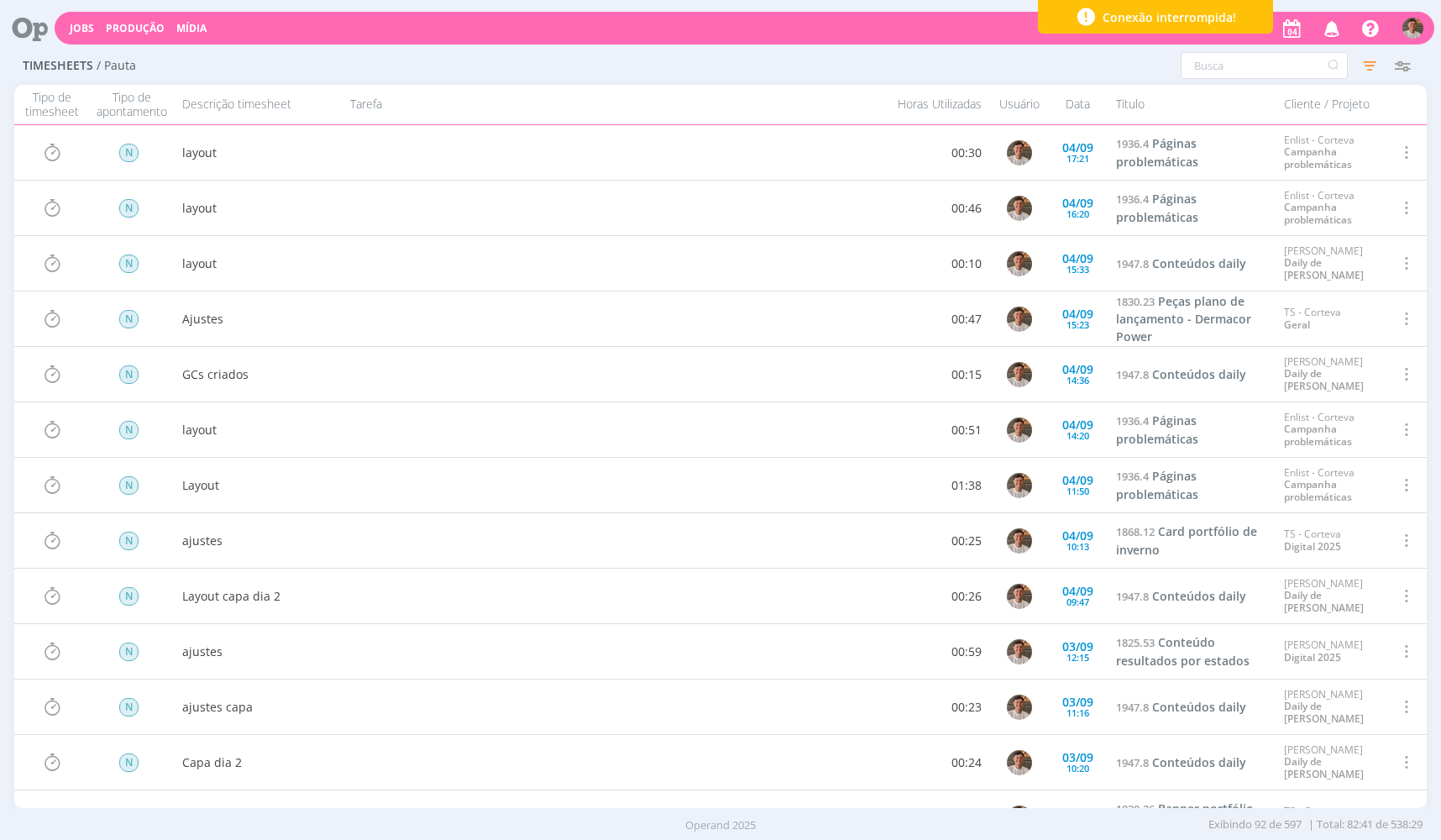
click at [38, 44] on div at bounding box center [24, 28] width 34 height 37
click at [41, 37] on icon at bounding box center [24, 27] width 34 height 33
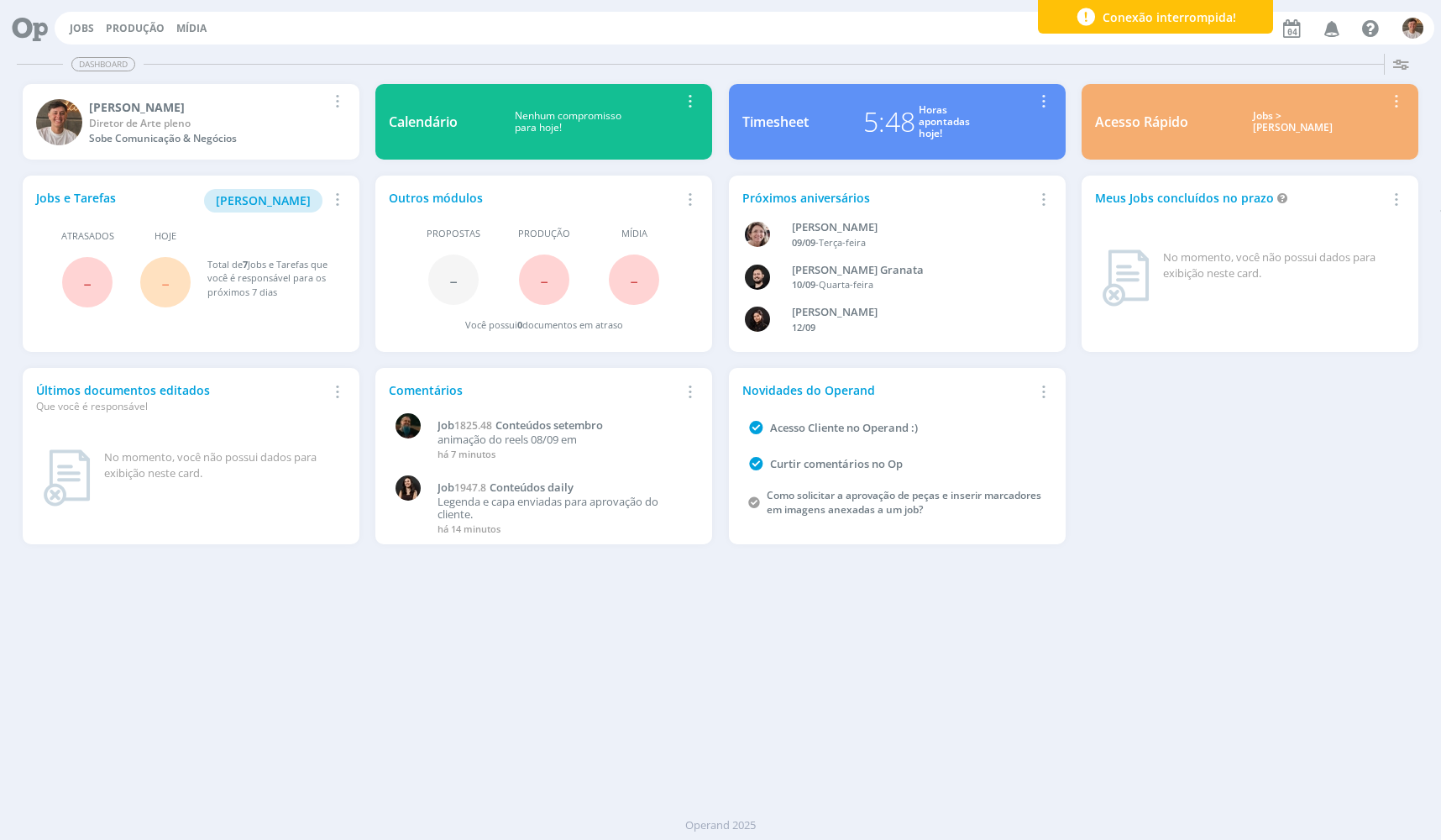
click at [699, 700] on div "Dashboard Salvar Selecione abaixo os cards desejados: Meus Meu Perfil Agenda Ti…" at bounding box center [720, 443] width 1441 height 793
click at [1208, 9] on span "Conexão interrompida!" at bounding box center [1169, 17] width 133 height 18
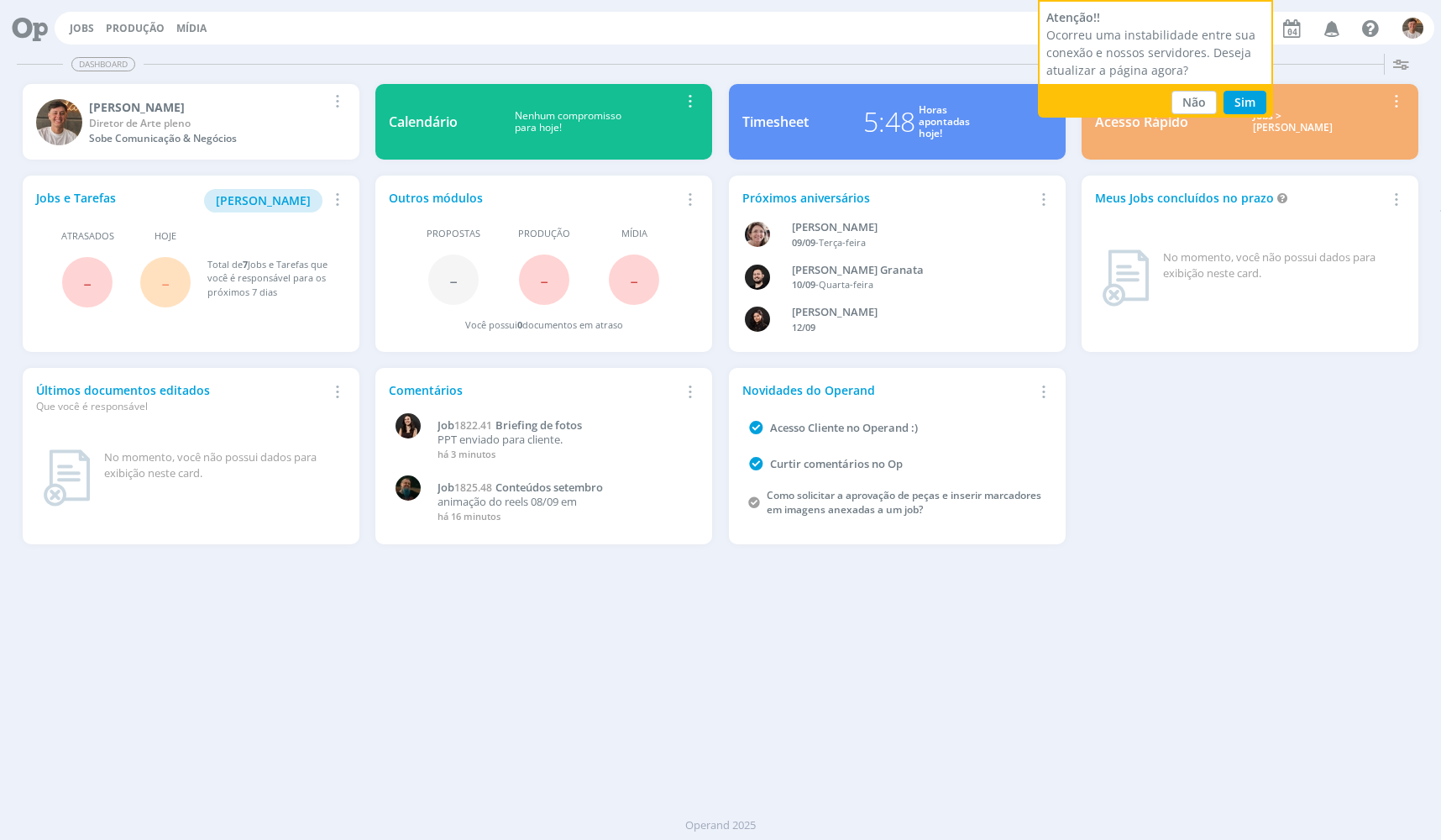
click at [1233, 627] on div "Dashboard Salvar Selecione abaixo os cards desejados: Meus Meu Perfil Agenda Ti…" at bounding box center [720, 443] width 1441 height 793
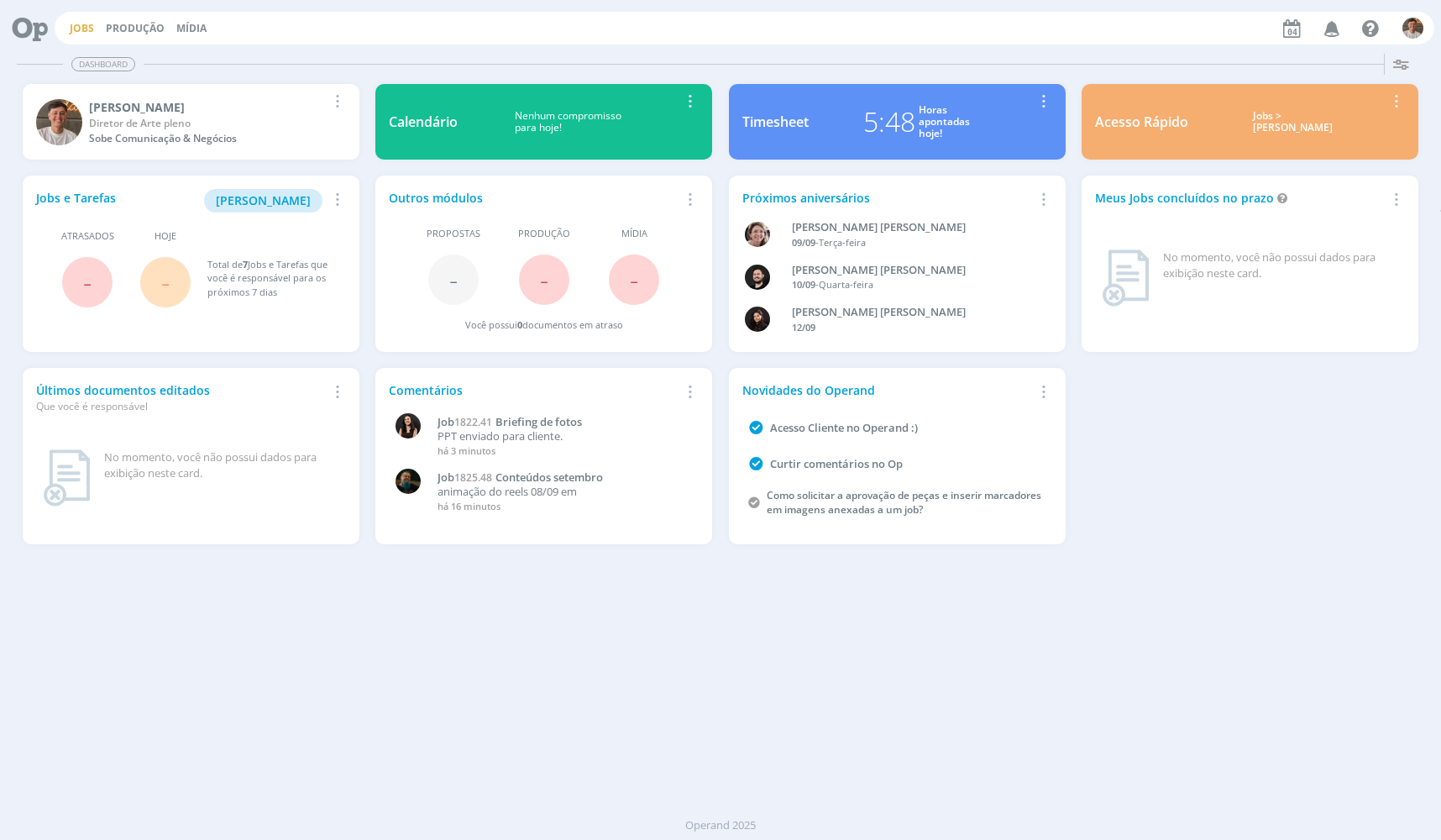
drag, startPoint x: 0, startPoint y: 0, endPoint x: 79, endPoint y: 25, distance: 82.9
click at [79, 25] on link "Jobs" at bounding box center [82, 27] width 25 height 14
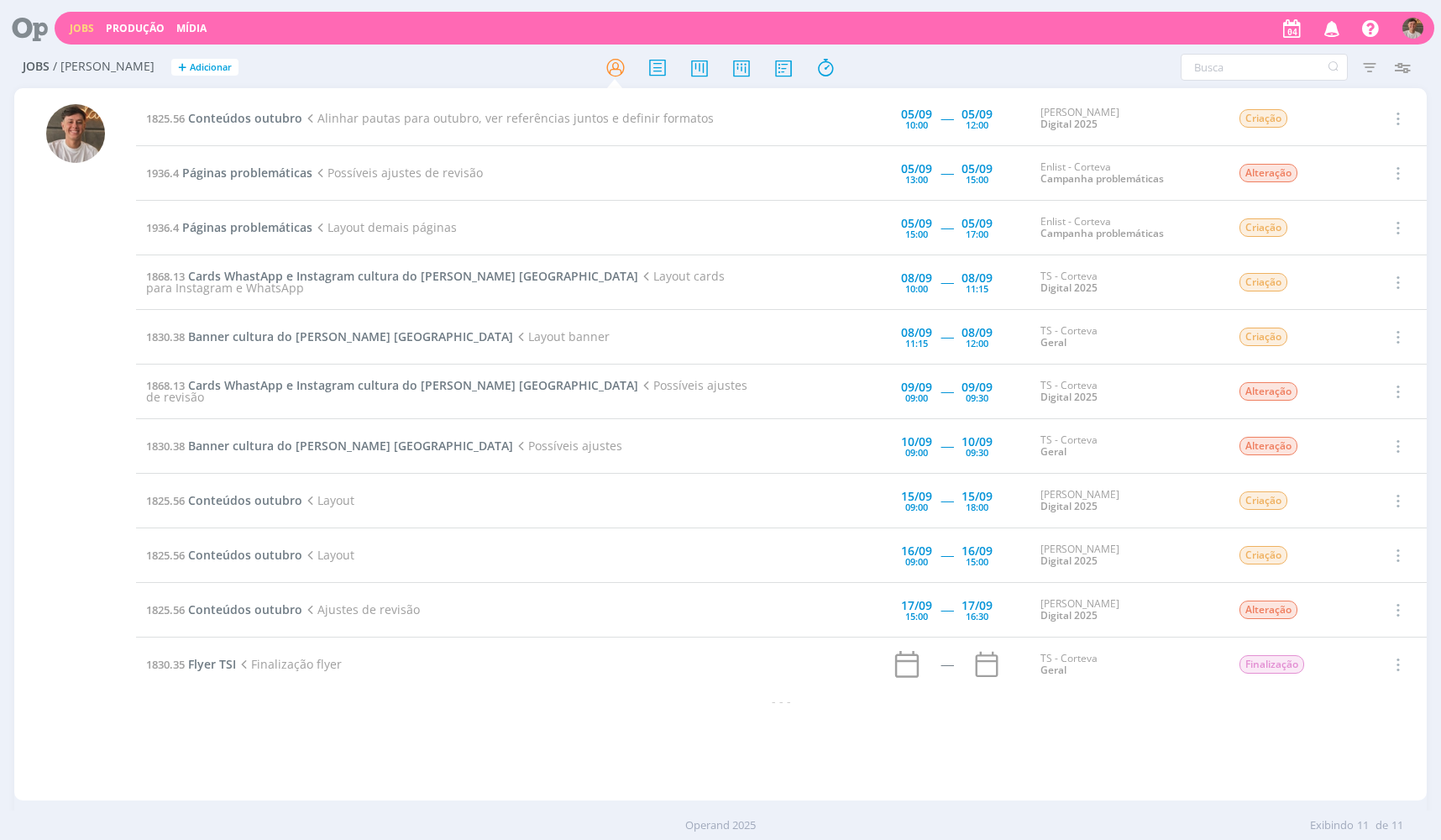
drag, startPoint x: 1273, startPoint y: 761, endPoint x: 1372, endPoint y: 821, distance: 115.8
click at [1270, 761] on div "1825.56 Conteúdos outubro Alinhar pautas para outubro, ver referências juntos e…" at bounding box center [781, 444] width 1291 height 706
